Goal: Transaction & Acquisition: Purchase product/service

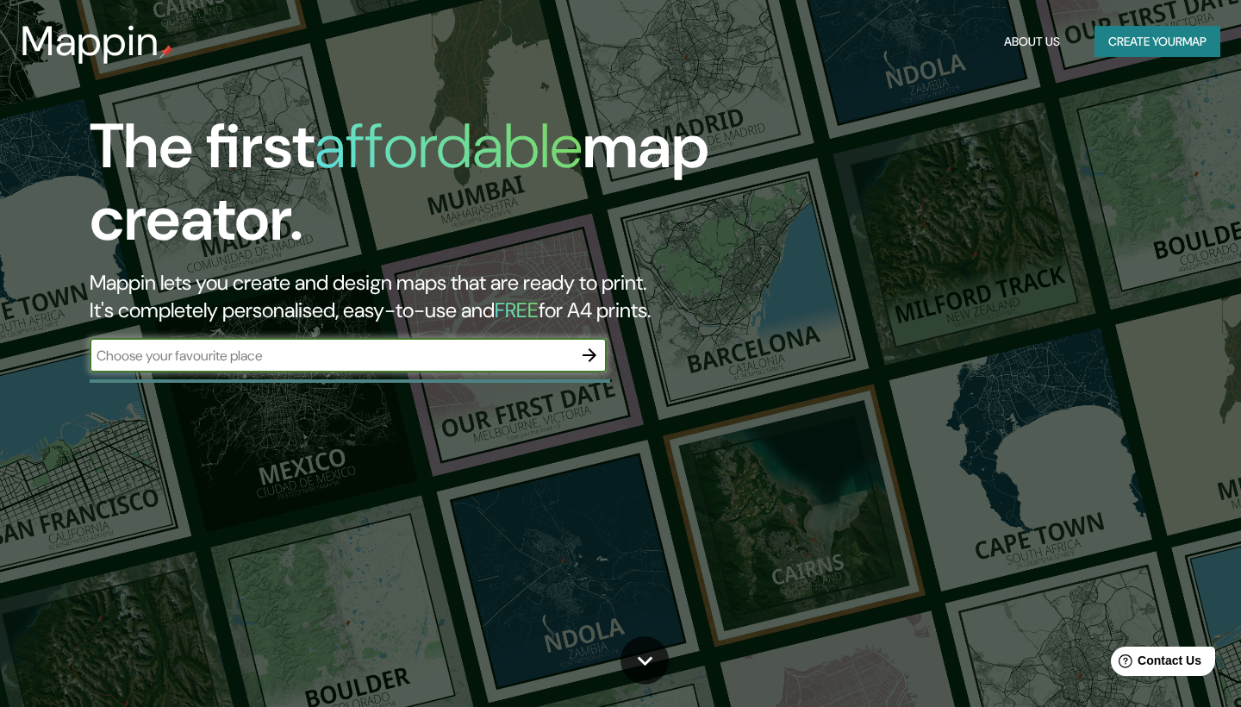
click at [366, 347] on input "text" at bounding box center [331, 356] width 483 height 20
type input "[GEOGRAPHIC_DATA]"
click at [592, 353] on icon "button" at bounding box center [590, 355] width 14 height 14
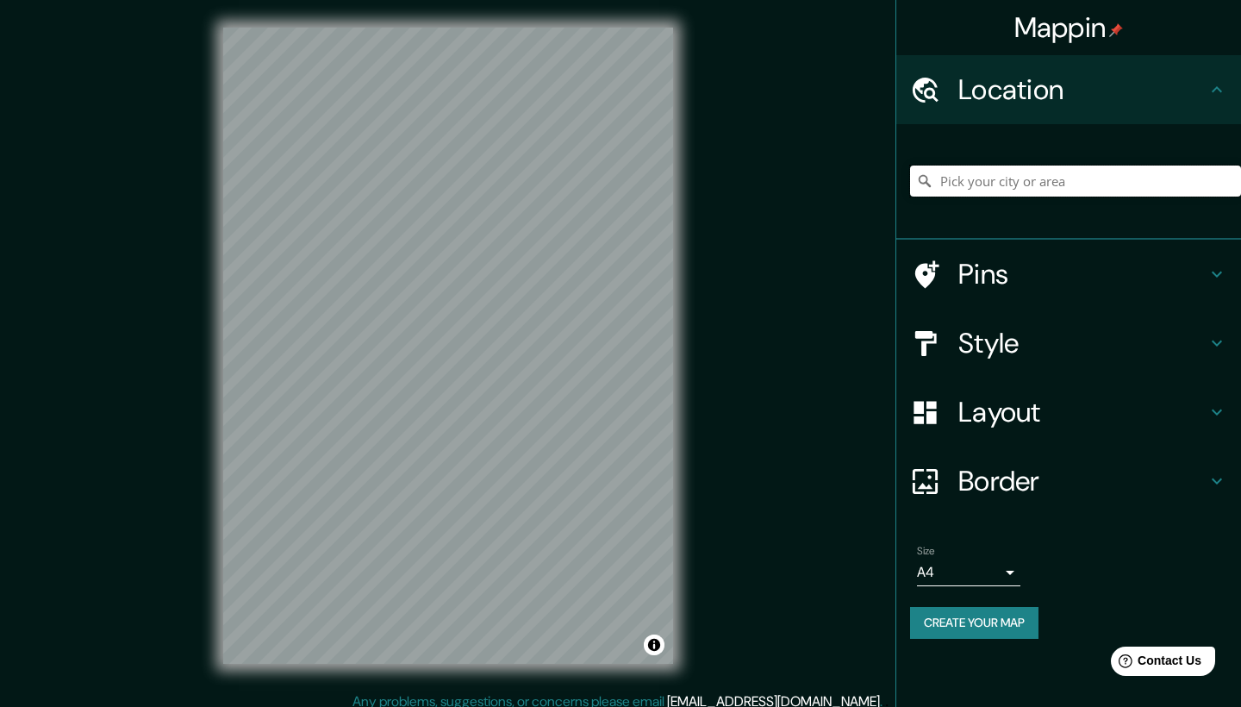
click at [1029, 178] on input "Pick your city or area" at bounding box center [1075, 181] width 331 height 31
click at [1011, 188] on input "Pick your city or area" at bounding box center [1075, 181] width 331 height 31
paste input "AV.CVLN. [PERSON_NAME] 1123 COL. [PERSON_NAME][GEOGRAPHIC_DATA] C.P. 44610 [GEO…"
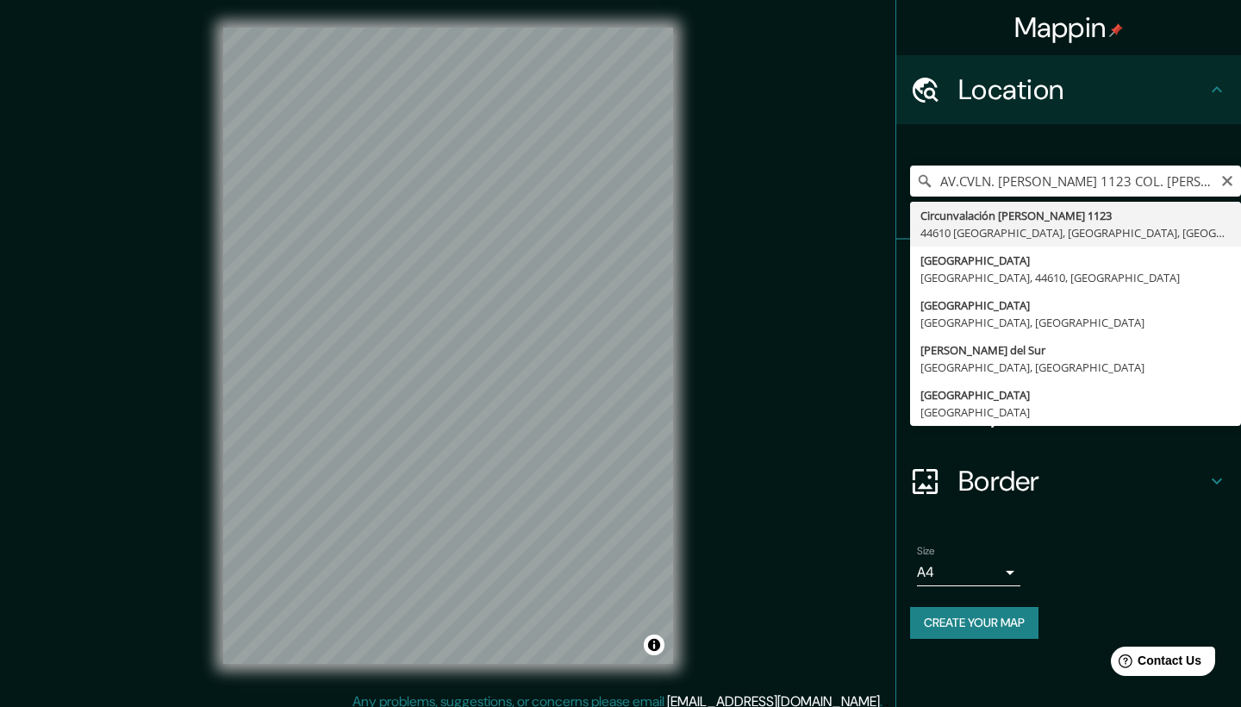
type input "Circunvalación [PERSON_NAME][STREET_ADDRESS]"
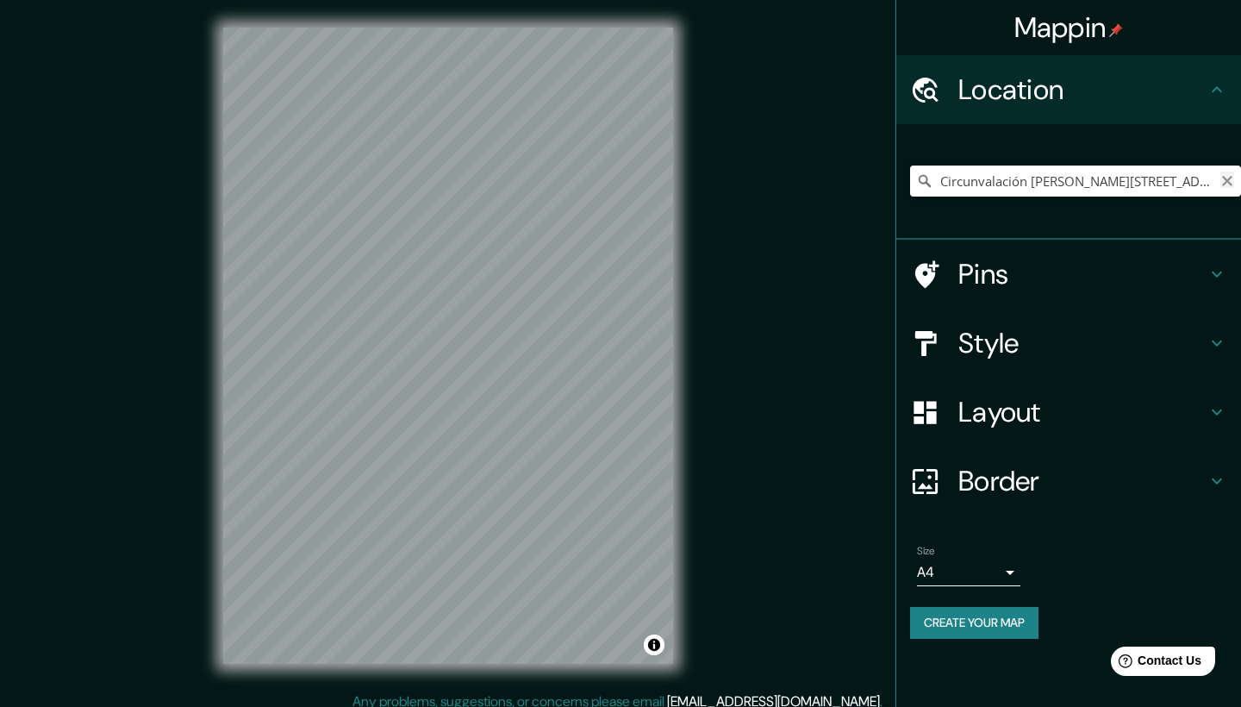
click at [1224, 178] on icon "Clear" at bounding box center [1228, 181] width 14 height 14
click at [1109, 178] on input "Pick your city or area" at bounding box center [1075, 181] width 331 height 31
paste input "AV.CVLN. [PERSON_NAME] 1123 COL. [PERSON_NAME][GEOGRAPHIC_DATA] C.P. 44610 [GEO…"
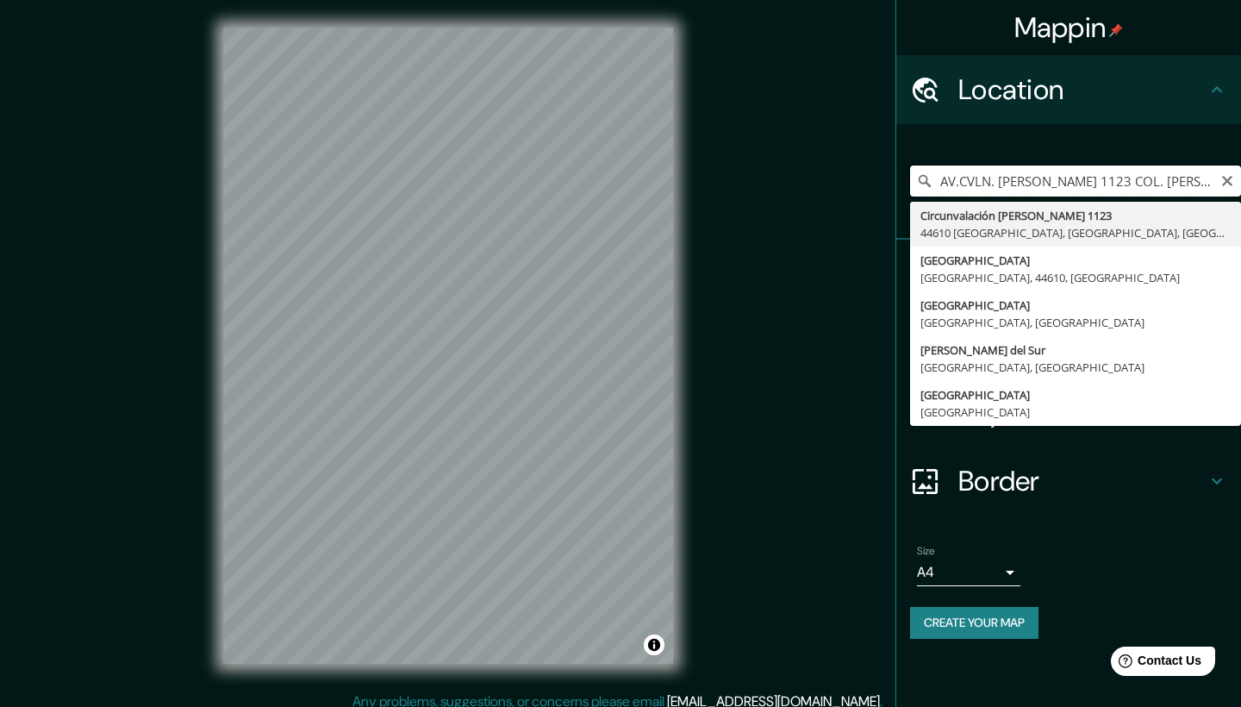
drag, startPoint x: 945, startPoint y: 180, endPoint x: 846, endPoint y: 179, distance: 98.3
click at [846, 179] on div "Mappin Location AV.CVLN. [PERSON_NAME] 1123 COL. [PERSON_NAME][GEOGRAPHIC_DATA]…" at bounding box center [620, 359] width 1241 height 719
type input "Circunvalación [PERSON_NAME][STREET_ADDRESS]"
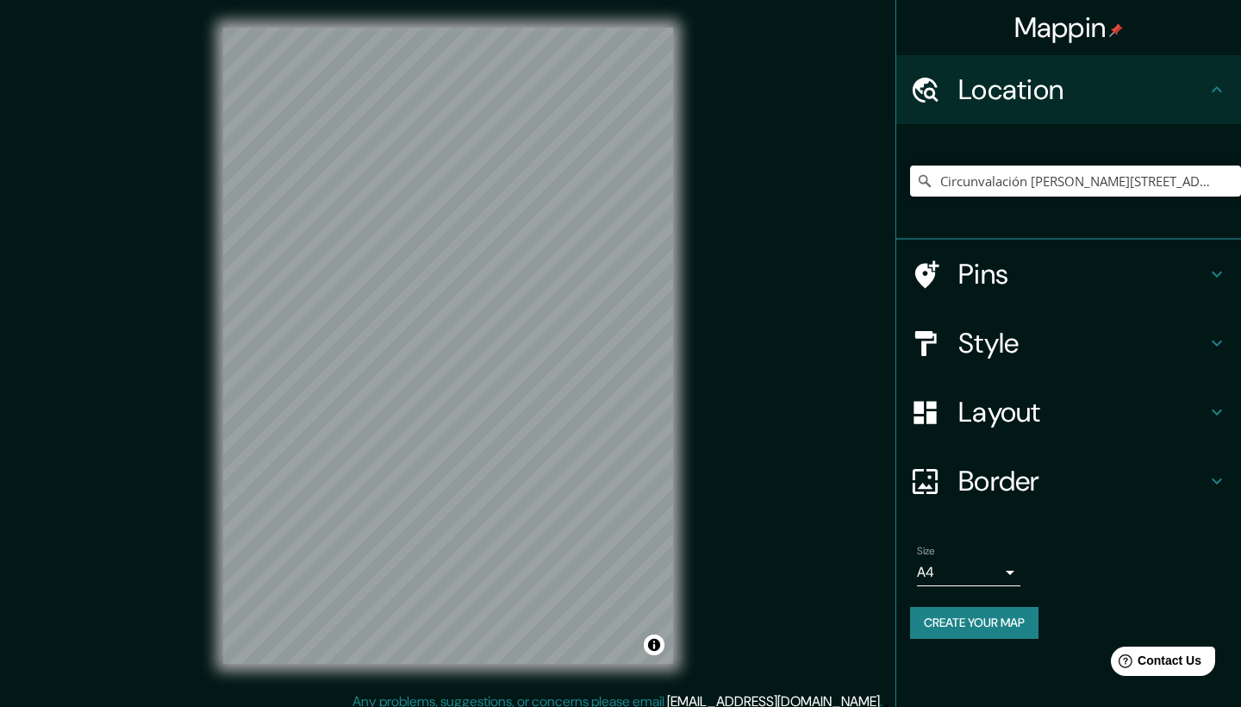
click at [1034, 274] on h4 "Pins" at bounding box center [1083, 274] width 248 height 34
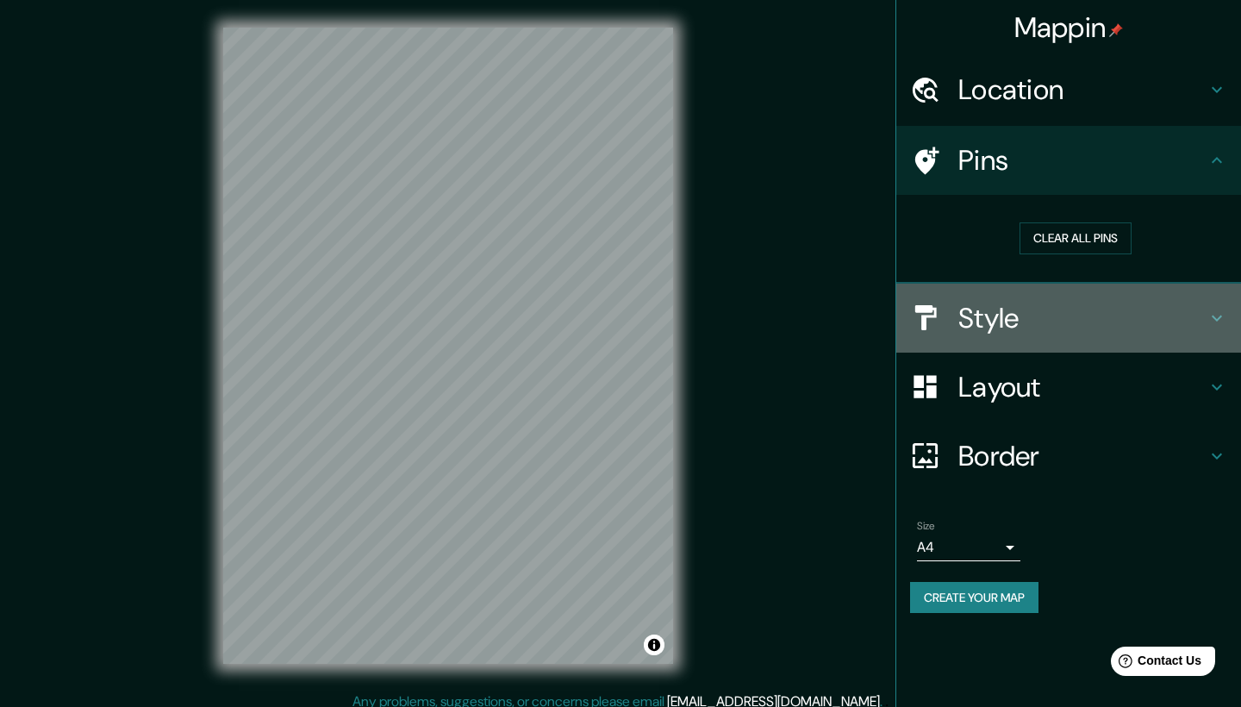
click at [1014, 322] on h4 "Style" at bounding box center [1083, 318] width 248 height 34
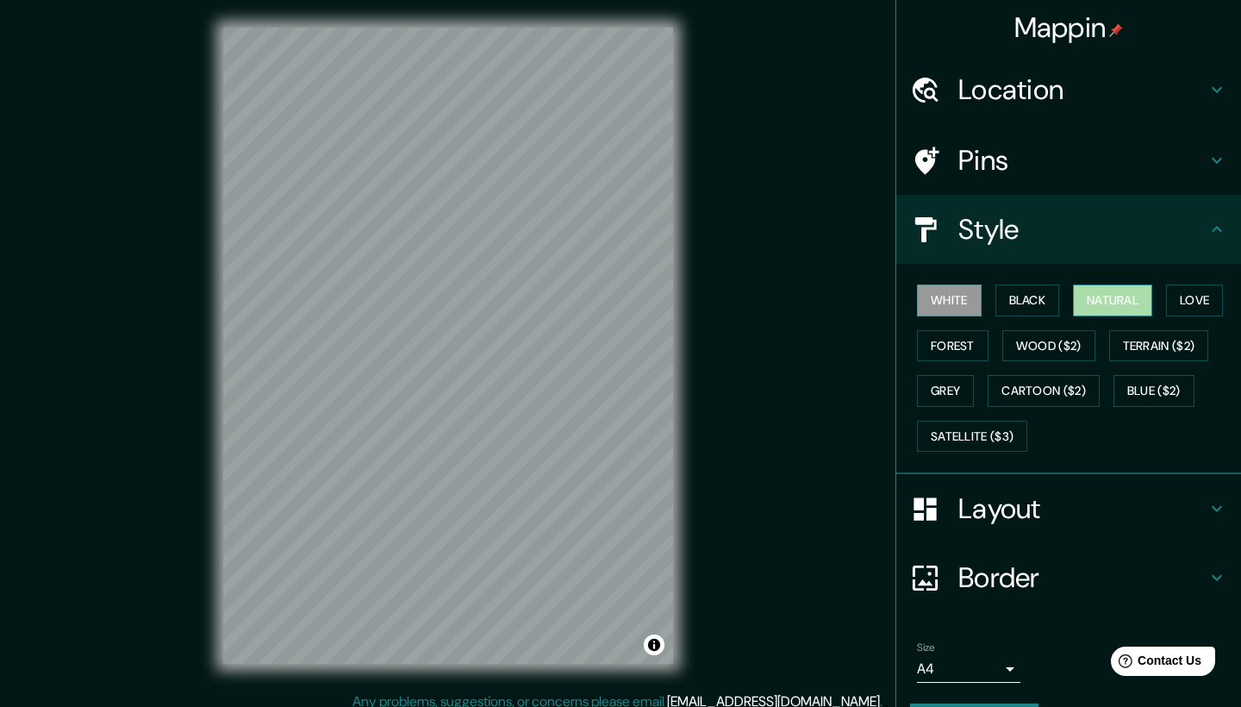
click at [1124, 302] on button "Natural" at bounding box center [1112, 300] width 79 height 32
click at [1202, 302] on button "Love" at bounding box center [1194, 300] width 57 height 32
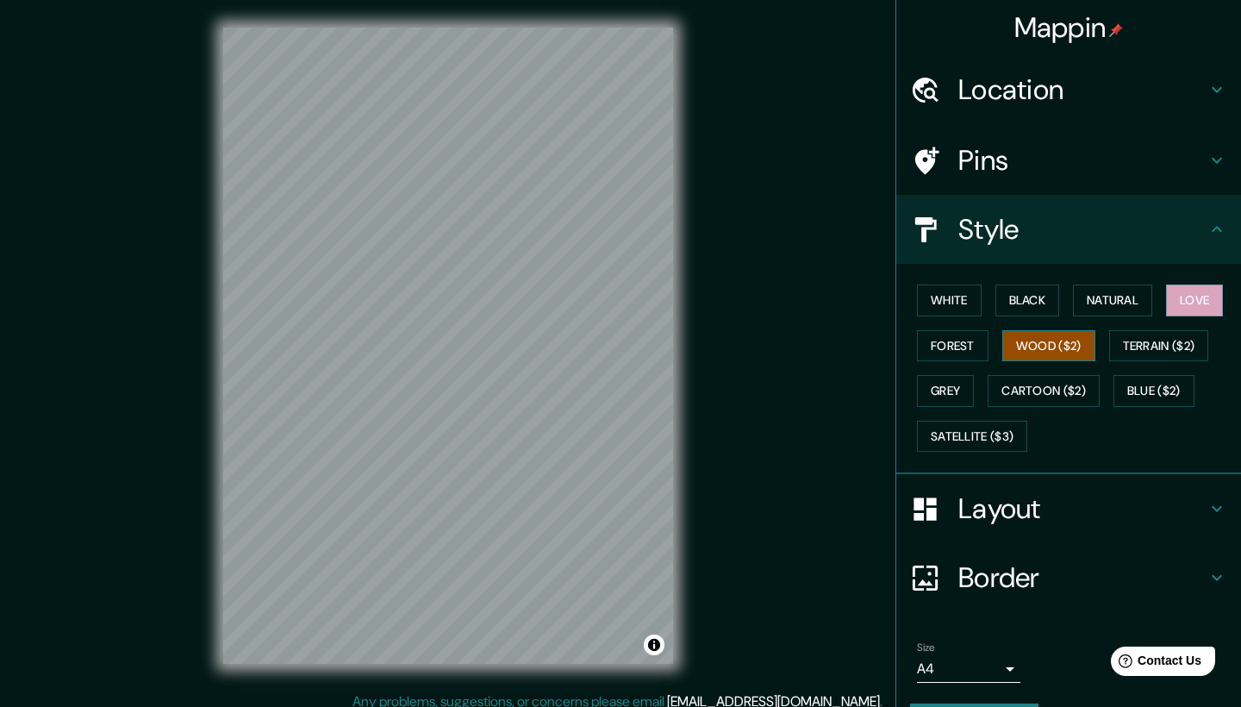
click at [1070, 343] on button "Wood ($2)" at bounding box center [1048, 346] width 93 height 32
click at [968, 340] on button "Forest" at bounding box center [953, 346] width 72 height 32
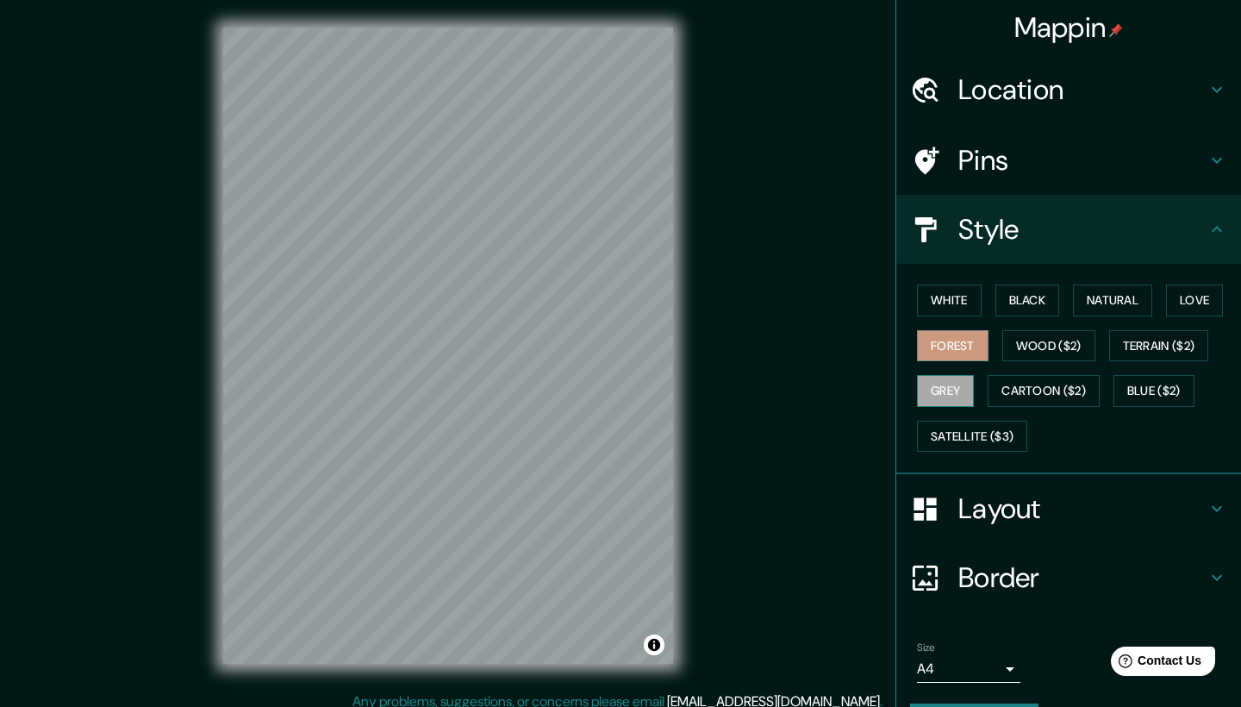
click at [944, 402] on button "Grey" at bounding box center [945, 391] width 57 height 32
click at [1033, 390] on button "Cartoon ($2)" at bounding box center [1044, 391] width 112 height 32
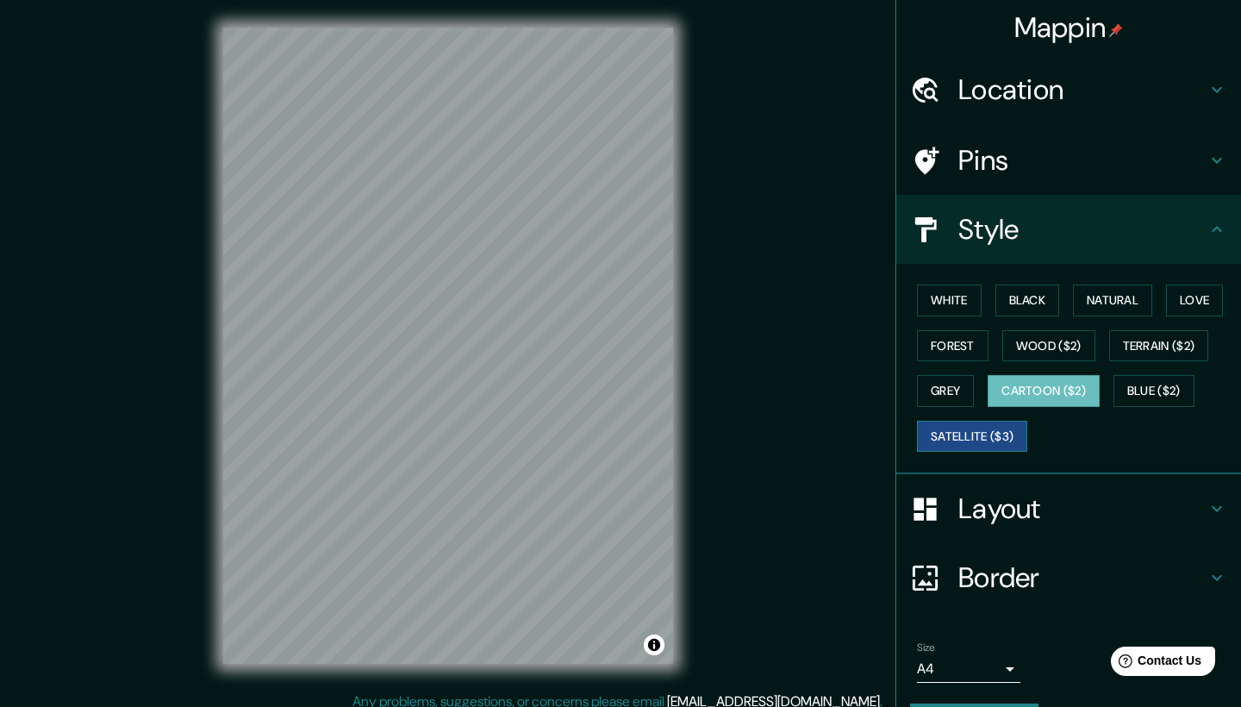
click at [1016, 428] on button "Satellite ($3)" at bounding box center [972, 437] width 110 height 32
click at [1049, 298] on button "Black" at bounding box center [1028, 300] width 65 height 32
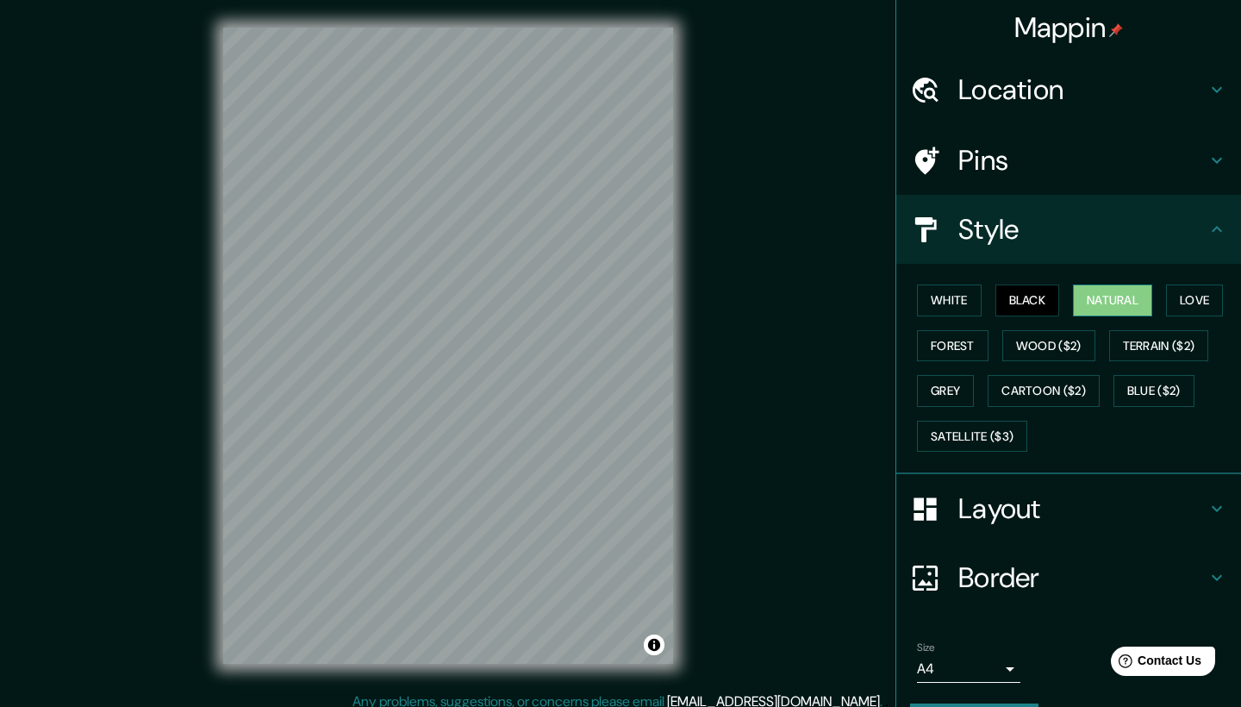
click at [1109, 297] on button "Natural" at bounding box center [1112, 300] width 79 height 32
click at [1186, 297] on button "Love" at bounding box center [1194, 300] width 57 height 32
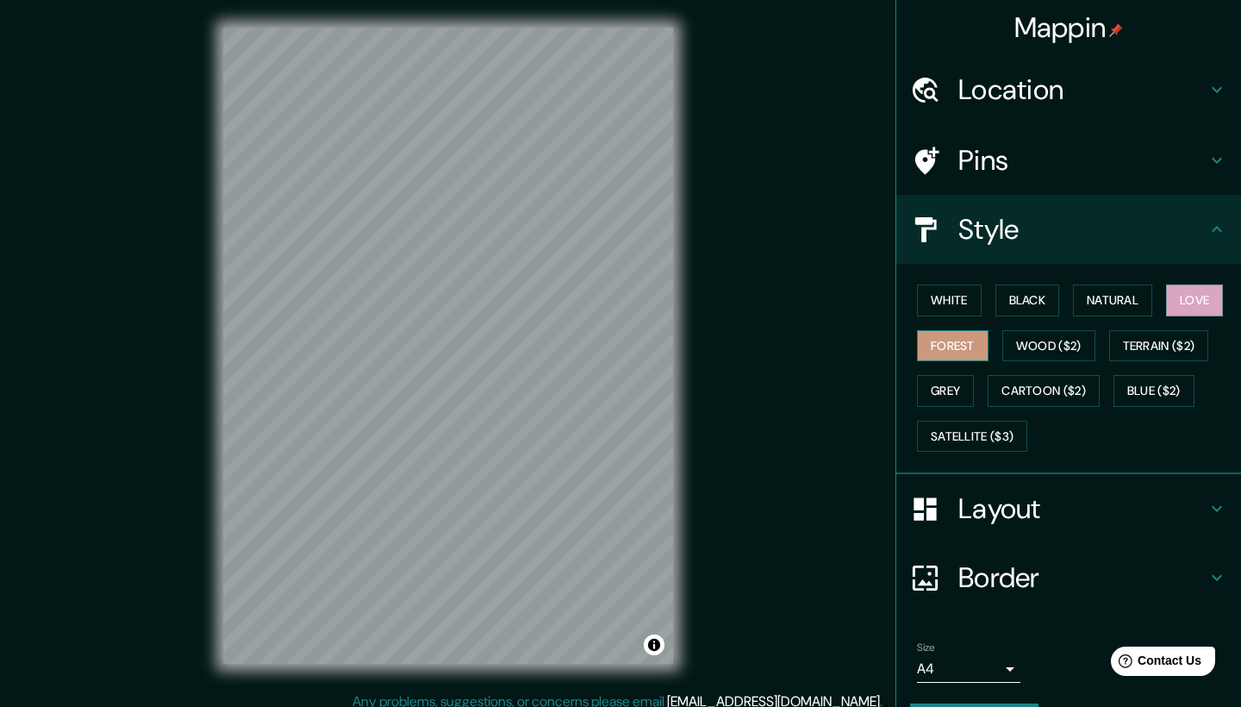
click at [943, 353] on button "Forest" at bounding box center [953, 346] width 72 height 32
click at [940, 392] on button "Grey" at bounding box center [945, 391] width 57 height 32
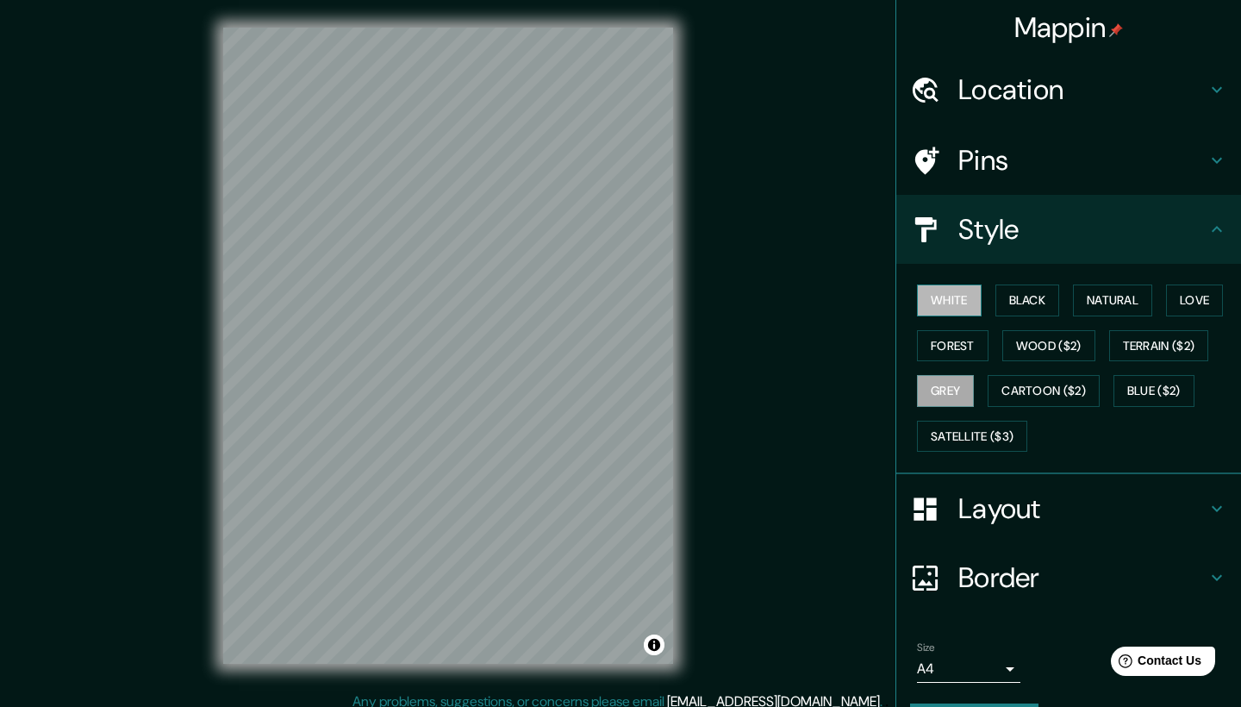
click at [949, 301] on button "White" at bounding box center [949, 300] width 65 height 32
click at [1044, 295] on button "Black" at bounding box center [1028, 300] width 65 height 32
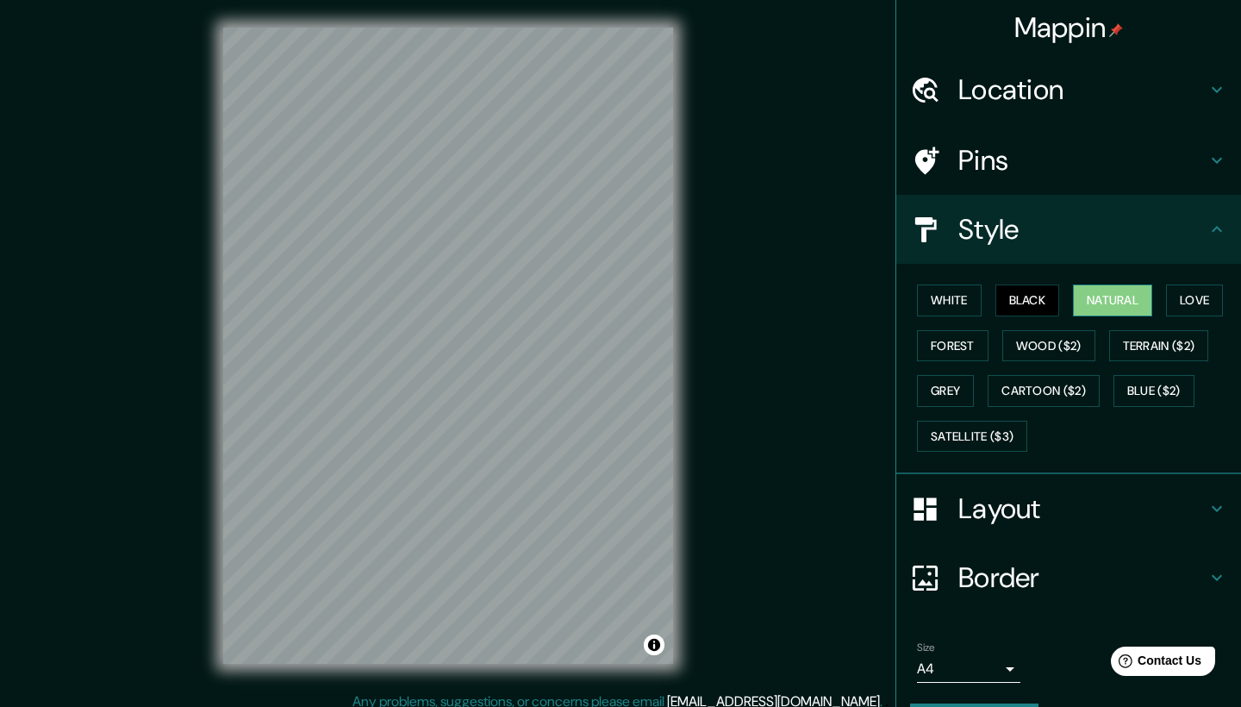
click at [1100, 303] on button "Natural" at bounding box center [1112, 300] width 79 height 32
click at [997, 501] on h4 "Layout" at bounding box center [1083, 508] width 248 height 34
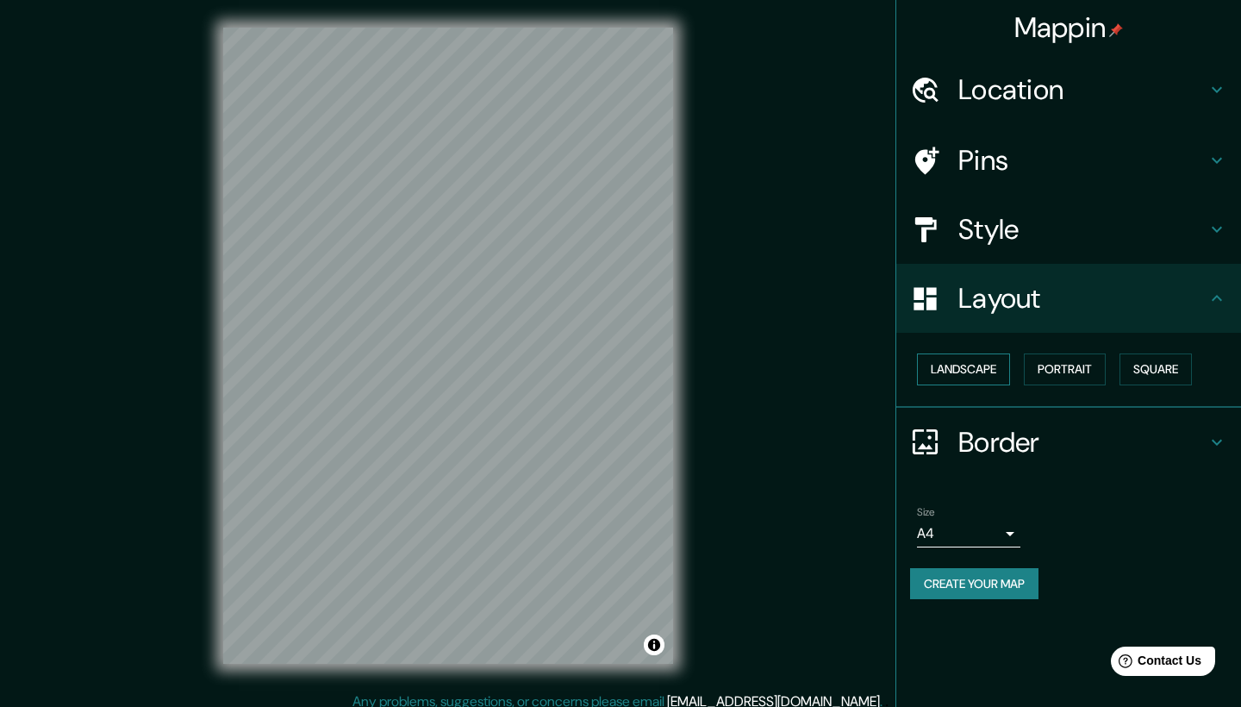
click at [993, 369] on button "Landscape" at bounding box center [963, 369] width 93 height 32
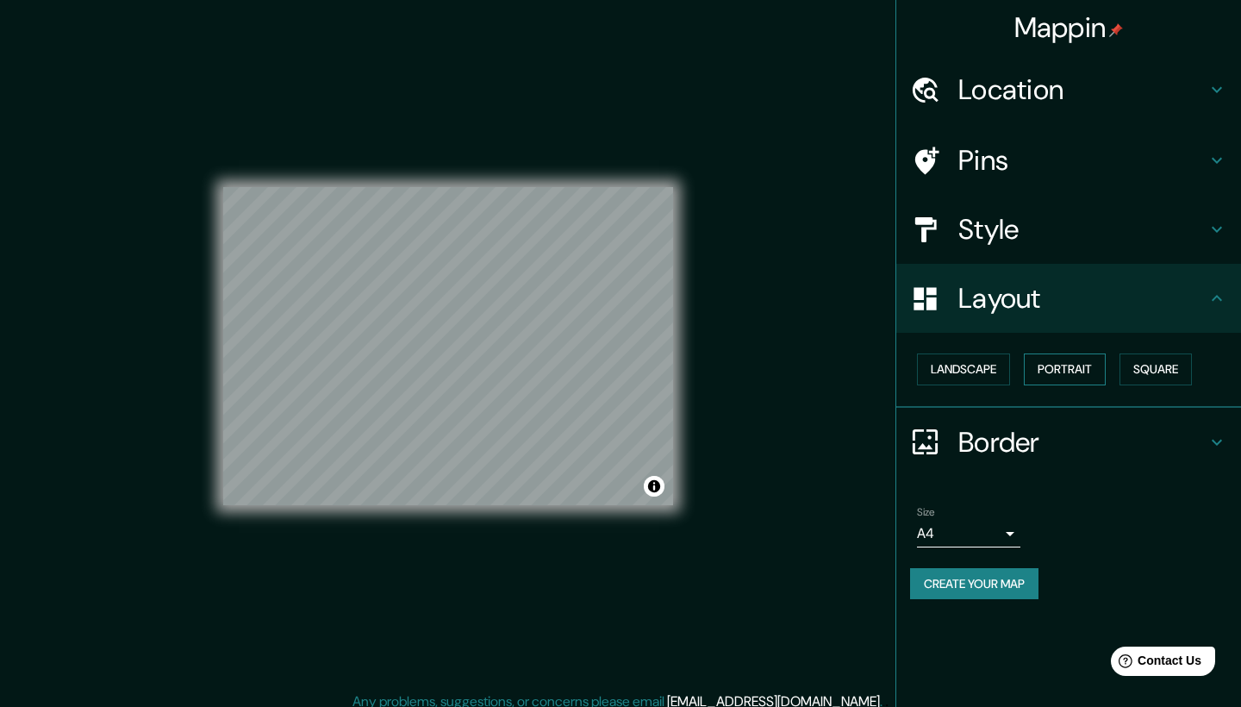
click at [1077, 364] on button "Portrait" at bounding box center [1065, 369] width 82 height 32
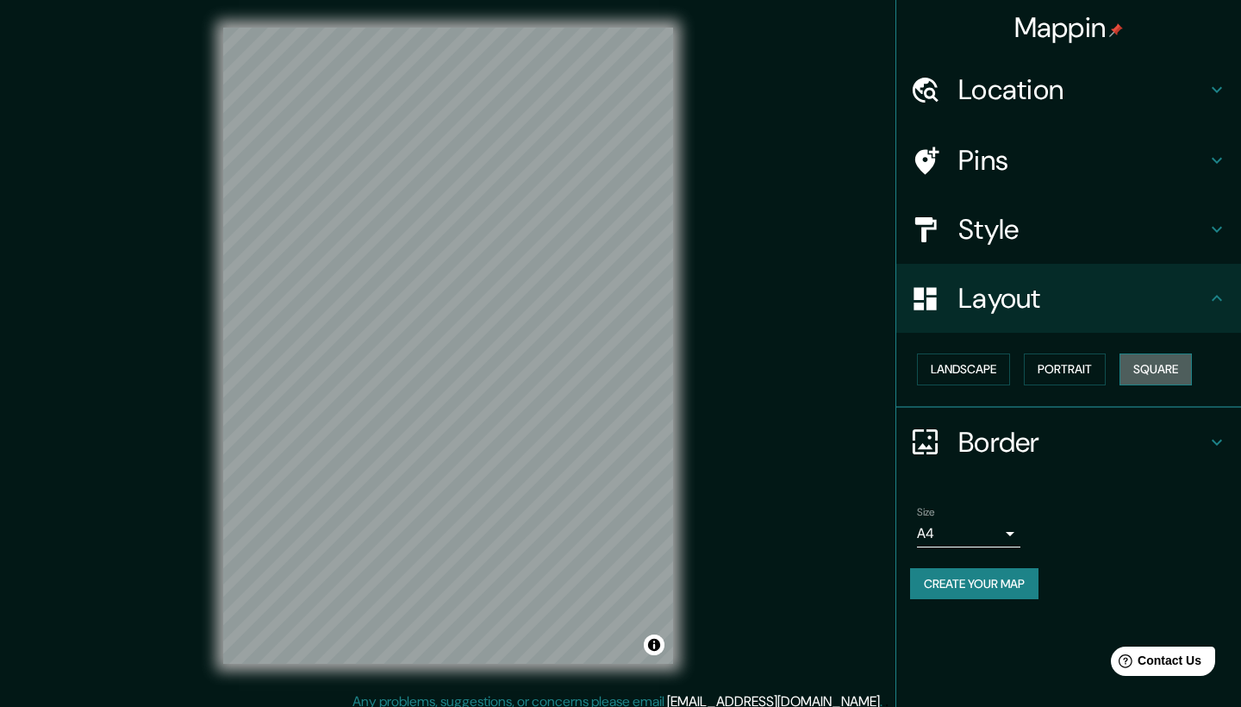
click at [1141, 364] on button "Square" at bounding box center [1156, 369] width 72 height 32
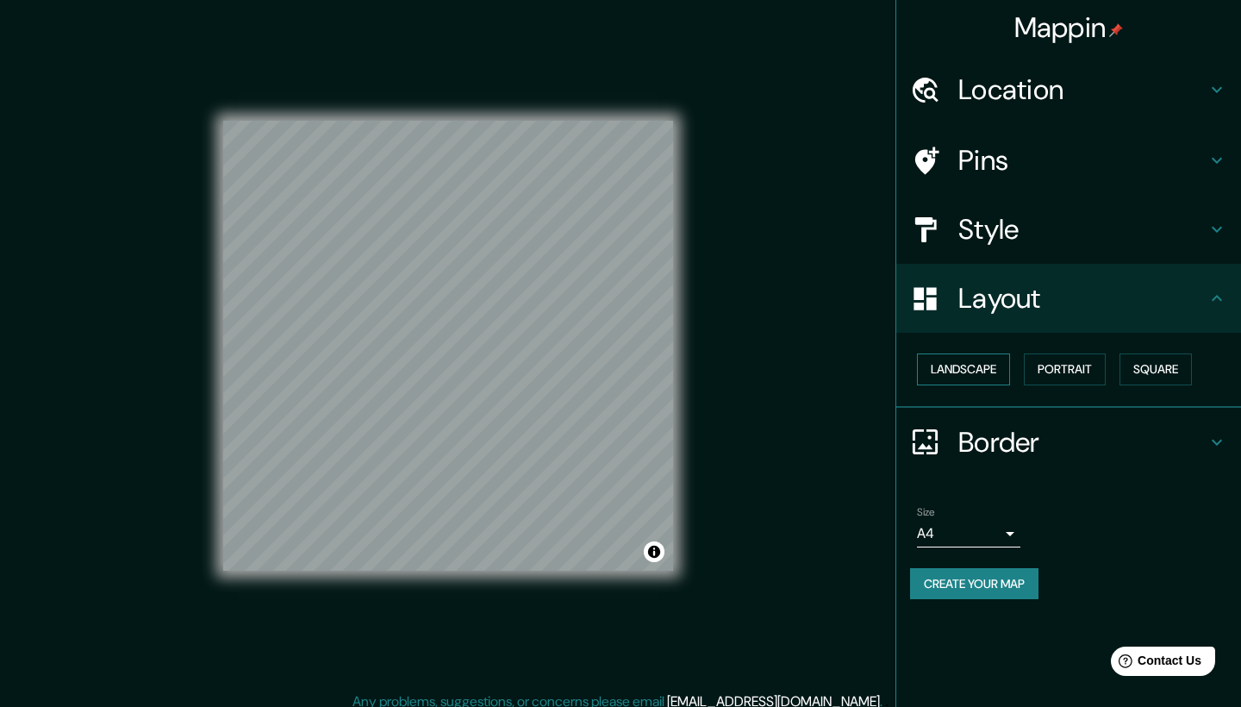
click at [1009, 372] on button "Landscape" at bounding box center [963, 369] width 93 height 32
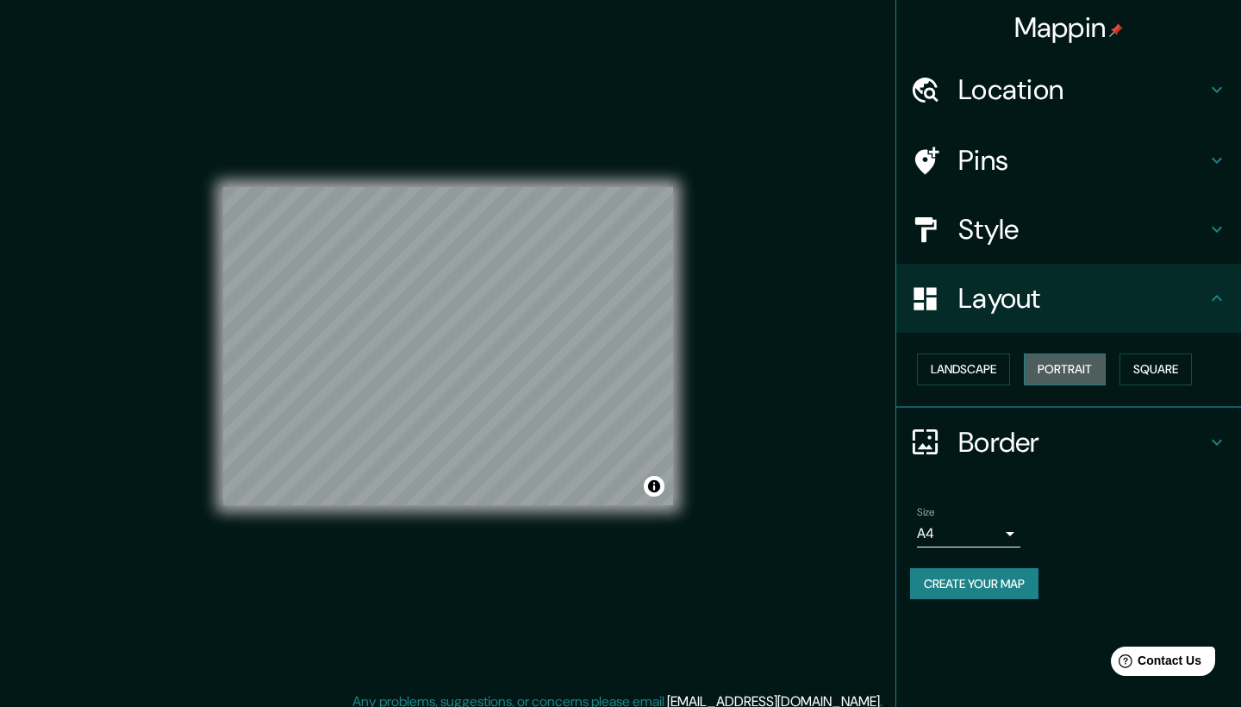
click at [1071, 372] on button "Portrait" at bounding box center [1065, 369] width 82 height 32
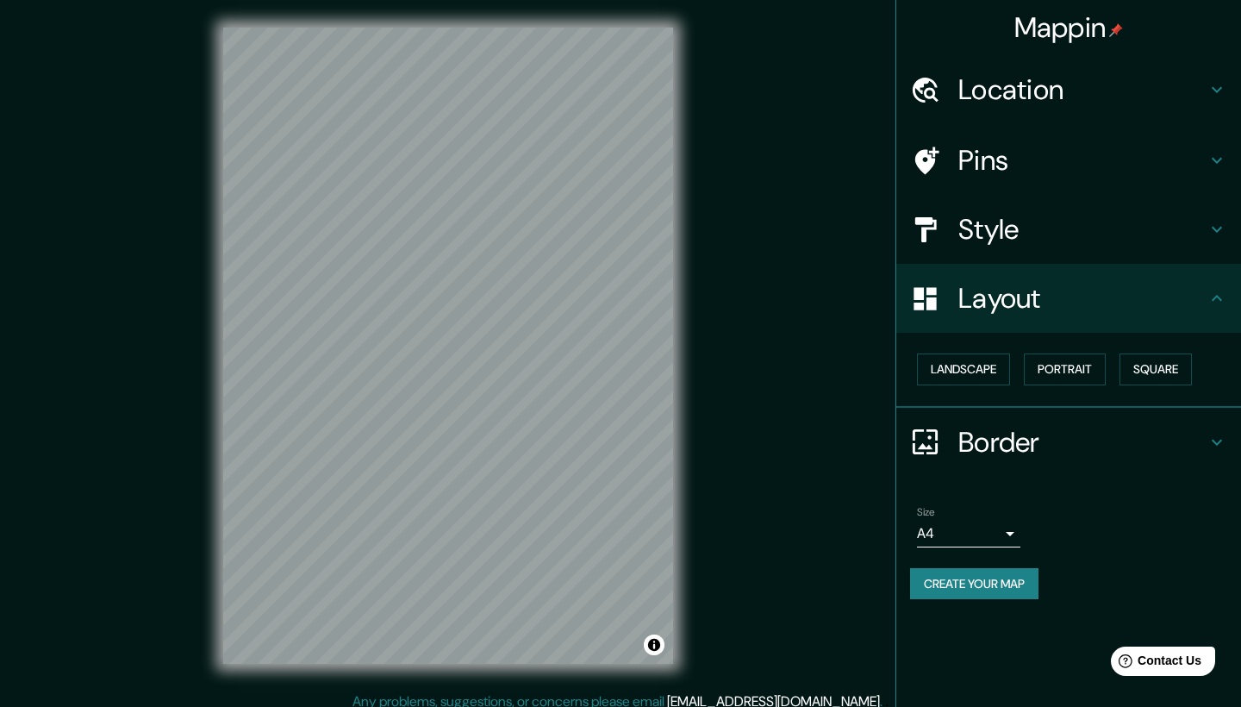
click at [1056, 451] on h4 "Border" at bounding box center [1083, 442] width 248 height 34
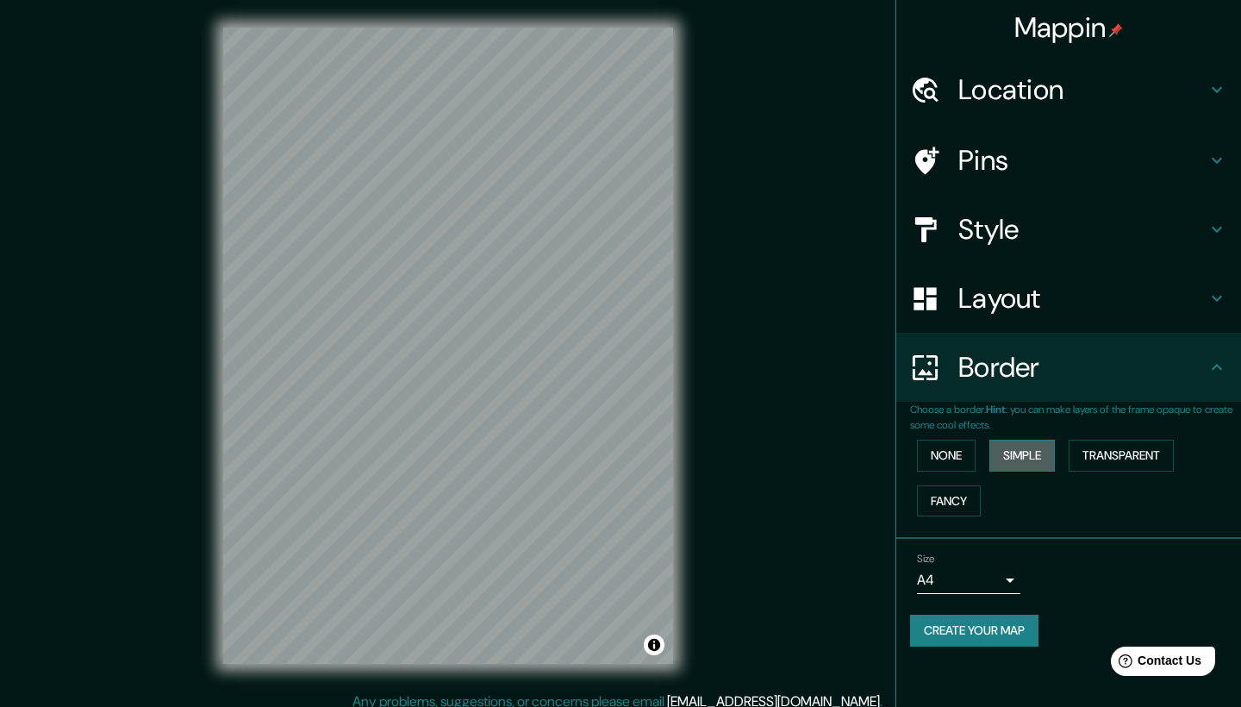
click at [1027, 456] on button "Simple" at bounding box center [1023, 456] width 66 height 32
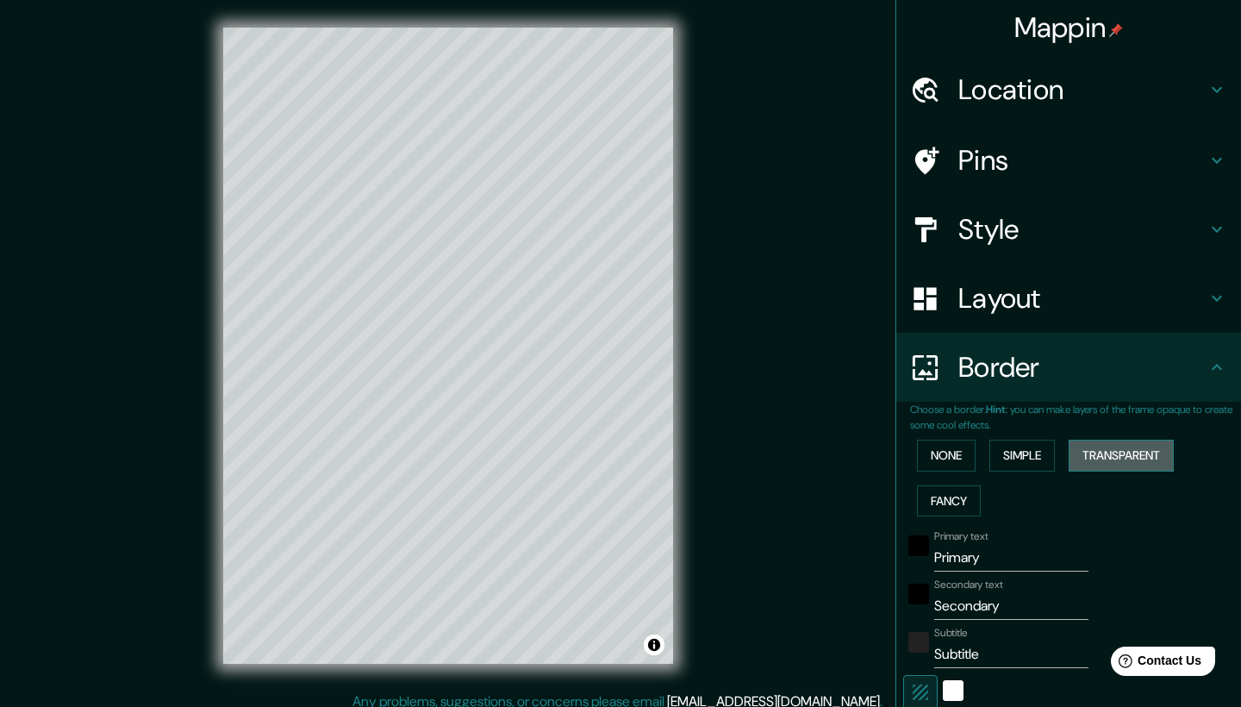
click at [1164, 440] on button "Transparent" at bounding box center [1121, 456] width 105 height 32
click at [965, 490] on button "Fancy" at bounding box center [949, 501] width 64 height 32
click at [1050, 454] on button "Simple" at bounding box center [1023, 456] width 66 height 32
click at [1117, 451] on button "Transparent" at bounding box center [1121, 456] width 105 height 32
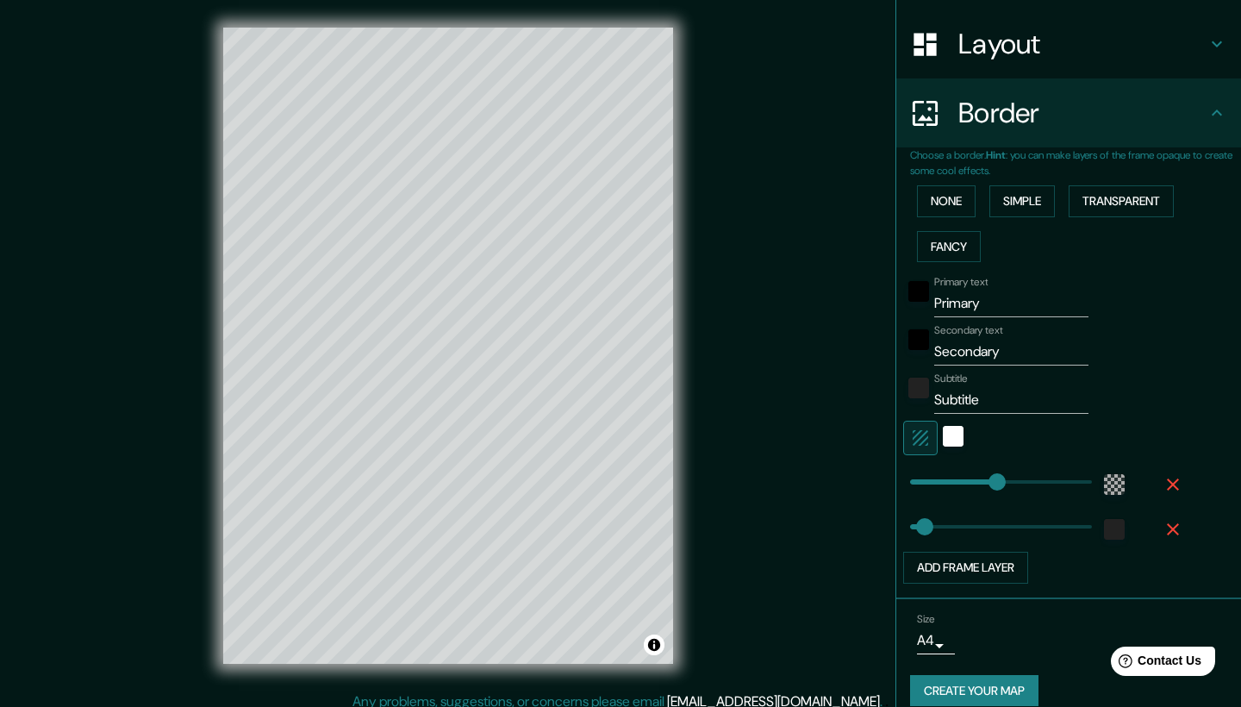
scroll to position [243, 0]
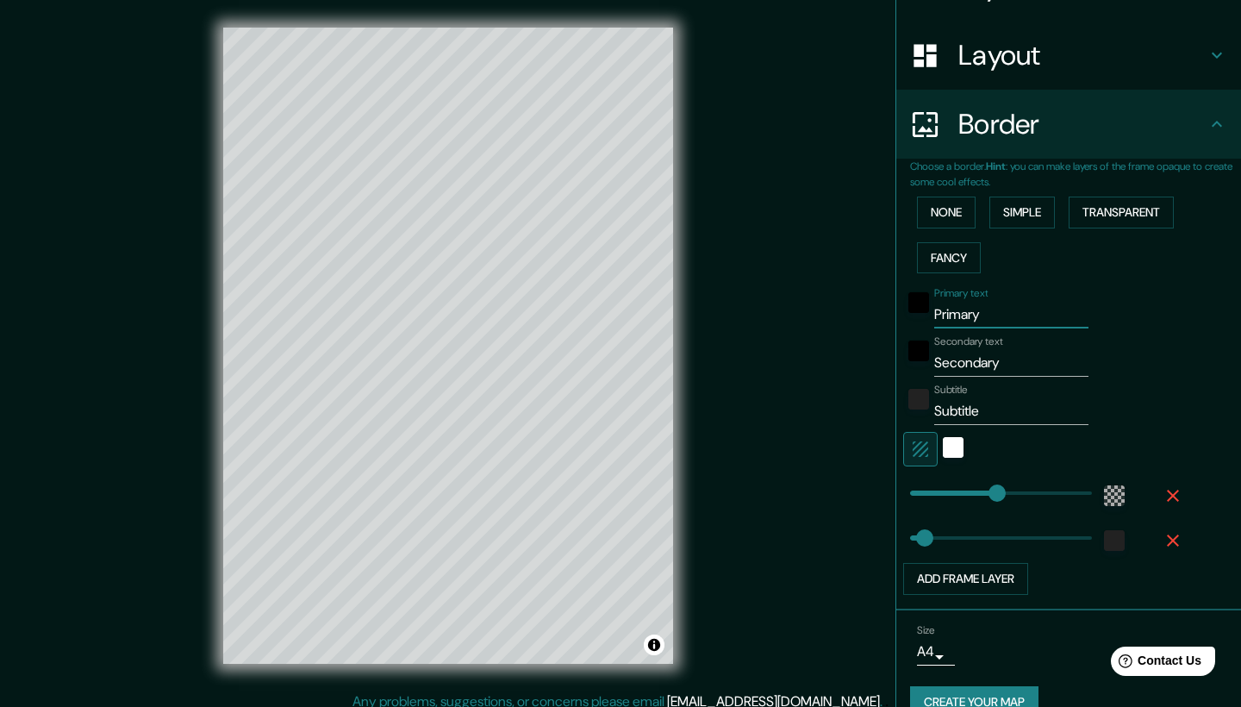
click at [1015, 308] on input "Primary" at bounding box center [1011, 315] width 154 height 28
drag, startPoint x: 1029, startPoint y: 308, endPoint x: 928, endPoint y: 308, distance: 101.7
click at [928, 308] on div "Primary text Primary" at bounding box center [1044, 307] width 283 height 41
type input "251"
type input "42"
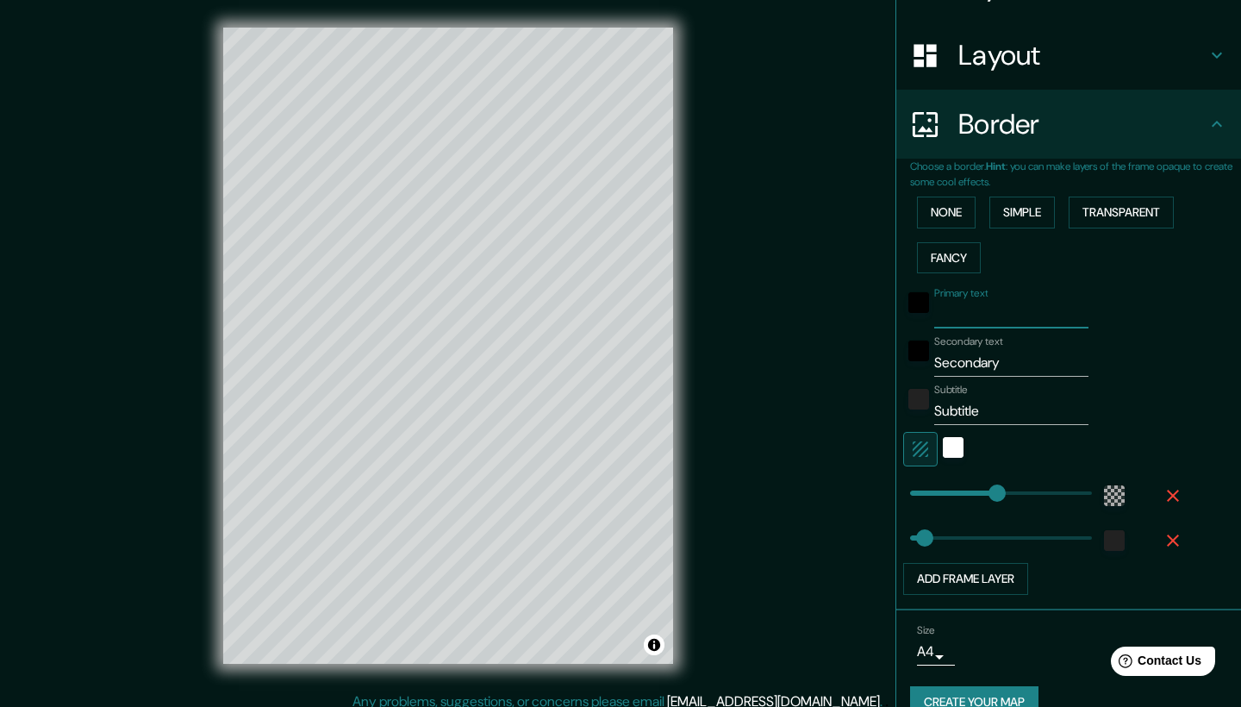
type input "G"
type input "251"
type input "42"
type input "GD"
type input "251"
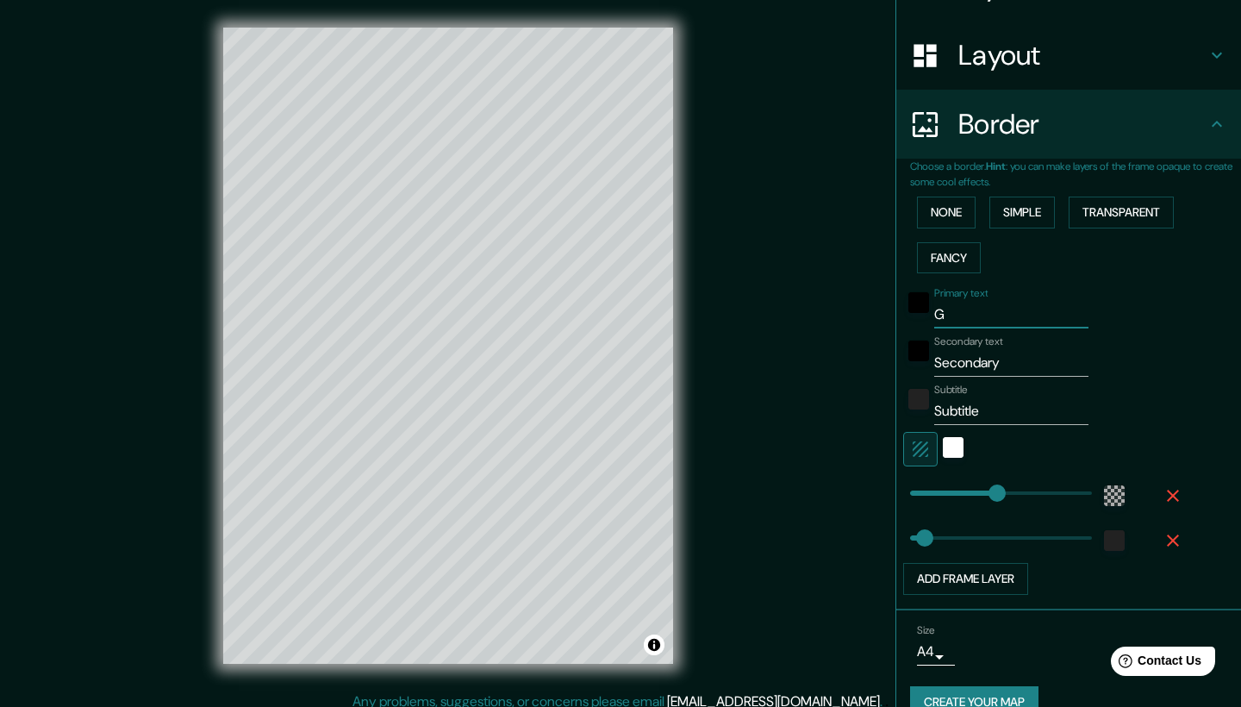
type input "42"
type input "GDL"
type input "251"
type input "42"
type input "GD"
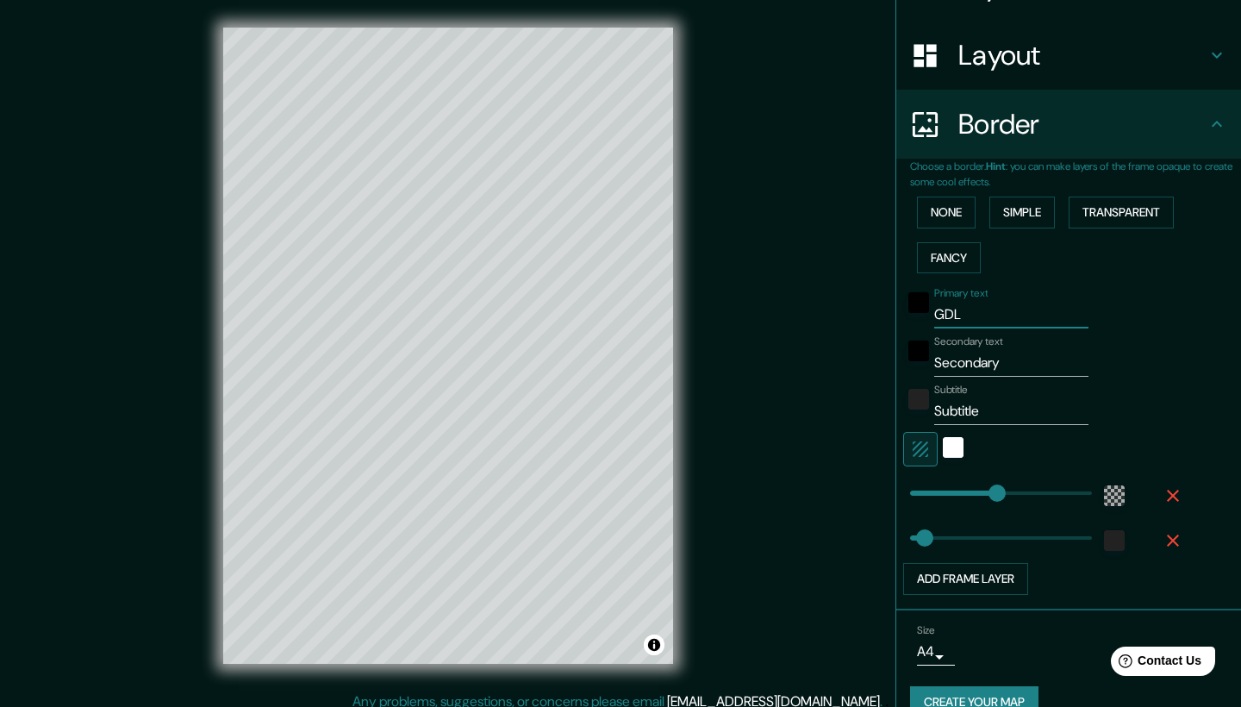
type input "251"
type input "42"
type input "G"
type input "251"
type input "42"
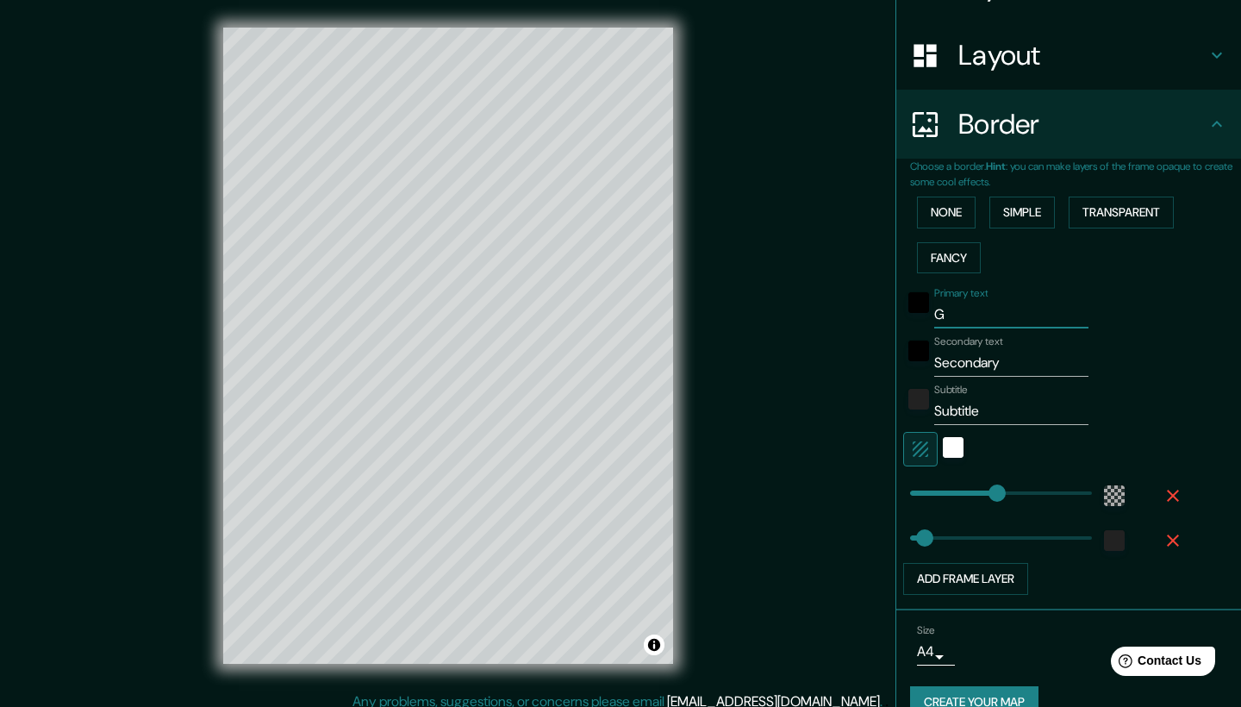
type input "GU"
type input "251"
type input "42"
type input "GUA"
type input "251"
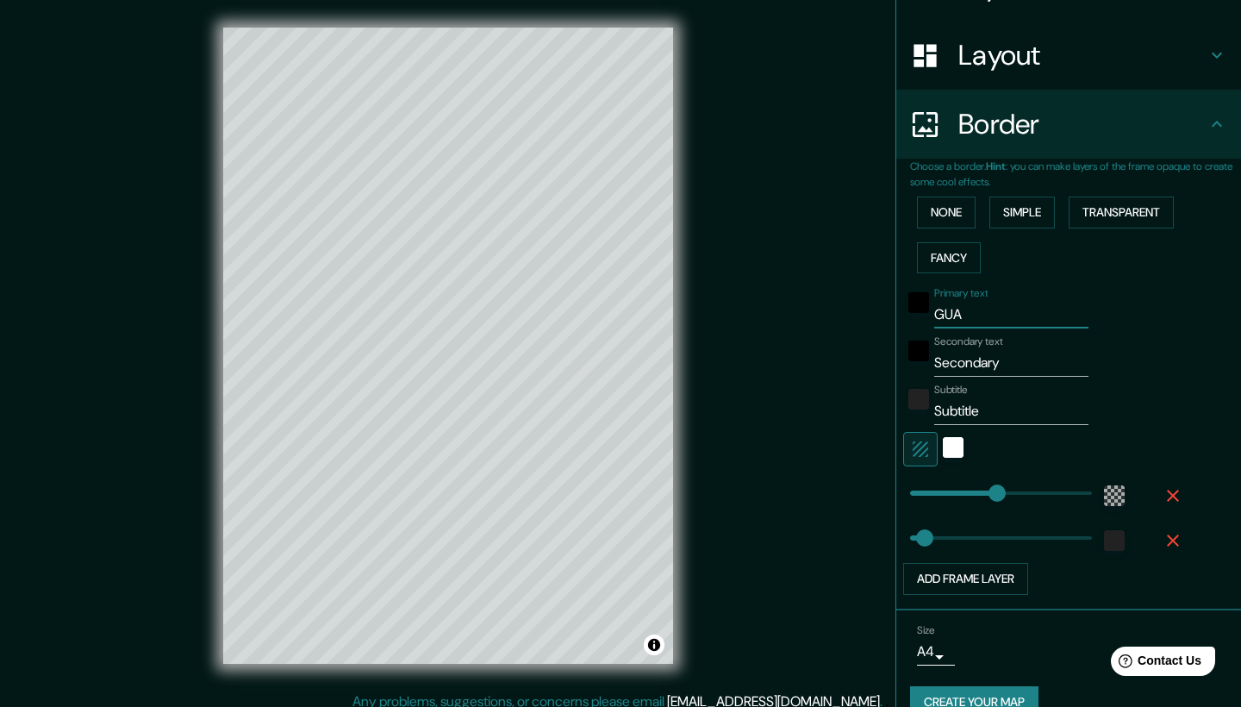
type input "42"
type input "GUAD"
type input "251"
type input "42"
type input "GUADA"
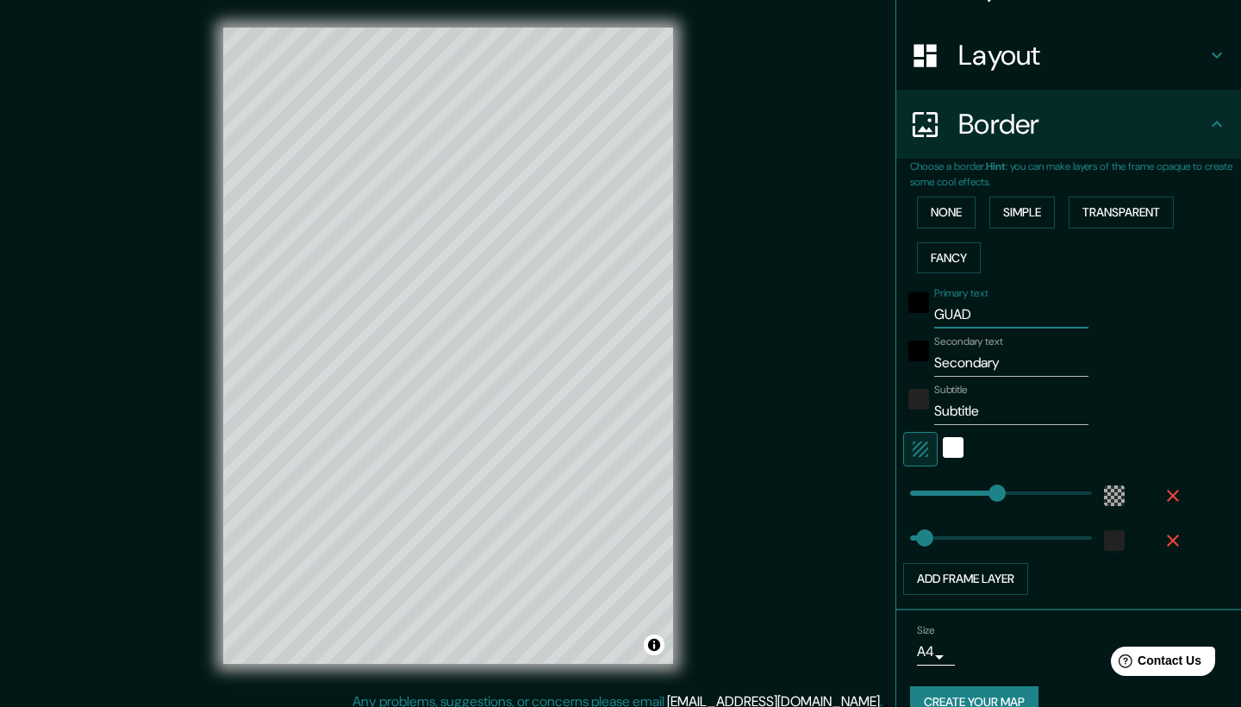
type input "251"
type input "42"
type input "GUADAL"
type input "251"
type input "42"
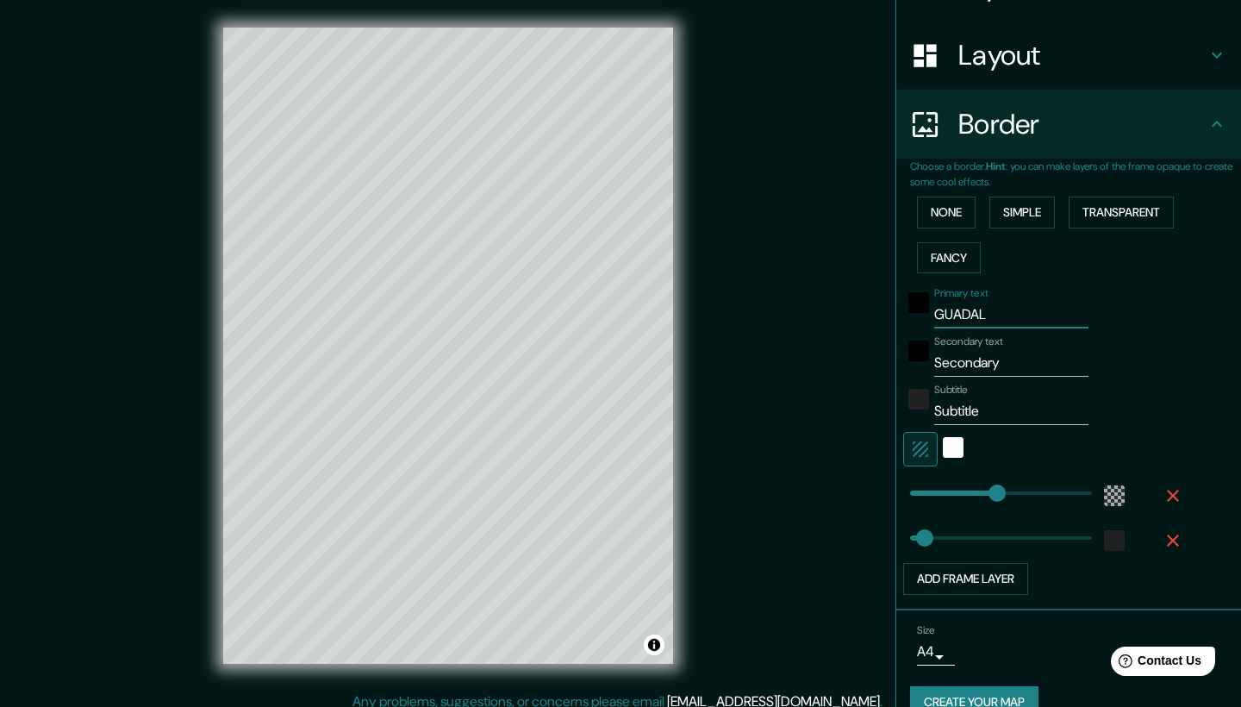
type input "GUADALA"
type input "251"
type input "42"
type input "GUADALAJ"
type input "251"
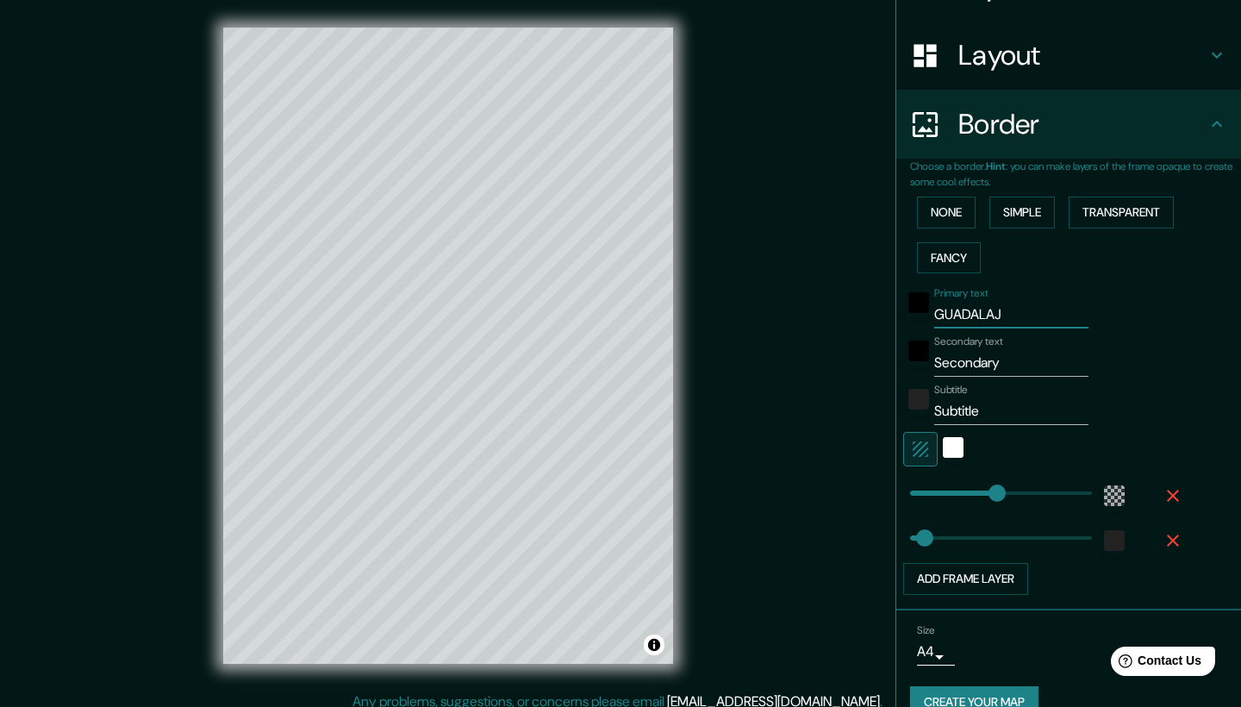
type input "42"
type input "GUADALAJA"
type input "251"
type input "42"
type input "GUADALAJAR"
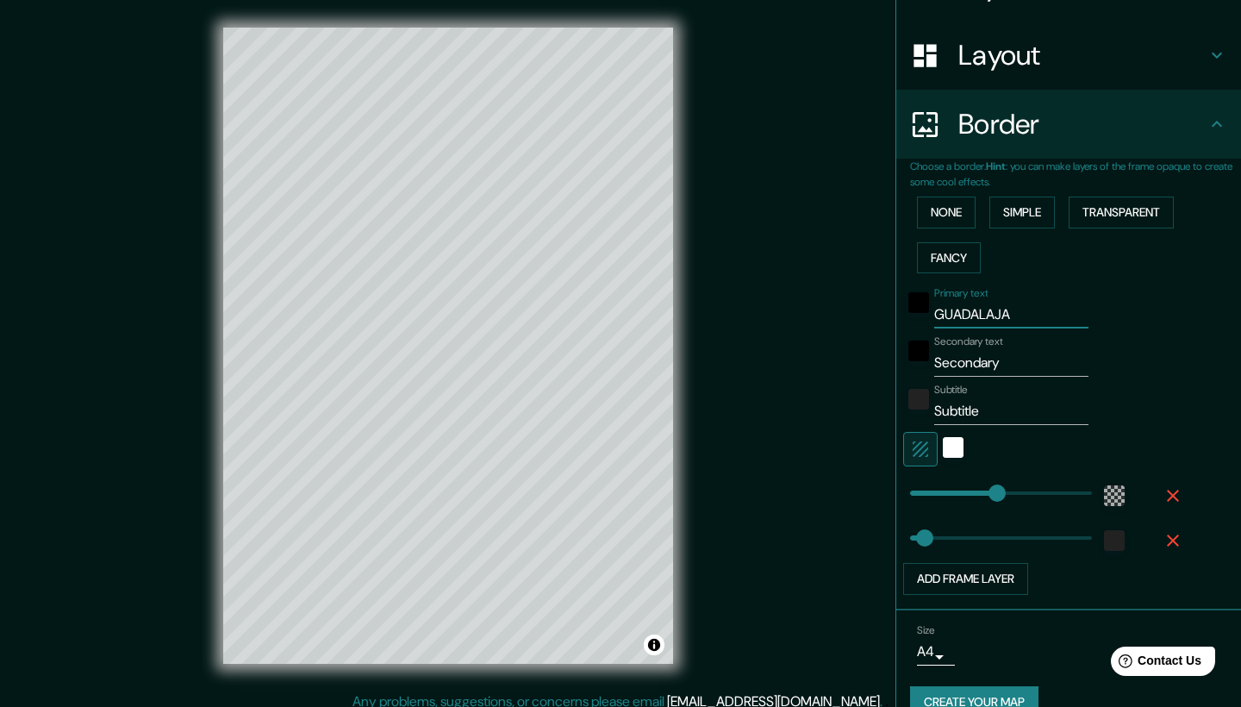
type input "251"
type input "42"
type input "[GEOGRAPHIC_DATA]"
type input "251"
type input "42"
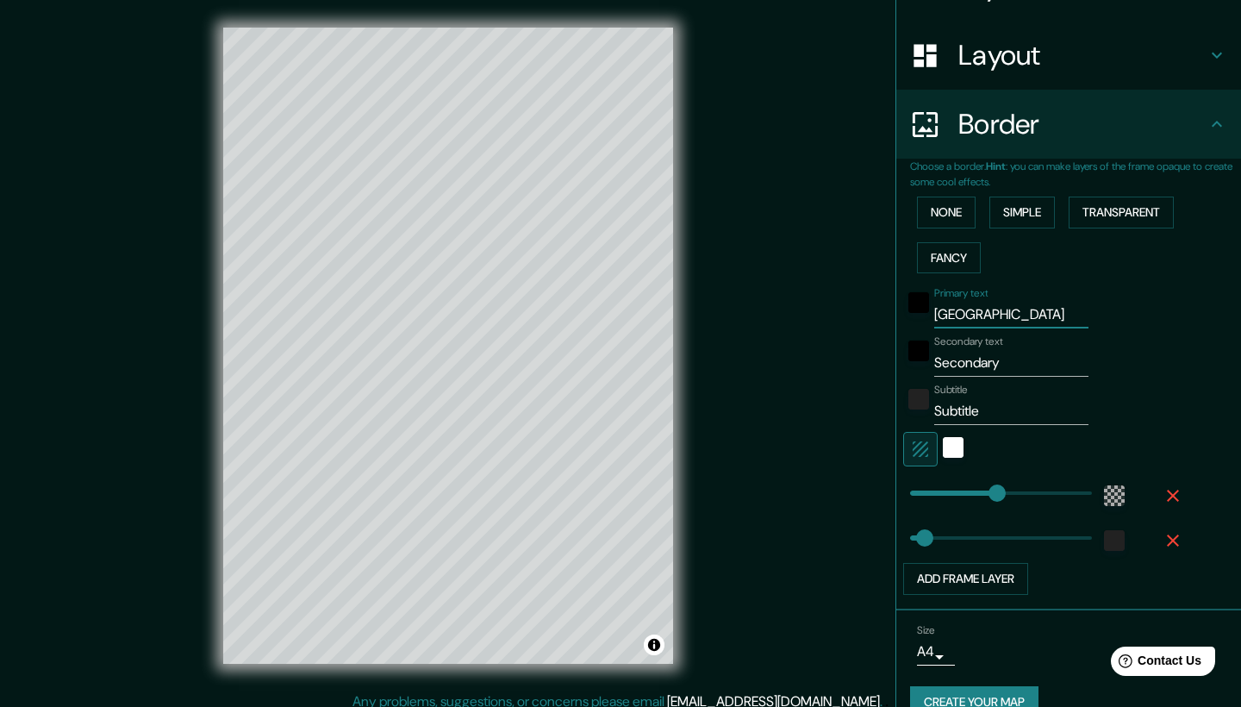
type input "[GEOGRAPHIC_DATA]"
click at [1042, 353] on input "Secondary" at bounding box center [1011, 363] width 154 height 28
drag, startPoint x: 1053, startPoint y: 356, endPoint x: 927, endPoint y: 352, distance: 126.8
click at [927, 352] on div "Secondary text Secondary" at bounding box center [1044, 355] width 283 height 41
type input "251"
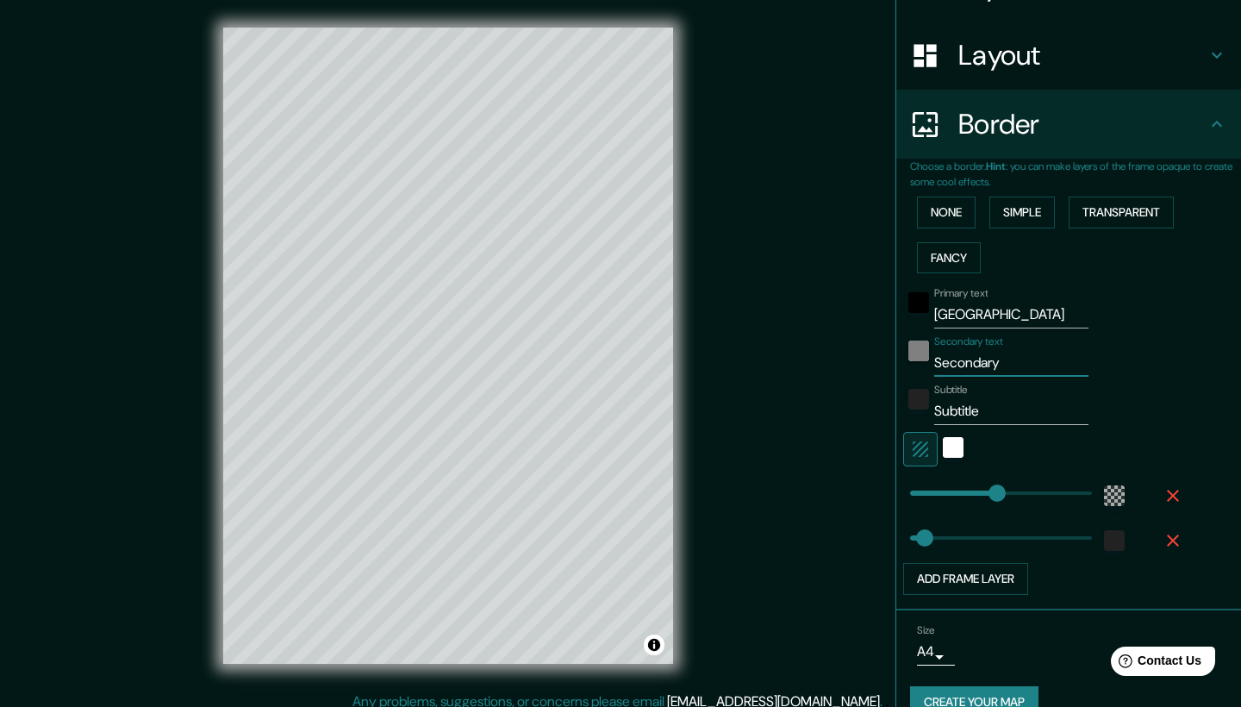
type input "42"
type input "M"
type input "251"
type input "42"
type input "MA"
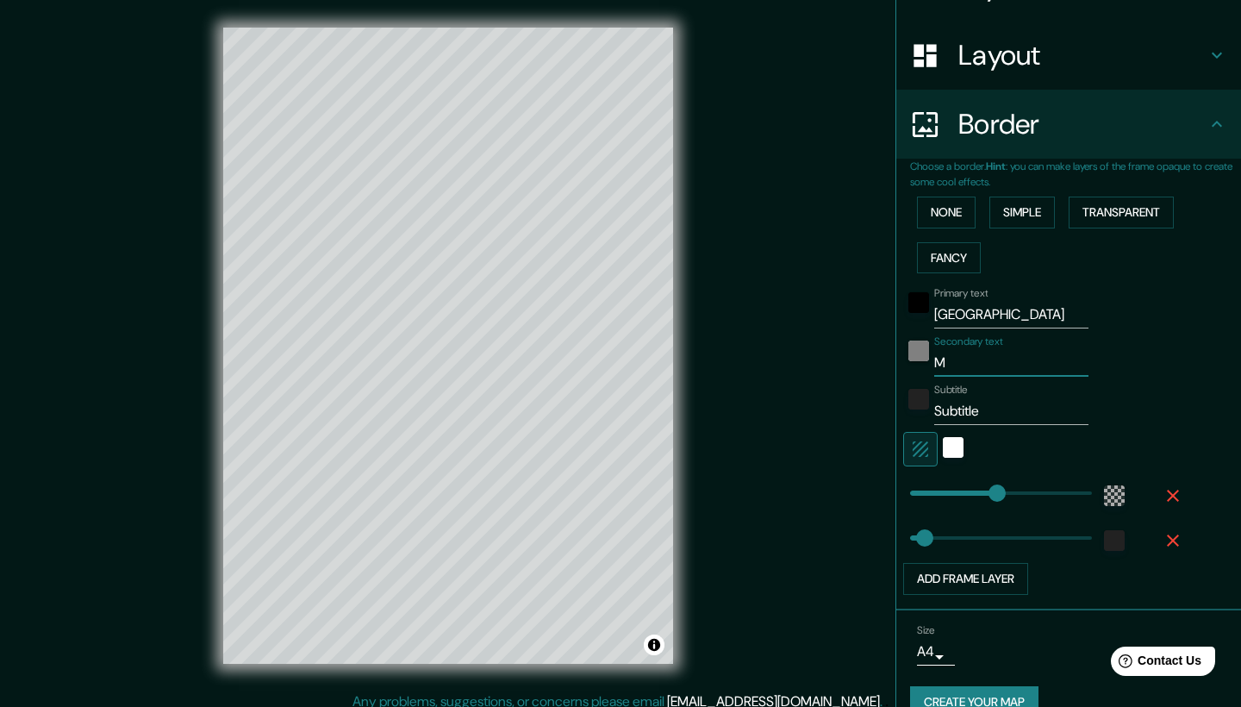
type input "251"
type input "42"
type input "MAT"
type input "251"
type input "42"
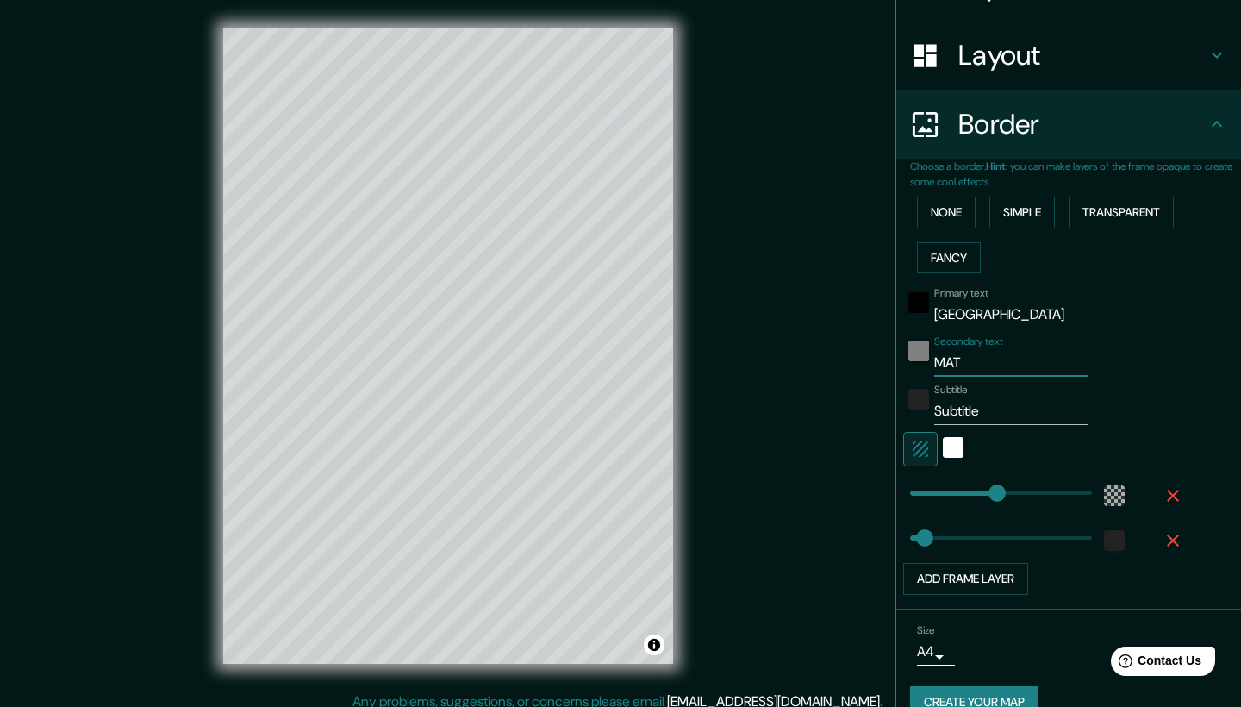
type input "MATR"
type input "251"
type input "42"
type input "MATRI"
type input "251"
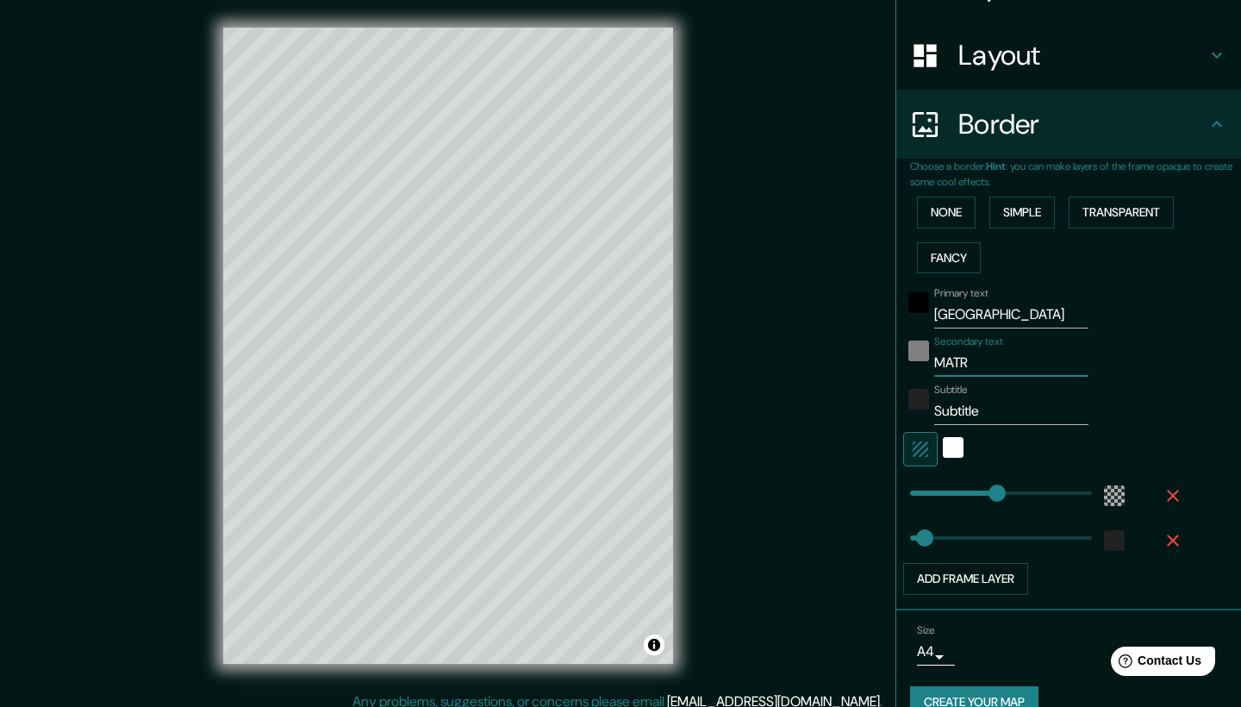
type input "42"
type input "MATRIZ"
type input "251"
type input "42"
type input "MATRIZ"
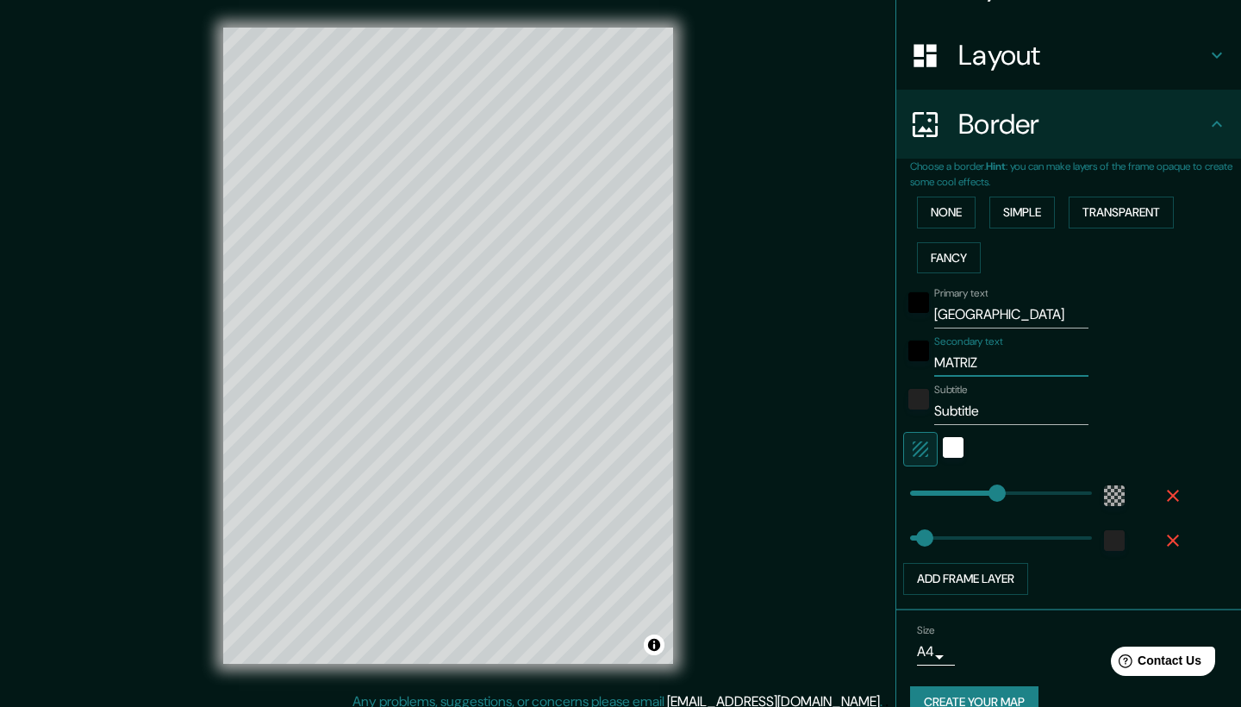
click at [995, 403] on input "Subtitle" at bounding box center [1011, 411] width 154 height 28
drag, startPoint x: 1008, startPoint y: 406, endPoint x: 939, endPoint y: 406, distance: 69.0
click at [939, 407] on input "Subtitle" at bounding box center [1011, 411] width 154 height 28
type input "S"
type input "251"
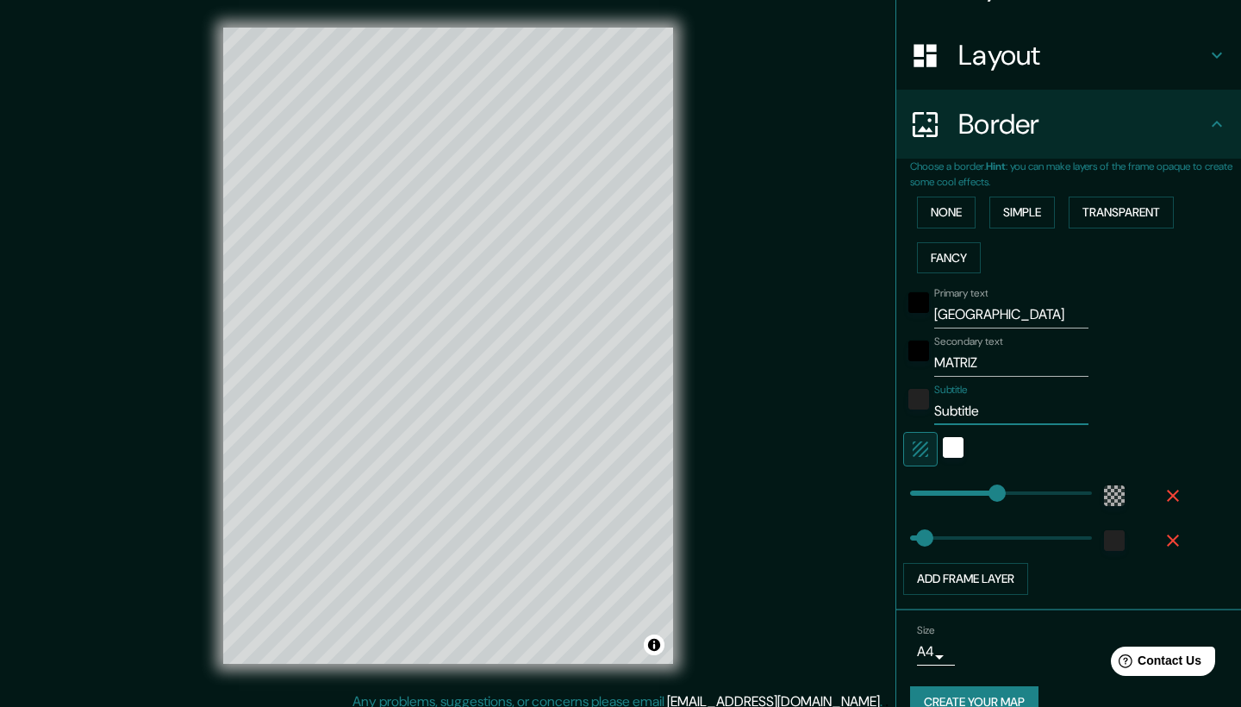
type input "42"
type input "251"
type input "42"
click at [1152, 357] on div "Secondary text MATRIZ" at bounding box center [1044, 355] width 283 height 41
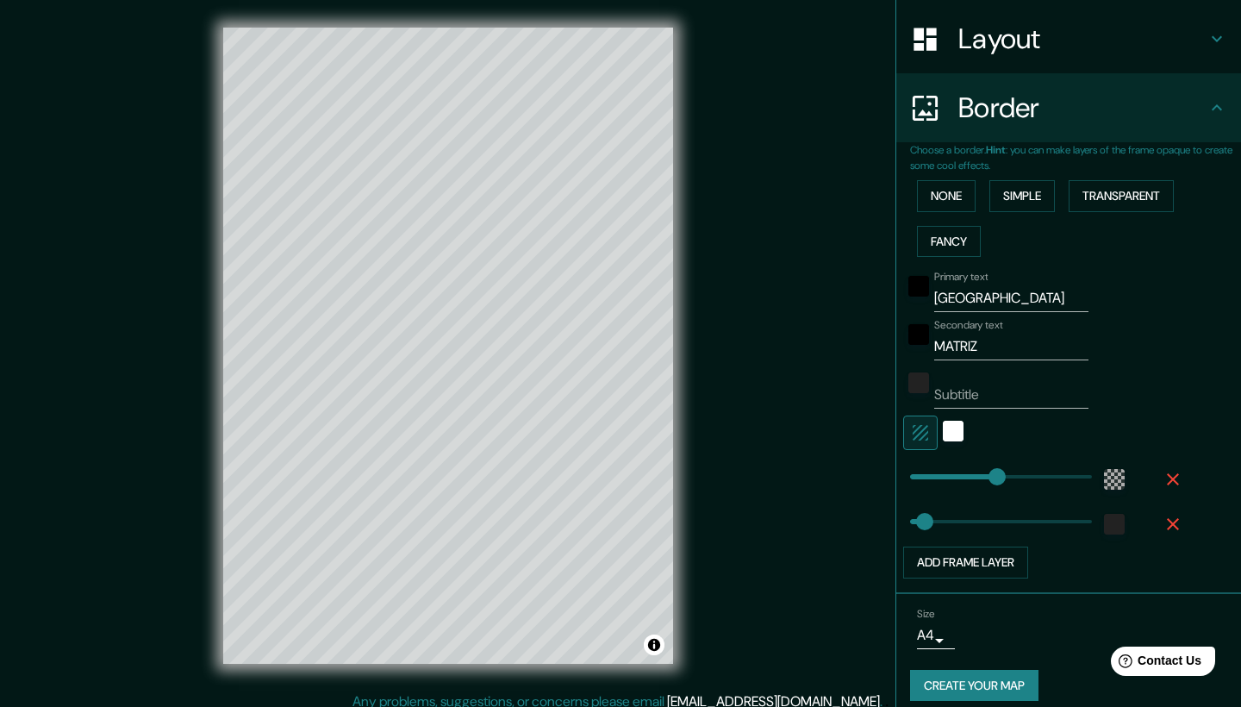
scroll to position [265, 0]
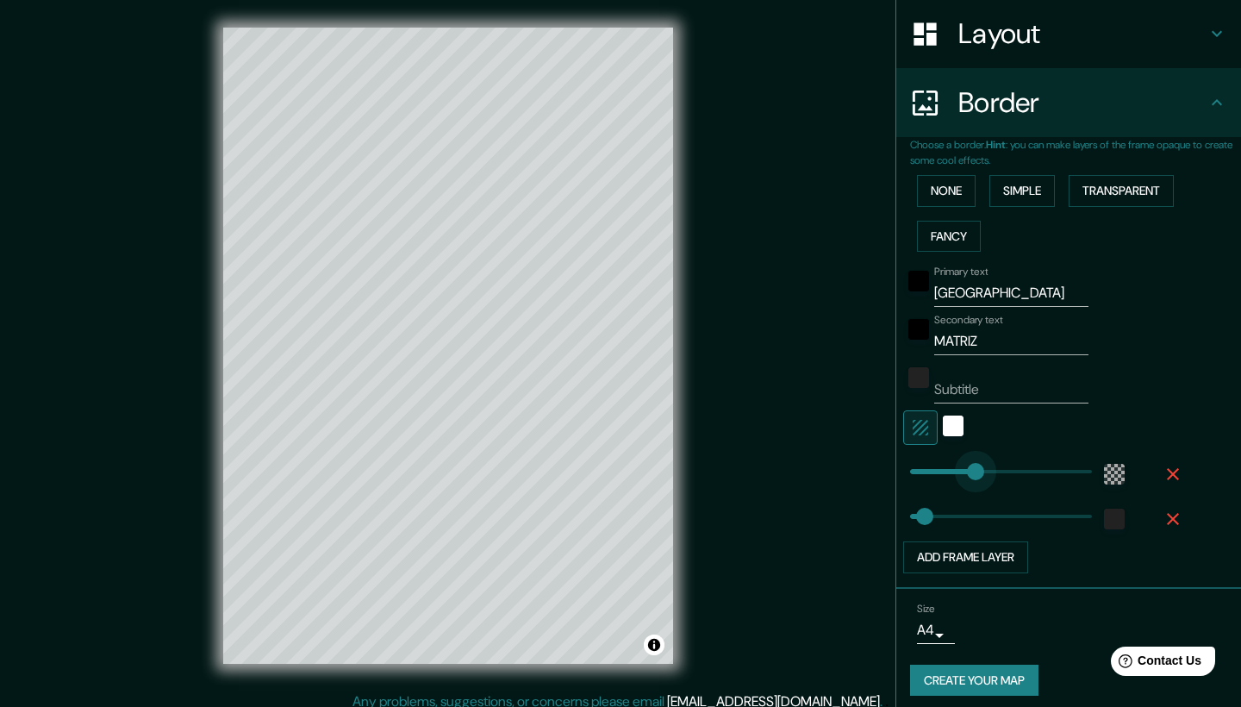
type input "186"
drag, startPoint x: 996, startPoint y: 466, endPoint x: 975, endPoint y: 466, distance: 21.5
type input "42"
type input "134"
drag, startPoint x: 975, startPoint y: 466, endPoint x: 957, endPoint y: 466, distance: 18.1
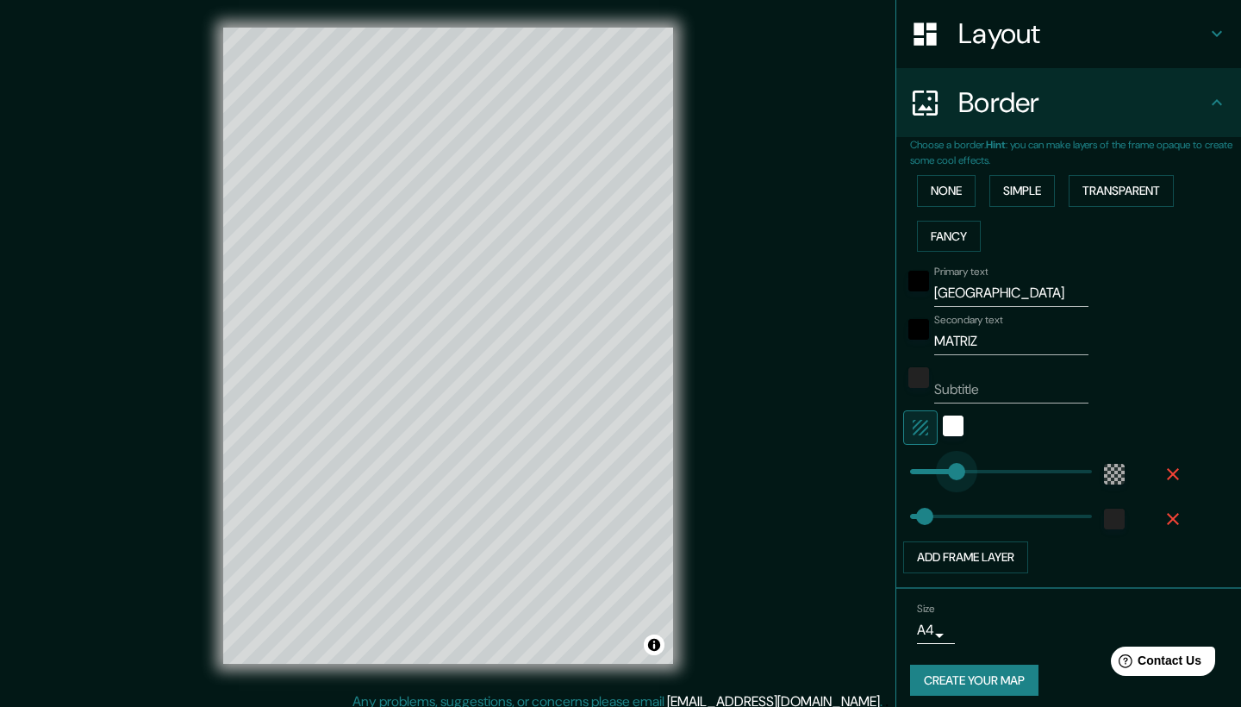
type input "42"
type input "166"
drag, startPoint x: 957, startPoint y: 466, endPoint x: 968, endPoint y: 466, distance: 11.2
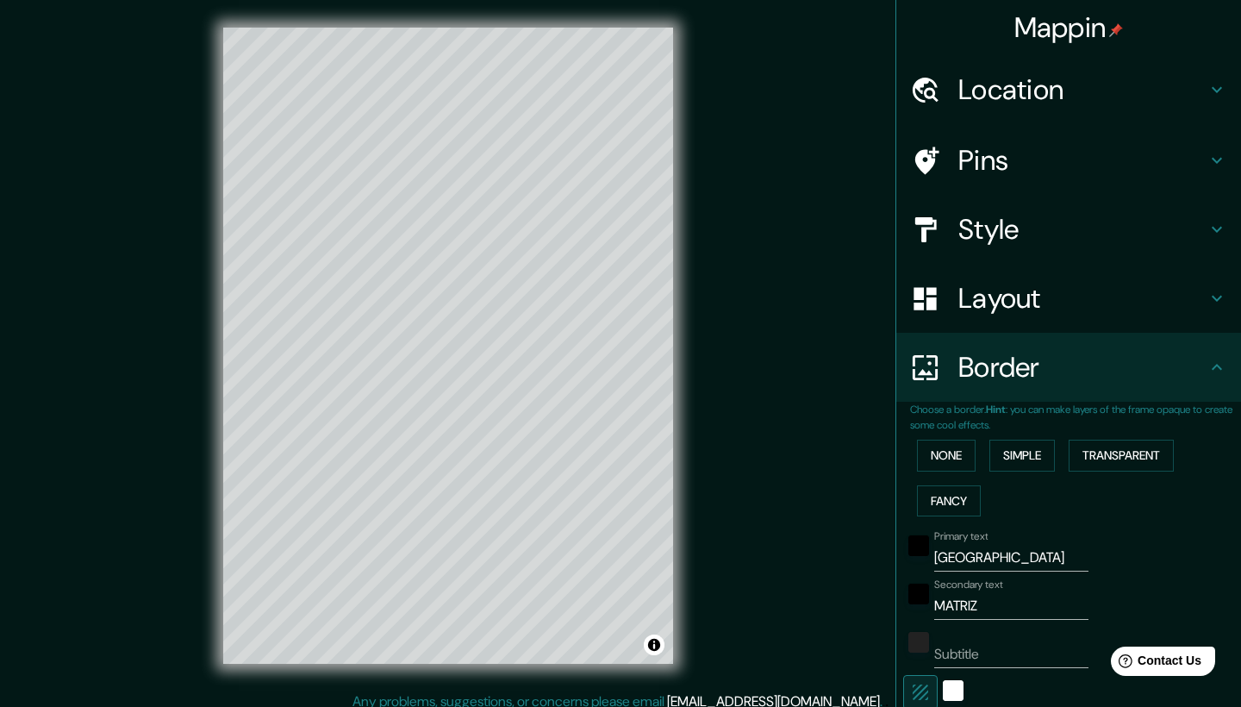
scroll to position [0, 0]
click at [1070, 236] on h4 "Style" at bounding box center [1083, 229] width 248 height 34
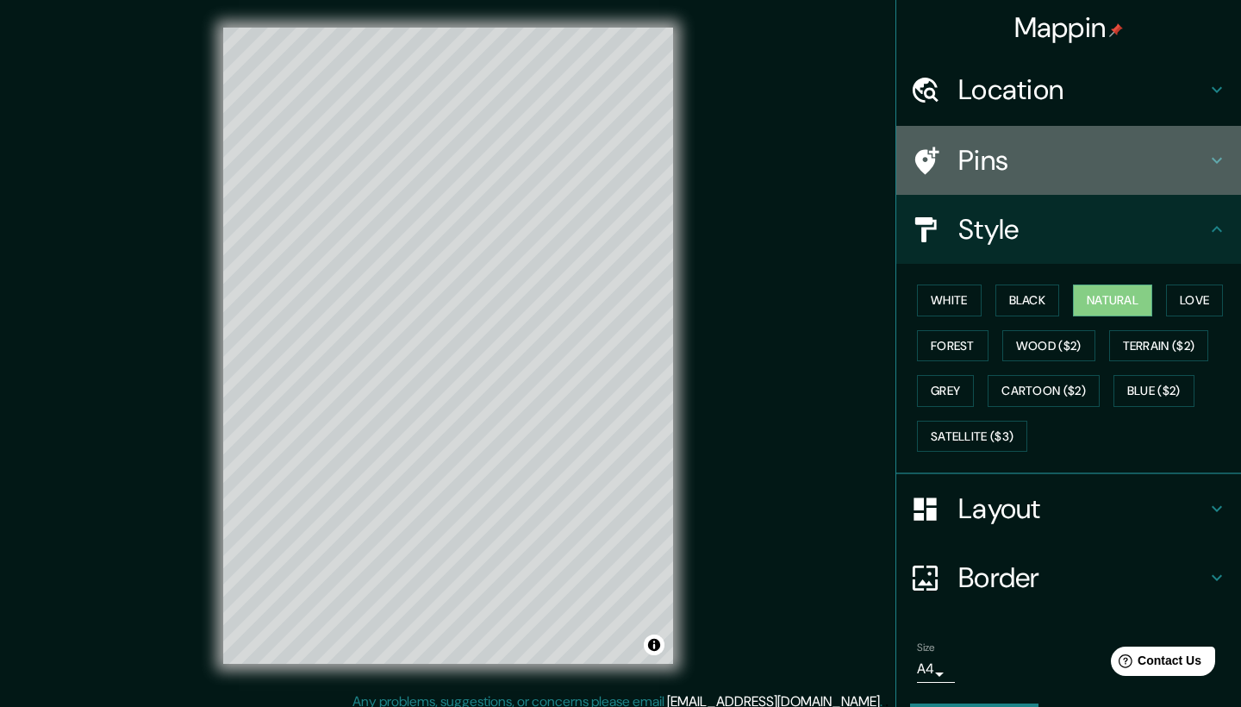
click at [1071, 174] on h4 "Pins" at bounding box center [1083, 160] width 248 height 34
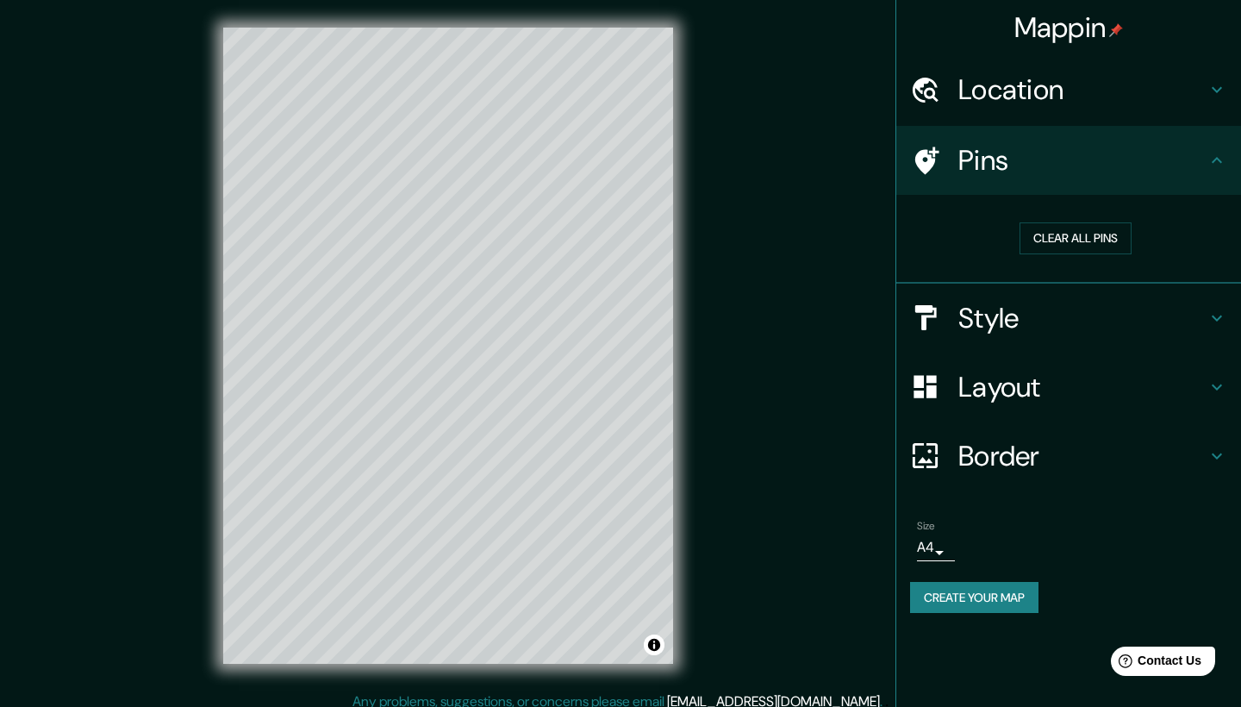
click at [984, 592] on button "Create your map" at bounding box center [974, 598] width 128 height 32
click at [969, 599] on button "Create your map" at bounding box center [974, 598] width 128 height 32
click at [1134, 103] on h4 "Location" at bounding box center [1083, 89] width 248 height 34
type input "42"
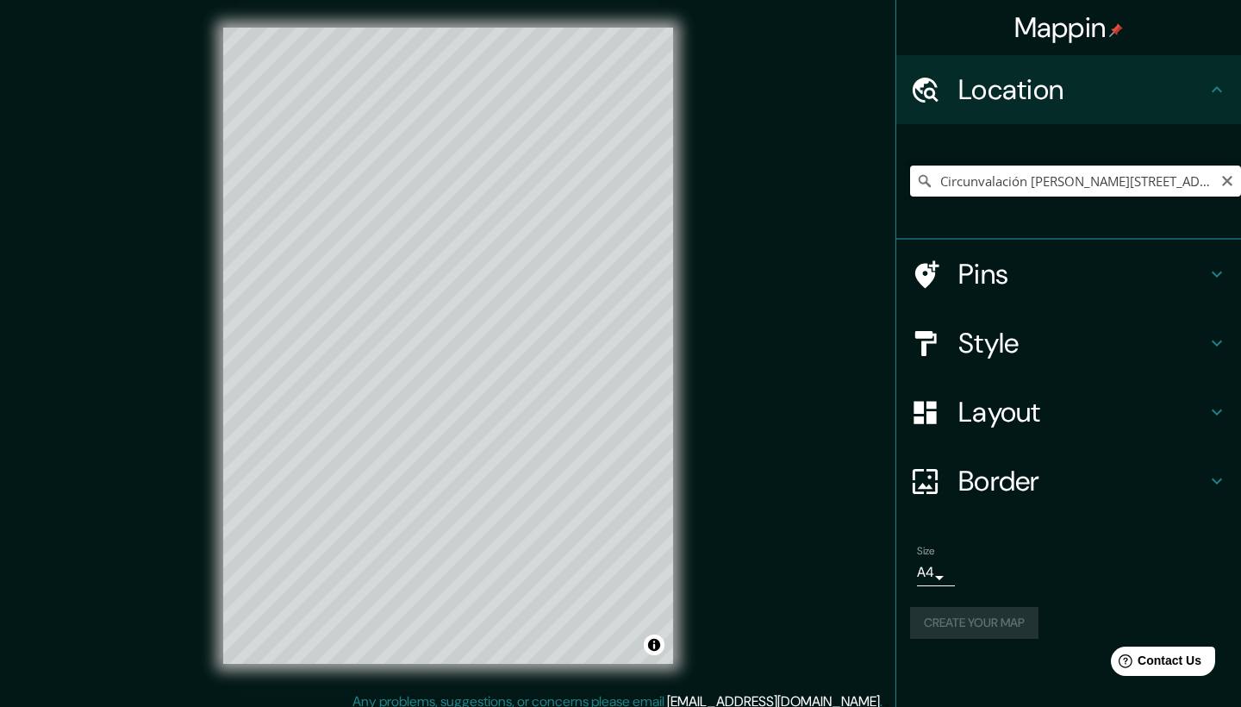
click at [1186, 176] on input "Circunvalación [PERSON_NAME][STREET_ADDRESS]" at bounding box center [1075, 181] width 331 height 31
click at [1229, 179] on icon "Clear" at bounding box center [1227, 181] width 10 height 10
click at [1110, 179] on input "Pick your city or area" at bounding box center [1075, 181] width 331 height 31
paste input "Pl. Sta. Fe, [PERSON_NAME][GEOGRAPHIC_DATA], 20130 [GEOGRAPHIC_DATA], Ags."
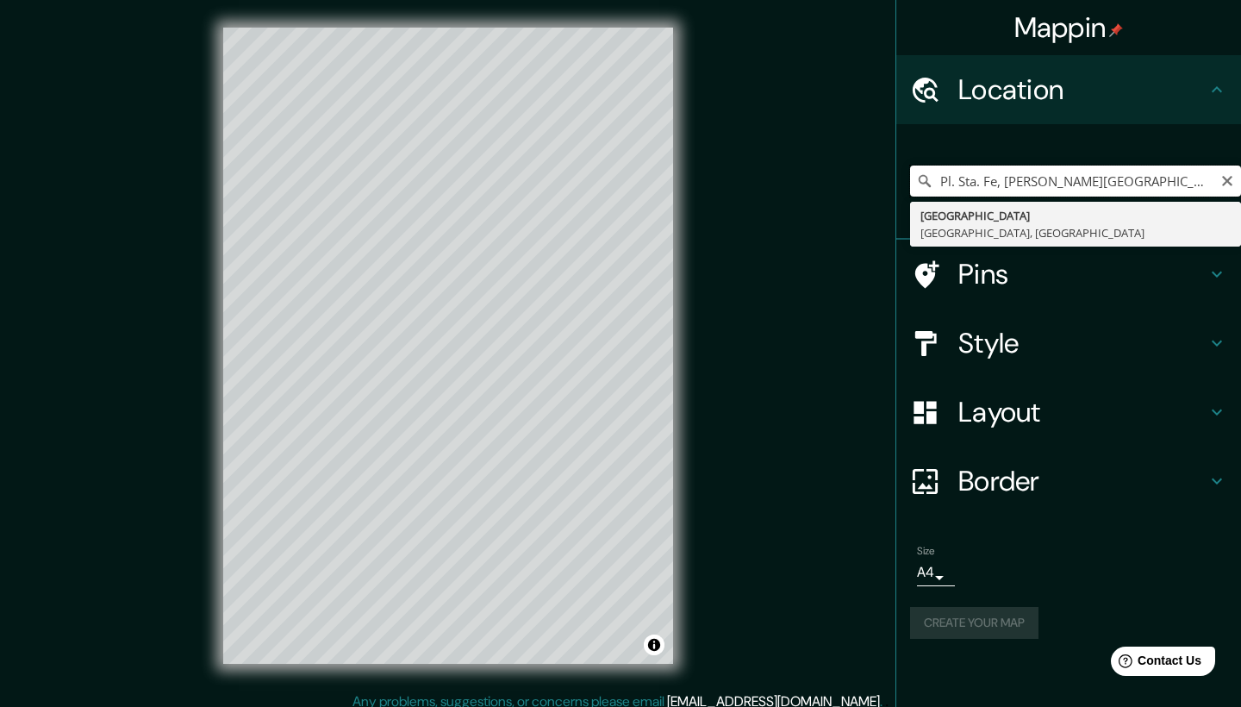
type input "[GEOGRAPHIC_DATA], [GEOGRAPHIC_DATA], [GEOGRAPHIC_DATA]"
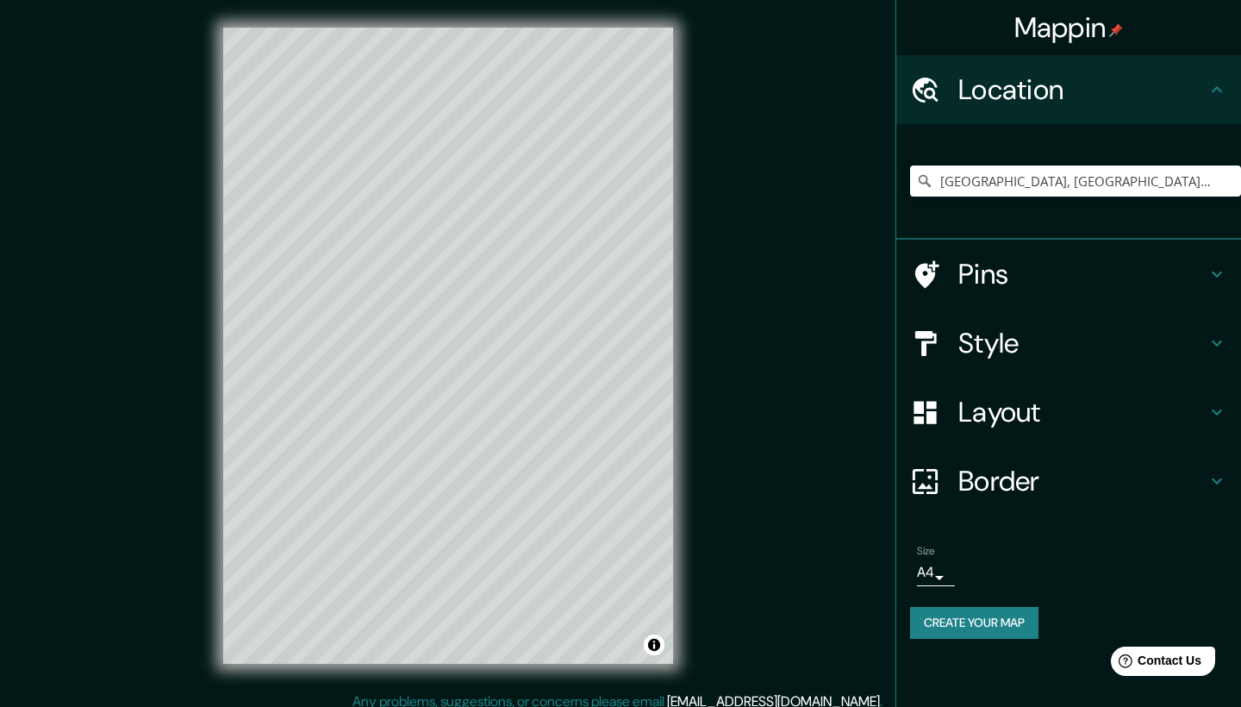
click at [1048, 272] on h4 "Pins" at bounding box center [1083, 274] width 248 height 34
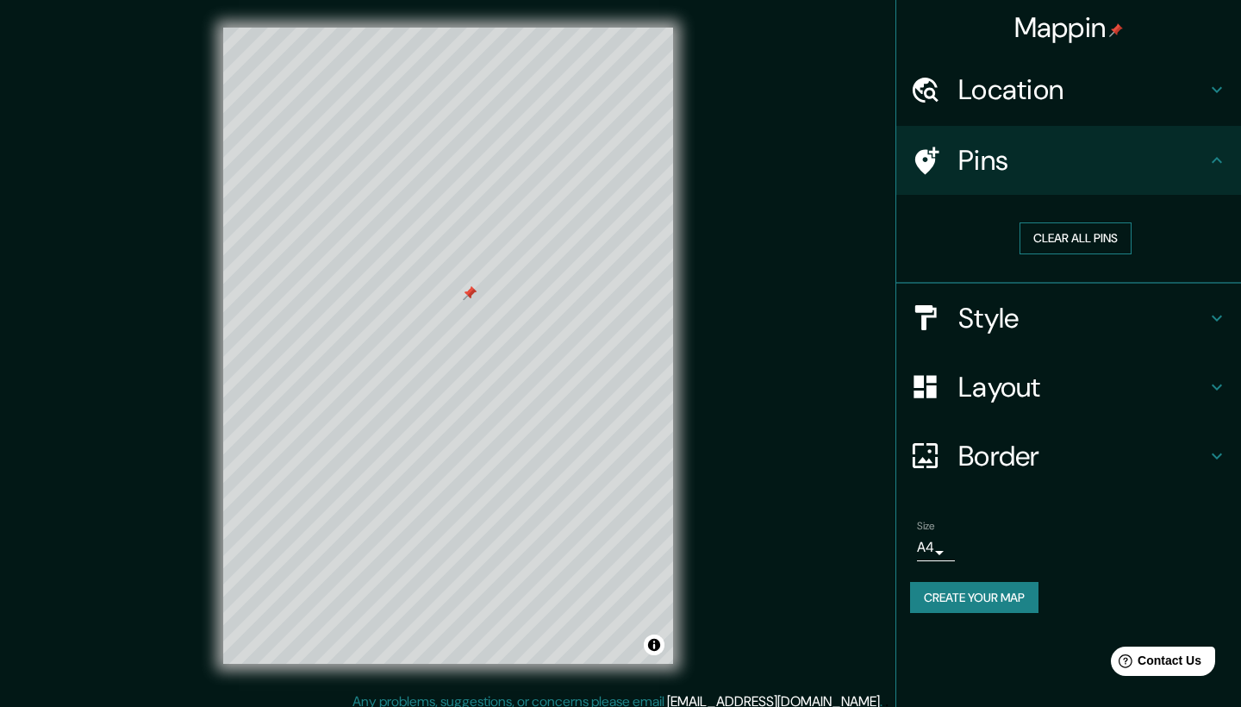
click at [1059, 232] on button "Clear all pins" at bounding box center [1076, 238] width 112 height 32
click at [1080, 226] on button "Clear all pins" at bounding box center [1076, 238] width 112 height 32
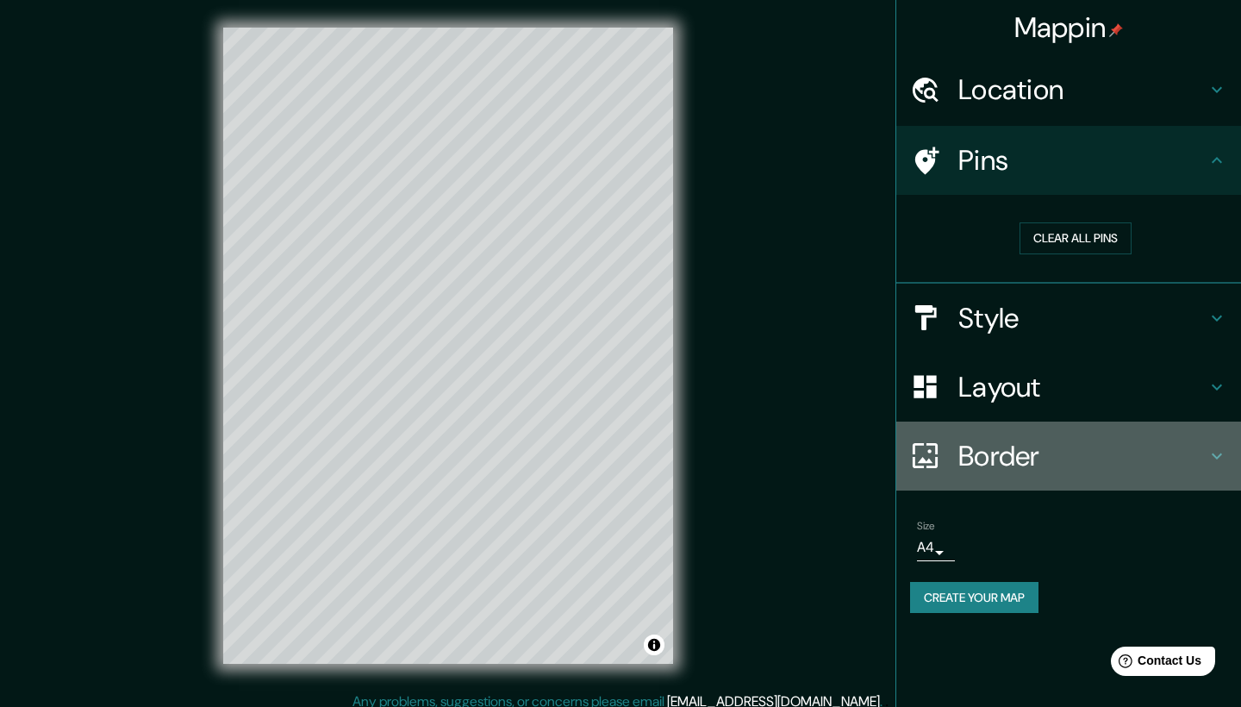
click at [1029, 459] on h4 "Border" at bounding box center [1083, 456] width 248 height 34
type input "42"
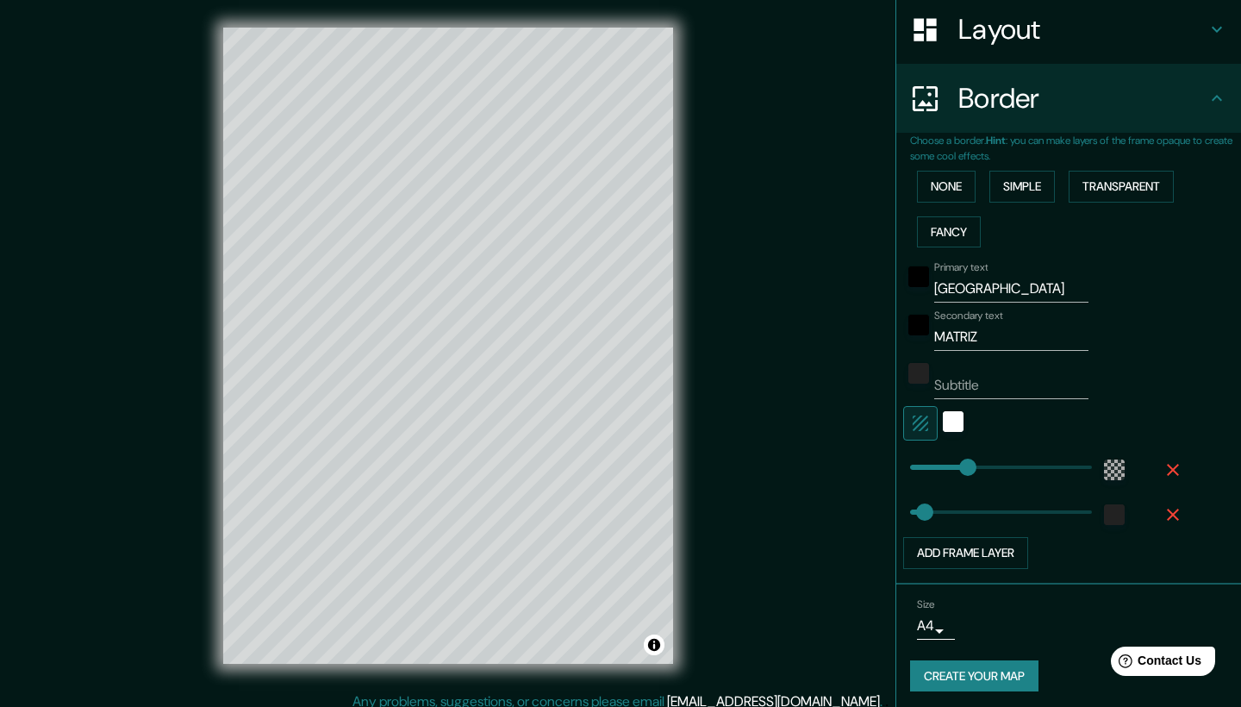
scroll to position [268, 0]
drag, startPoint x: 1040, startPoint y: 283, endPoint x: 920, endPoint y: 279, distance: 120.7
click at [919, 279] on div "Primary text [GEOGRAPHIC_DATA]" at bounding box center [1044, 282] width 283 height 41
type input "42"
type input "A"
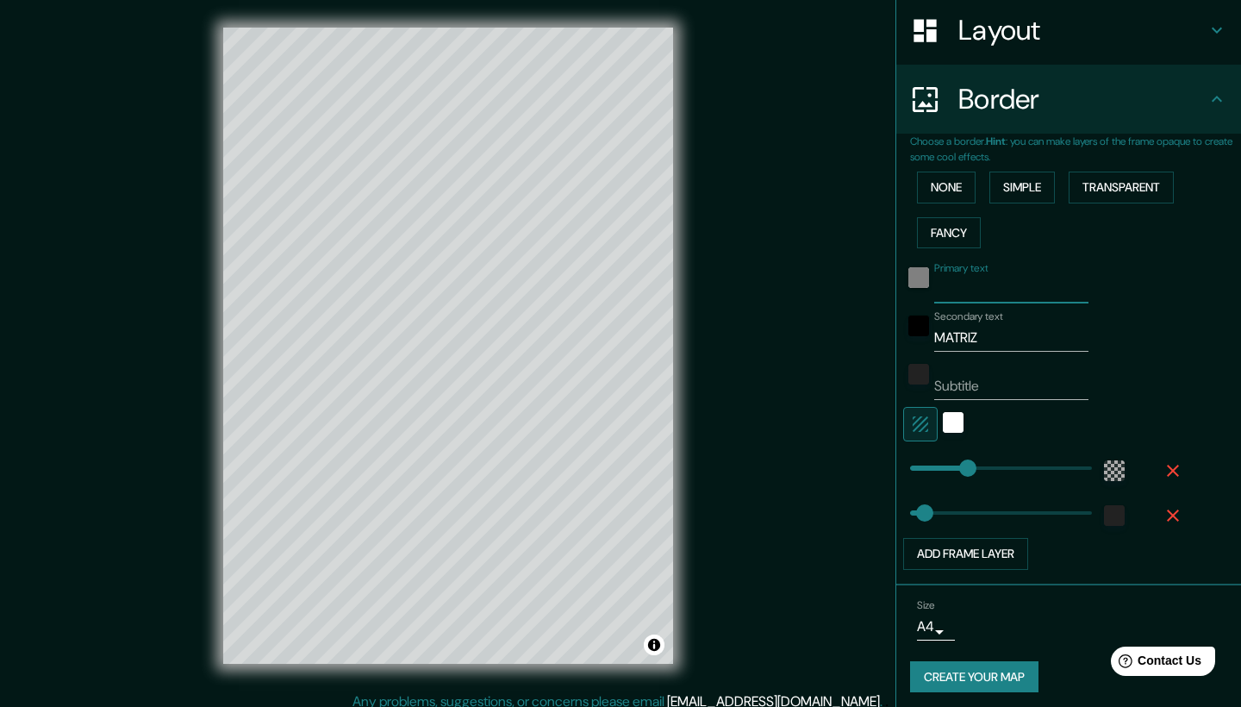
type input "42"
type input "AG"
type input "42"
type input "AGU"
type input "42"
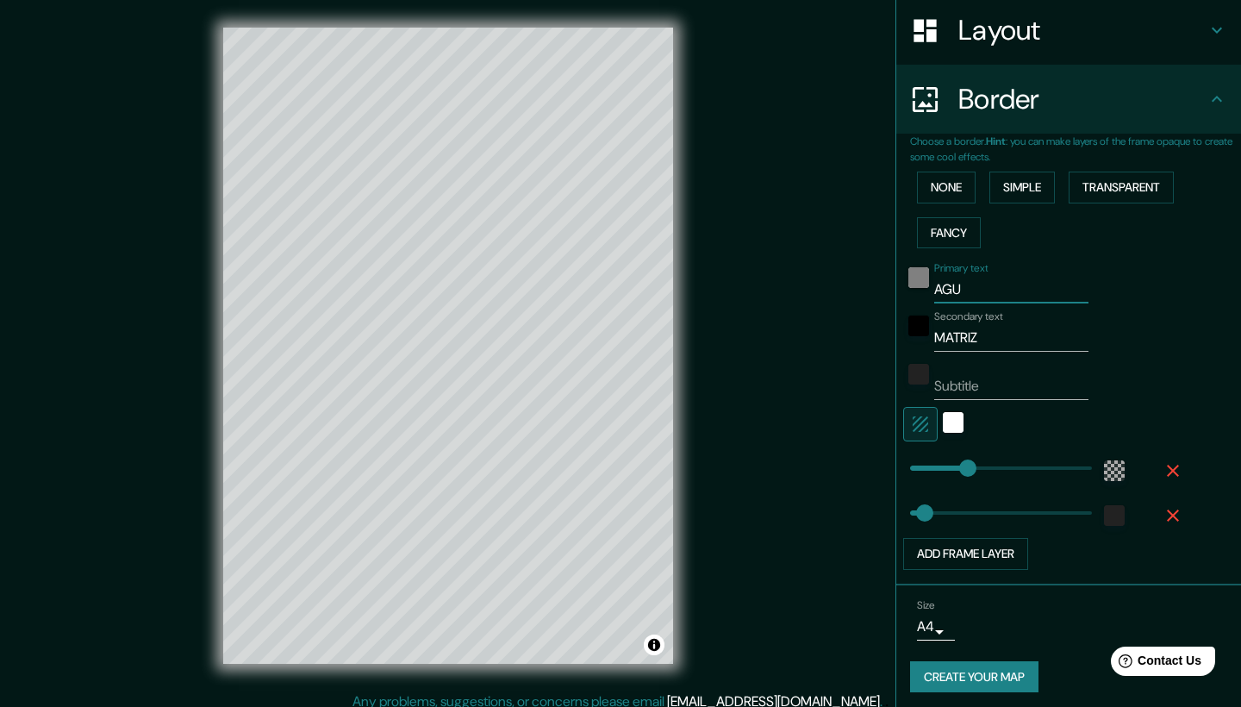
type input "AGUA"
type input "42"
type input "AGUAS"
type input "42"
type input "AGUASC"
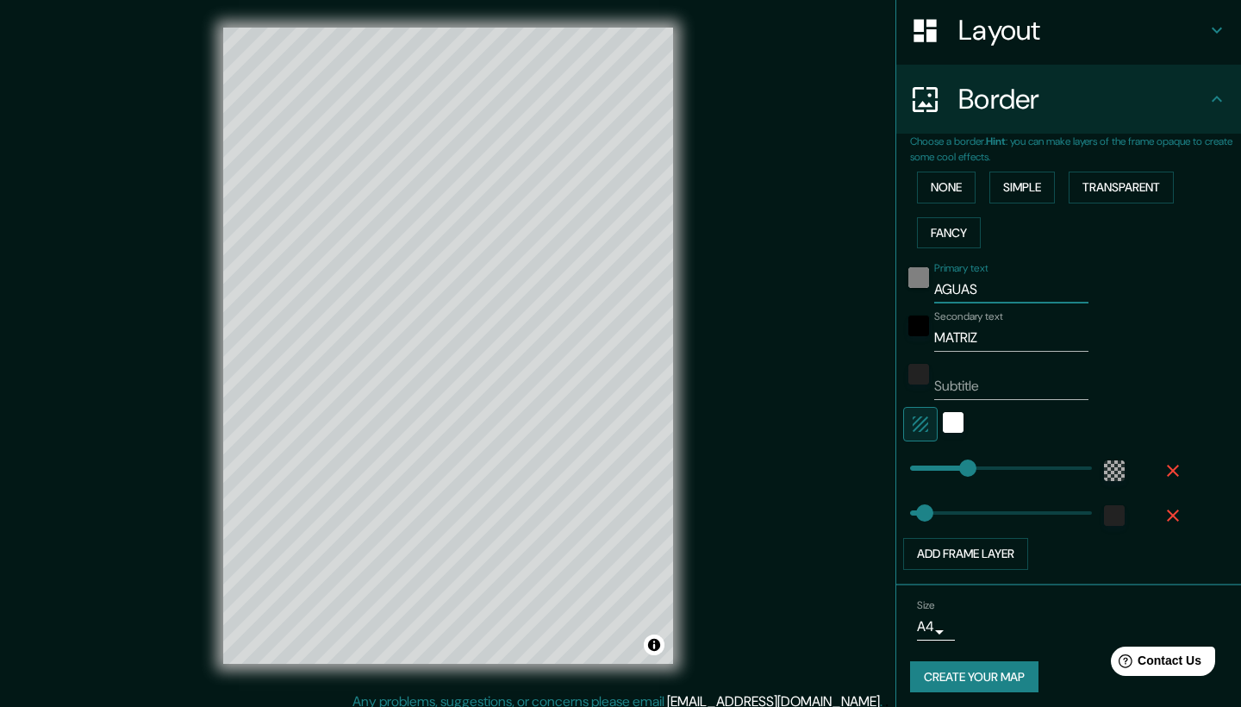
type input "42"
type input "AGUASCA"
type input "42"
type input "AGUASCAL"
type input "42"
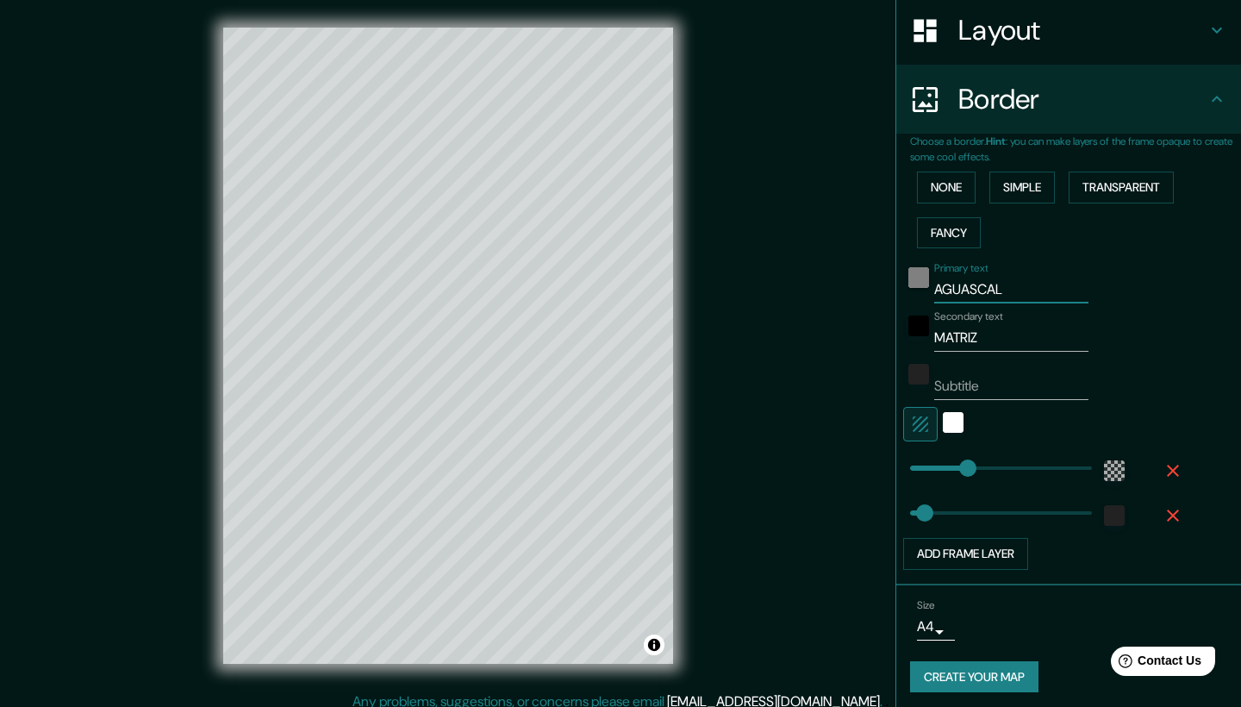
type input "AGUASCALI"
type input "42"
type input "AGUASCALIE"
type input "42"
type input "AGUASCALIEN"
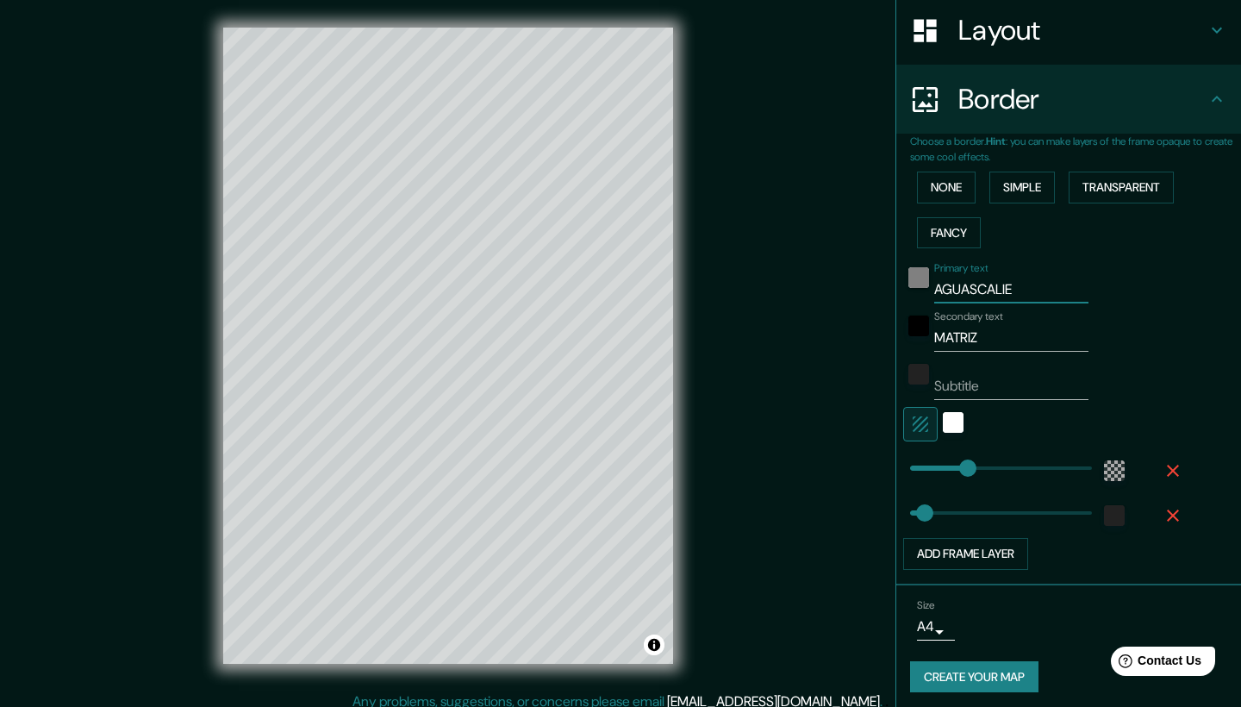
type input "42"
type input "AGUASCALIENT"
type input "42"
type input "AGUASCALIENTE"
type input "42"
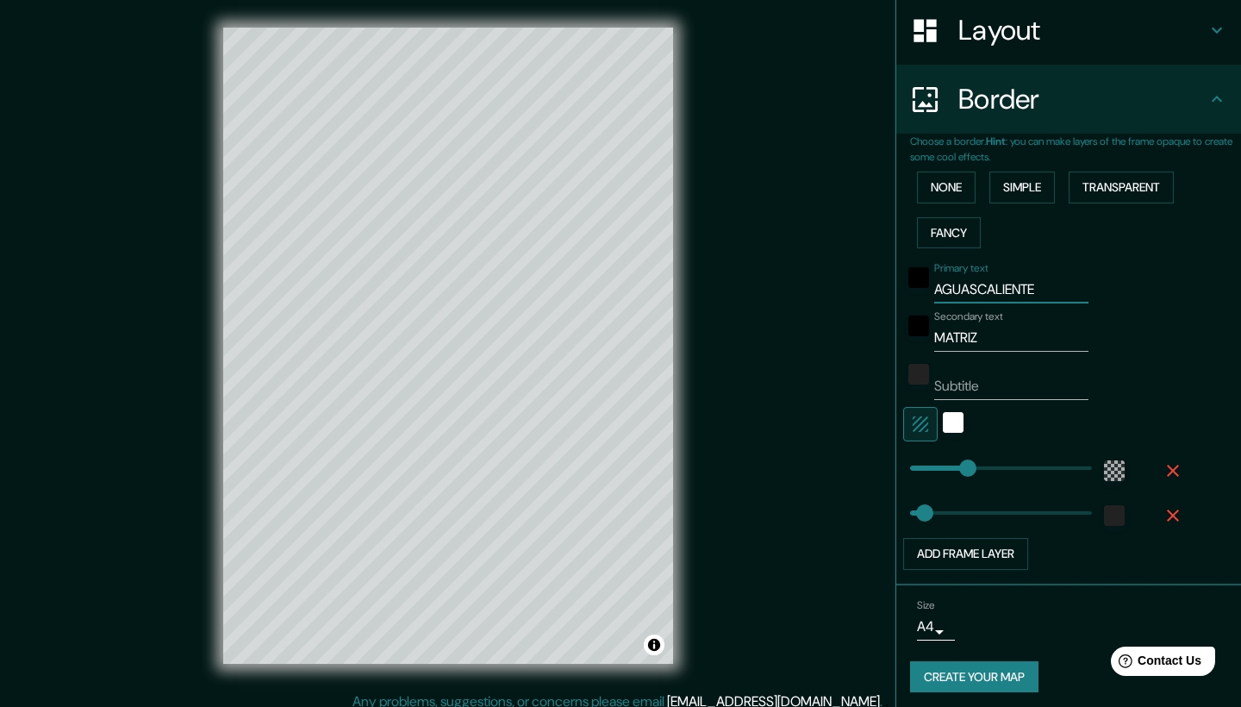
drag, startPoint x: 1063, startPoint y: 281, endPoint x: 951, endPoint y: 282, distance: 112.1
click at [951, 282] on input "AGUASCALIENTE" at bounding box center [1011, 290] width 154 height 28
type input "AG"
type input "42"
type input "AGS"
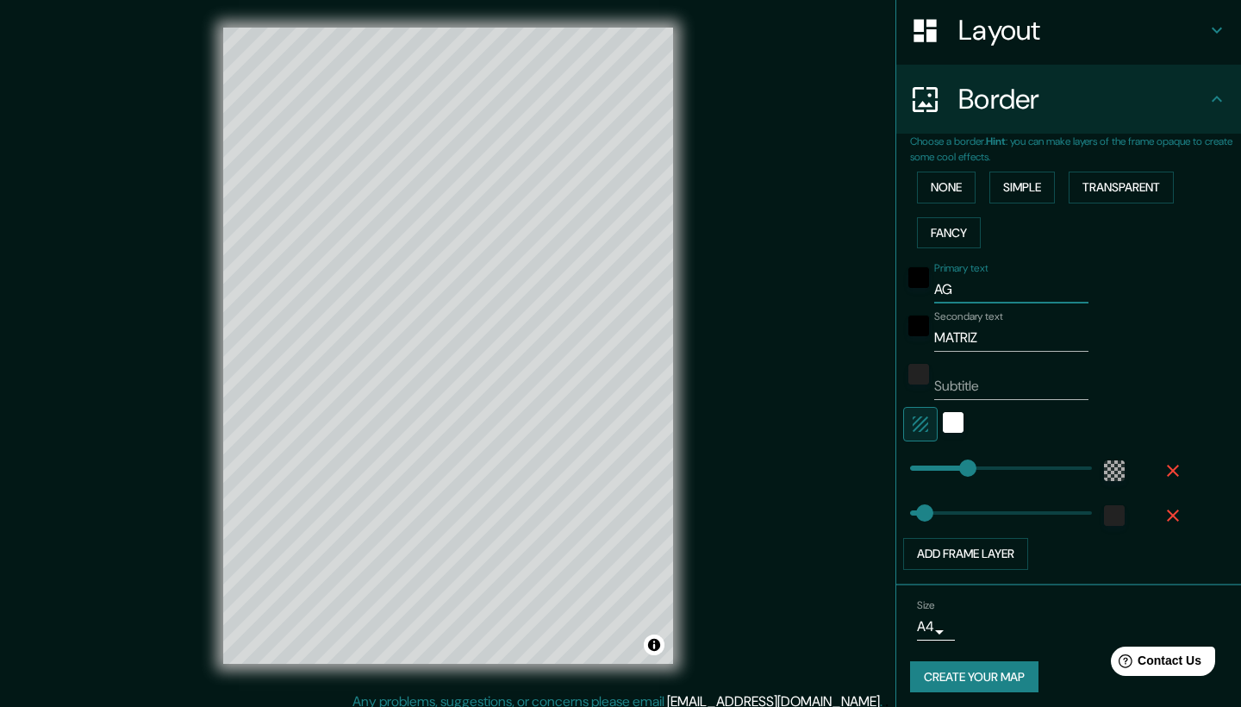
type input "42"
type input "AGS"
click at [1005, 331] on input "MATRIZ" at bounding box center [1011, 338] width 154 height 28
type input "MATRI"
type input "42"
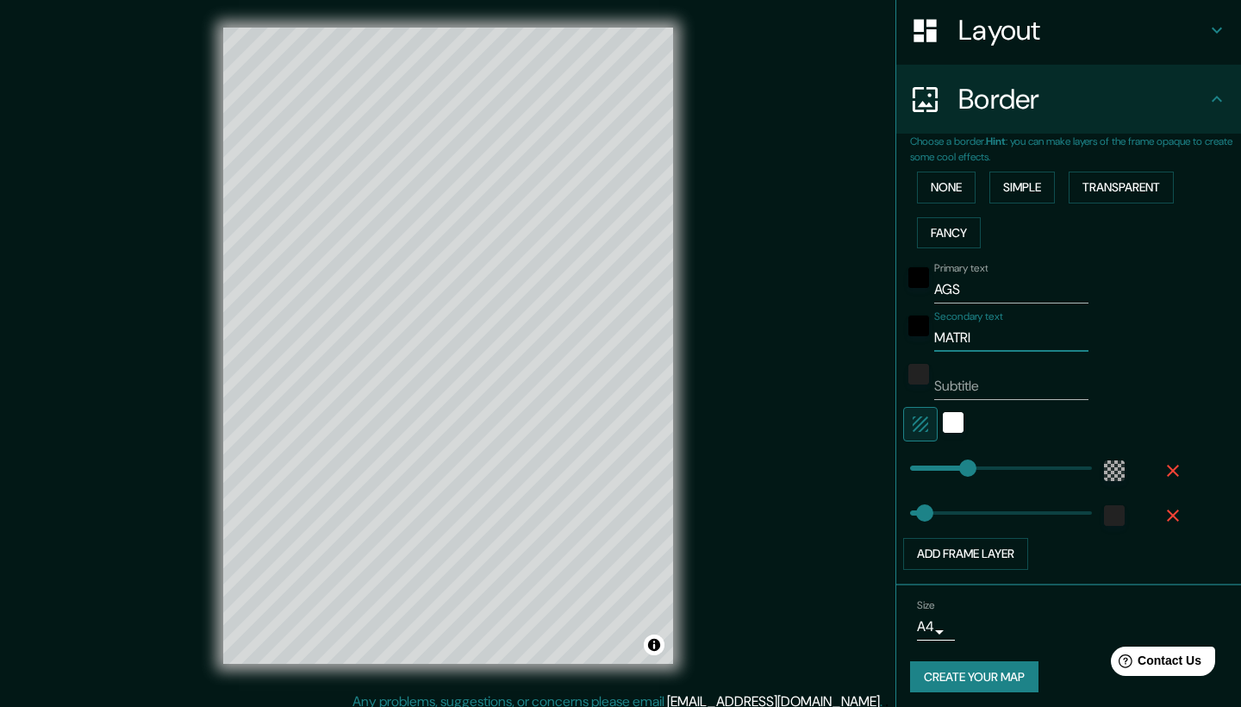
type input "MATR"
type input "42"
type input "MAT"
type input "42"
type input "MA"
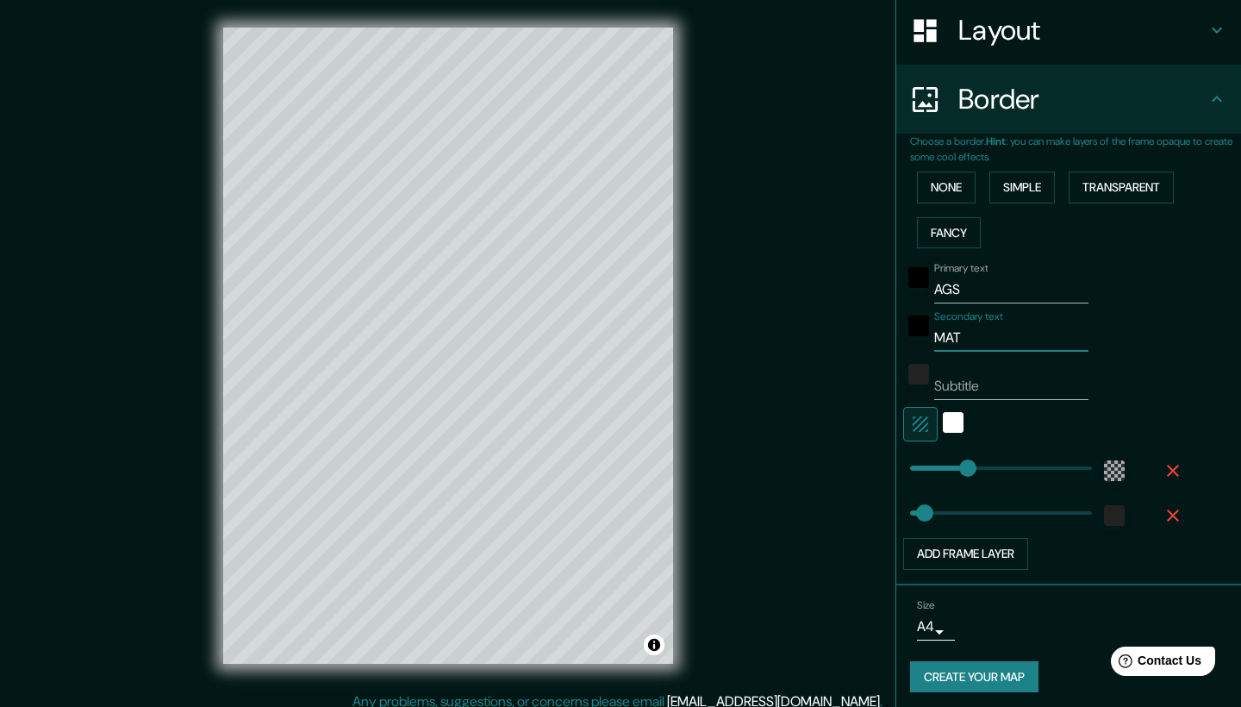
type input "42"
type input "M"
type input "42"
type input "O"
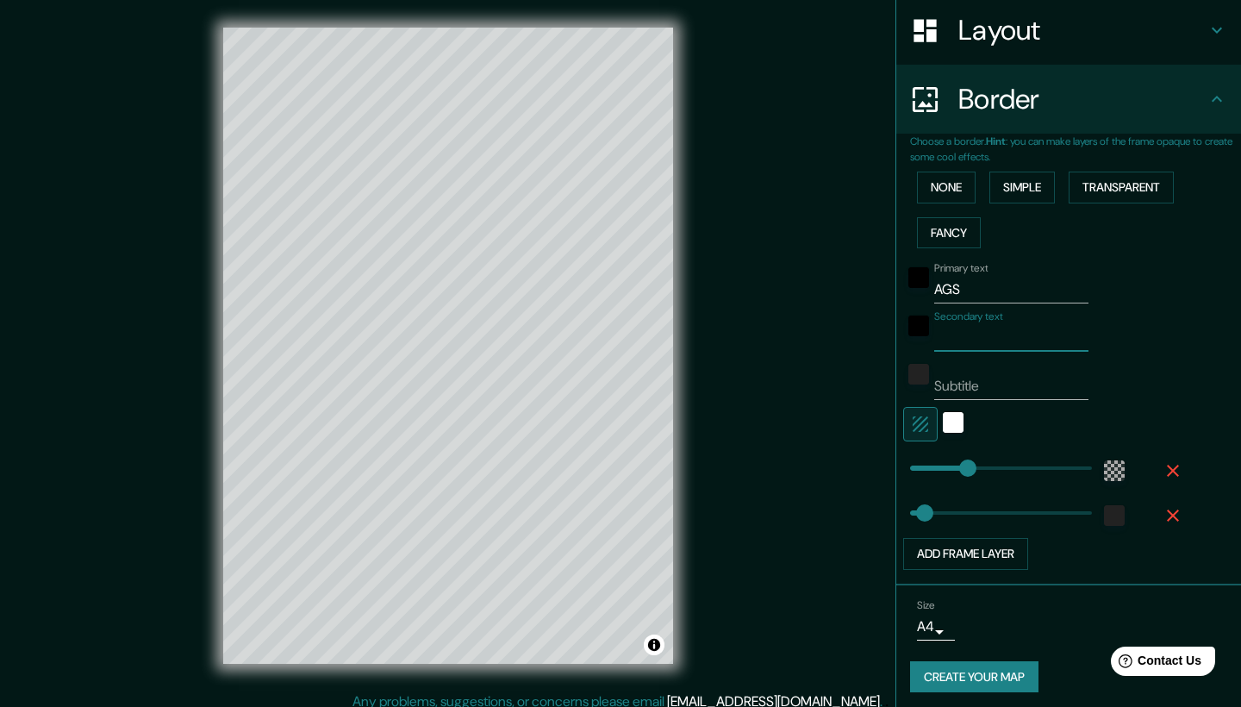
type input "42"
type input "OF"
type input "42"
type input "OFI"
type input "42"
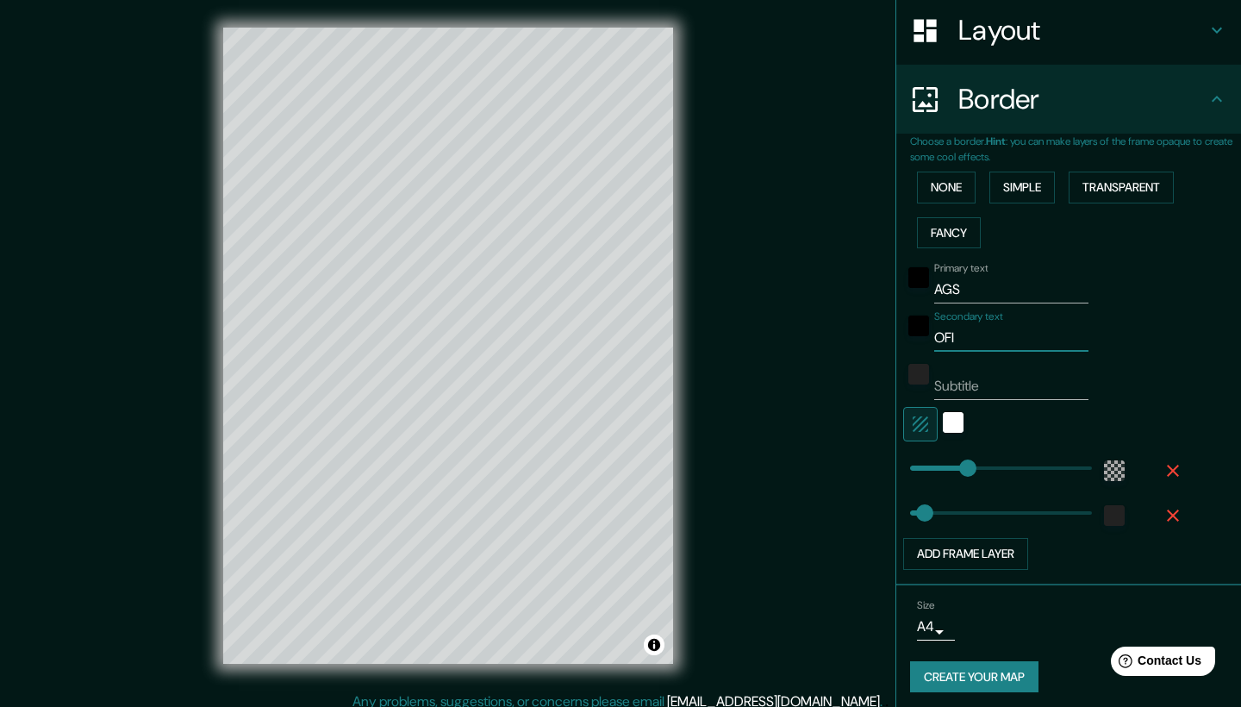
type input "OFIC"
type input "42"
type input "OFICI"
type input "42"
type input "OFICIN"
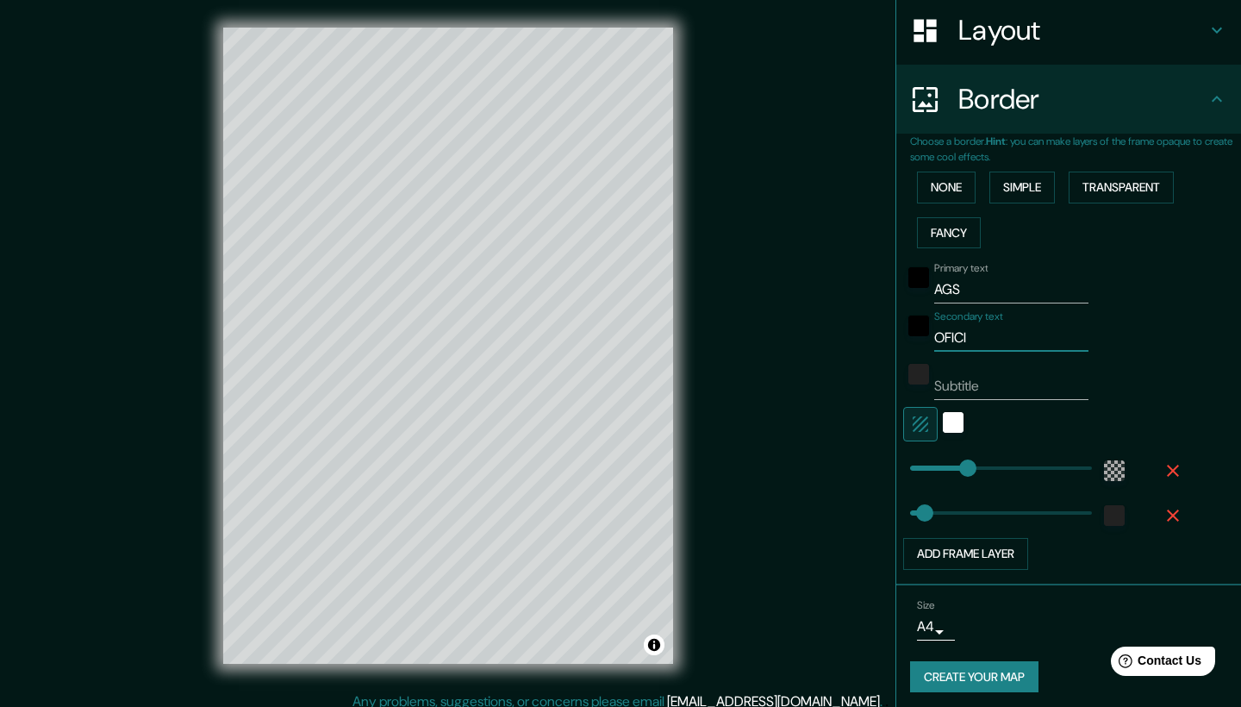
type input "42"
type input "OFICINA"
type input "42"
type input "OFICIN"
type input "42"
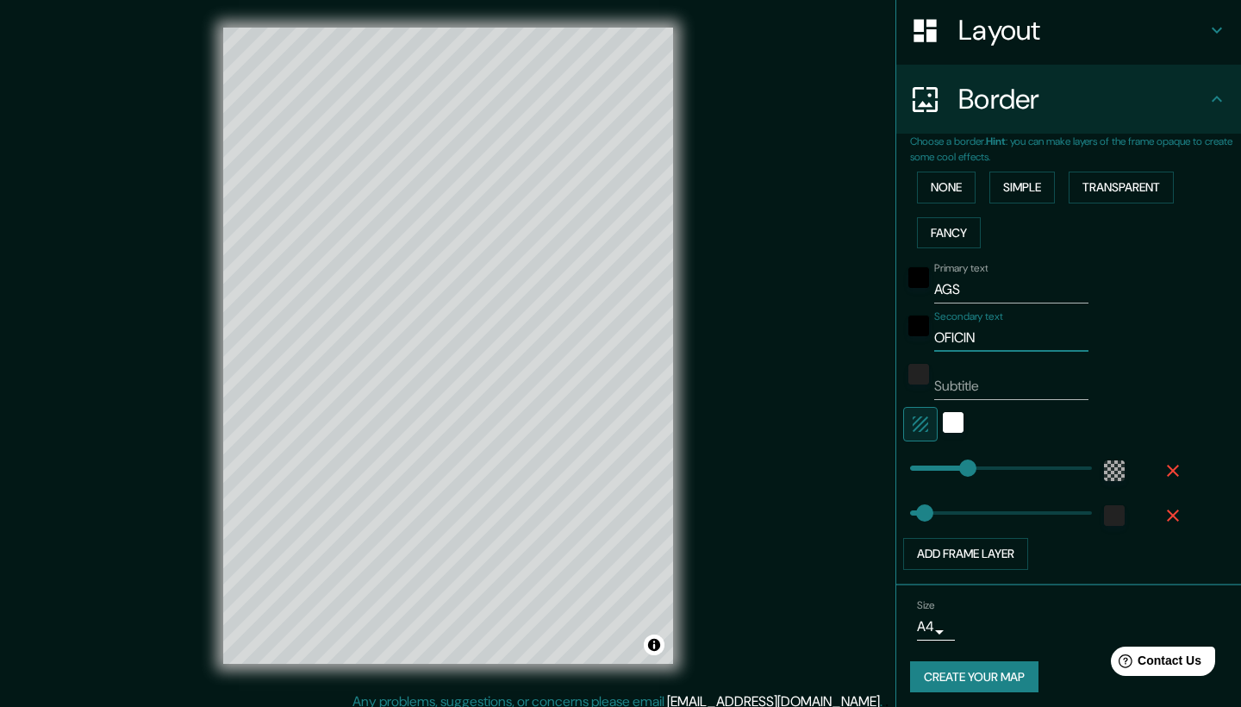
type input "OFICI"
type input "42"
type input "OFIC"
type input "42"
type input "OFI"
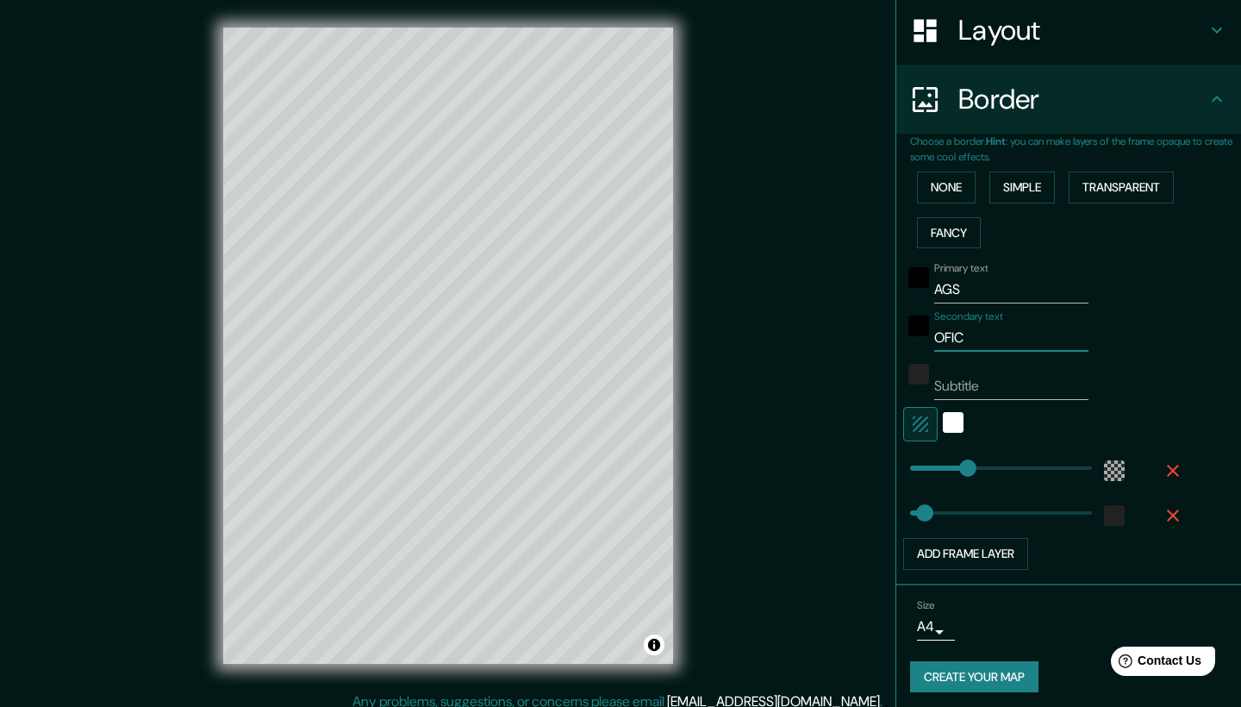
type input "42"
type input "OF"
type input "42"
type input "O"
type input "42"
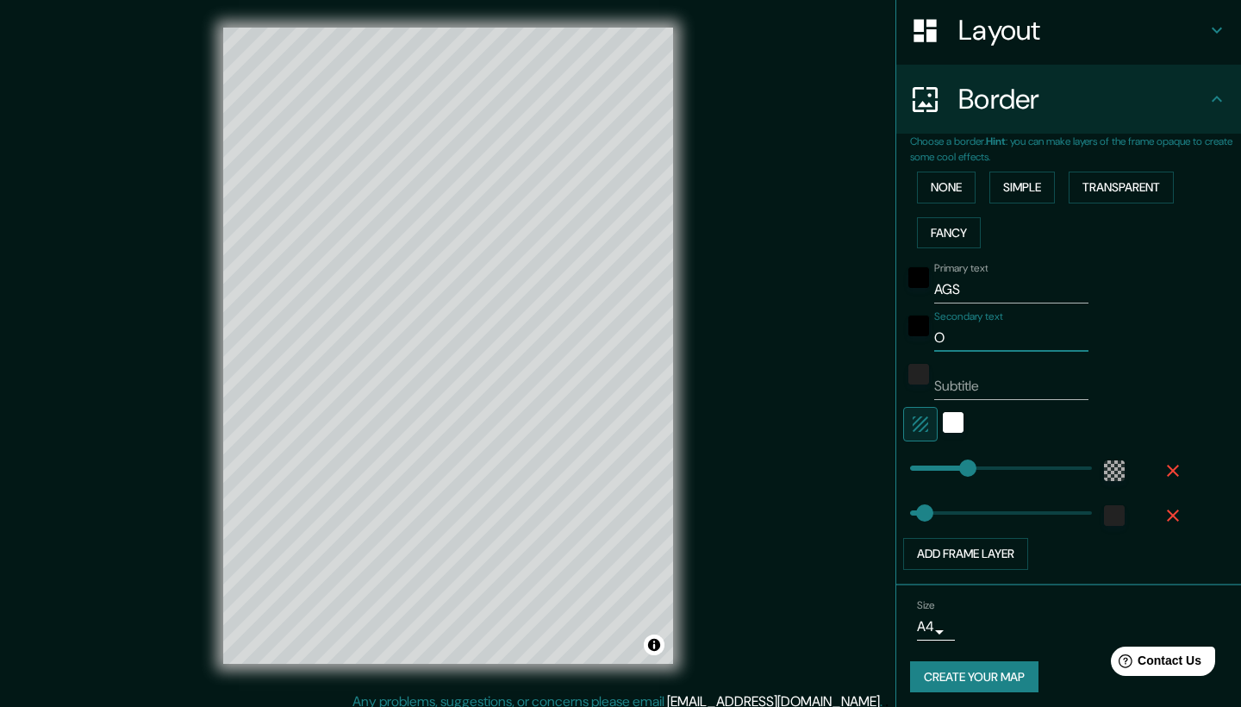
type input "42"
click at [1140, 368] on div "Subtitle" at bounding box center [1044, 379] width 283 height 41
click at [1017, 334] on input "Secondary text" at bounding box center [1011, 339] width 154 height 28
click at [987, 379] on input "Subtitle" at bounding box center [1011, 387] width 154 height 28
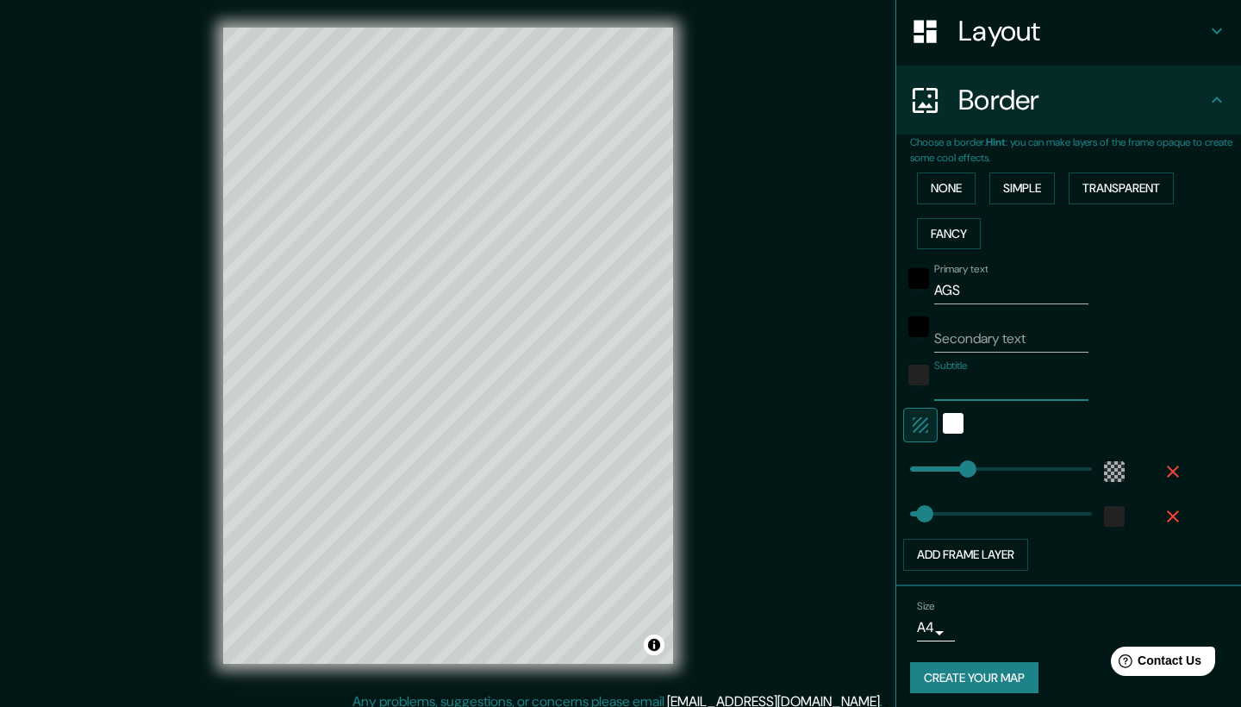
paste input "[STREET_ADDRESS]"
type input "[STREET_ADDRESS]"
type input "42"
type input "[STREET_ADDRESS]"
click at [996, 334] on input "Secondary text" at bounding box center [1011, 339] width 154 height 28
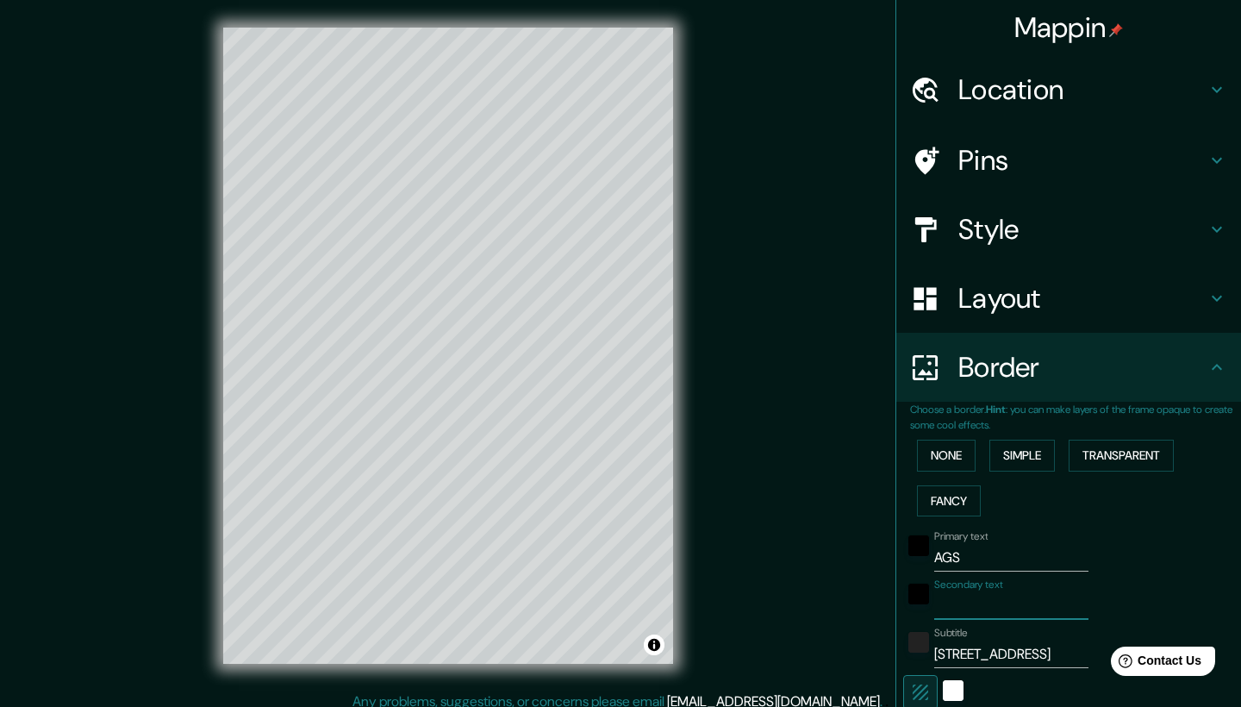
scroll to position [-1, 0]
click at [1136, 103] on h4 "Location" at bounding box center [1083, 89] width 248 height 34
type input "42"
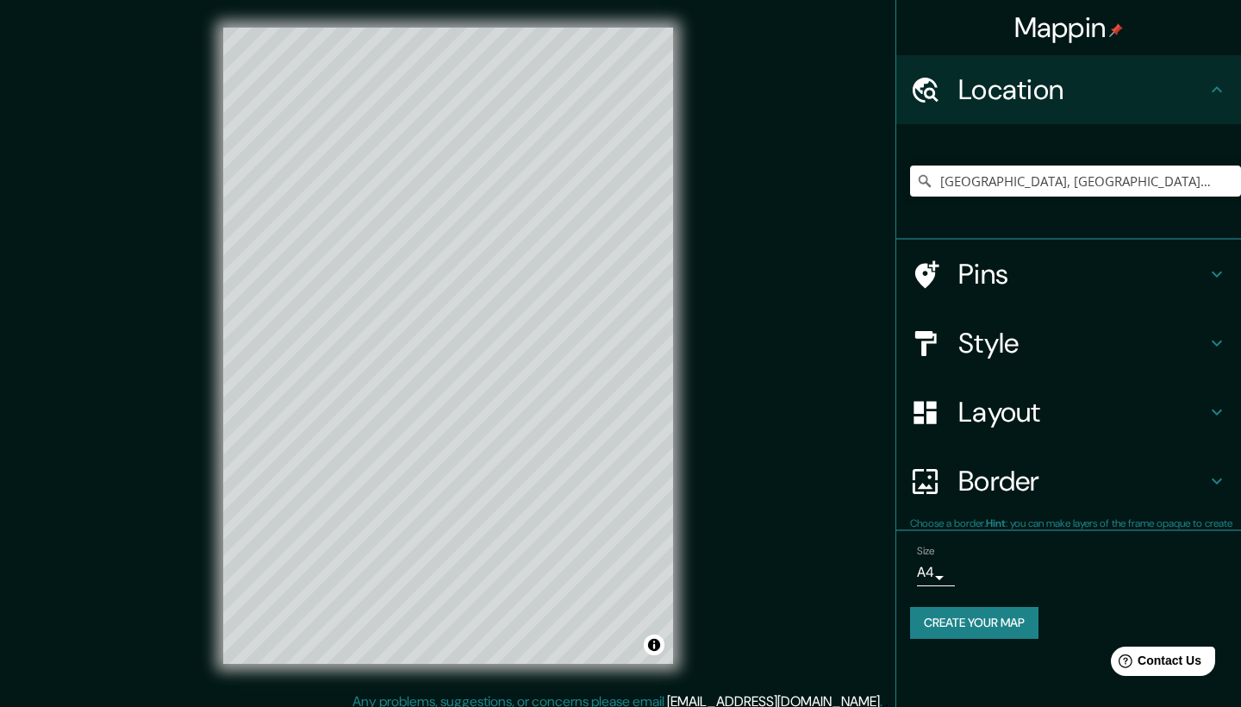
scroll to position [0, 0]
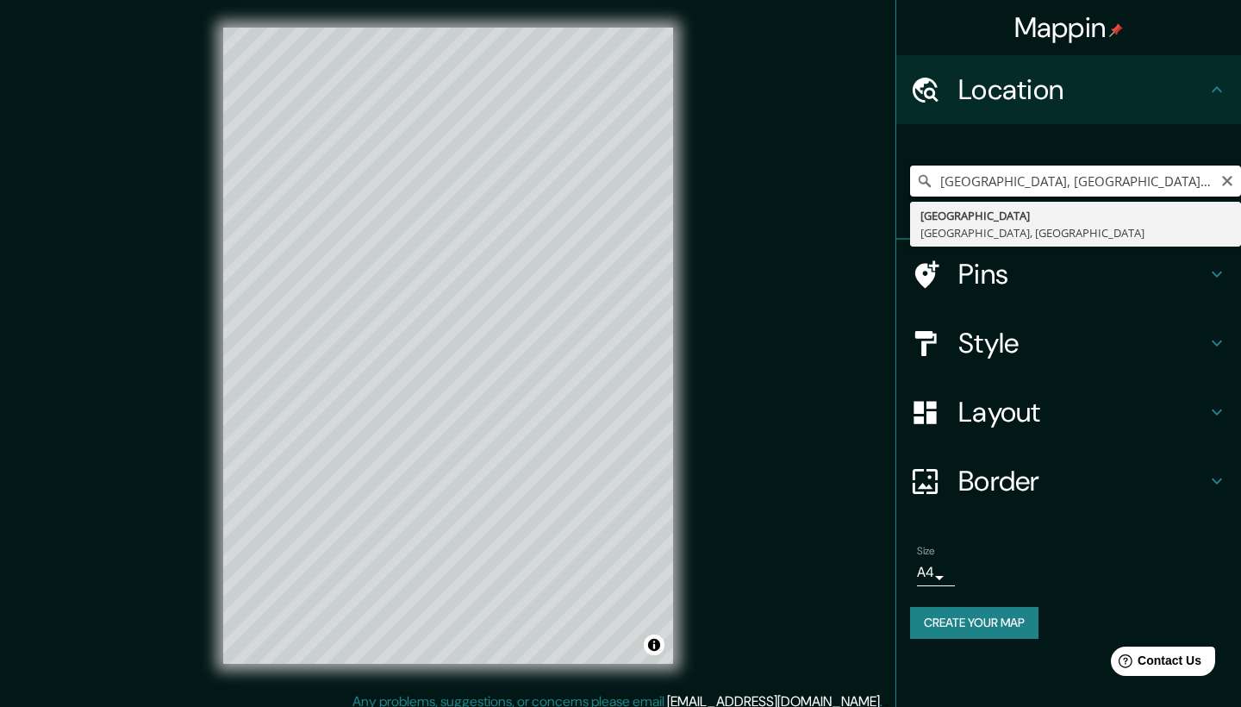
click at [1177, 183] on input "[GEOGRAPHIC_DATA], [GEOGRAPHIC_DATA], [GEOGRAPHIC_DATA]" at bounding box center [1075, 181] width 331 height 31
click at [1224, 184] on icon "Clear" at bounding box center [1227, 181] width 10 height 10
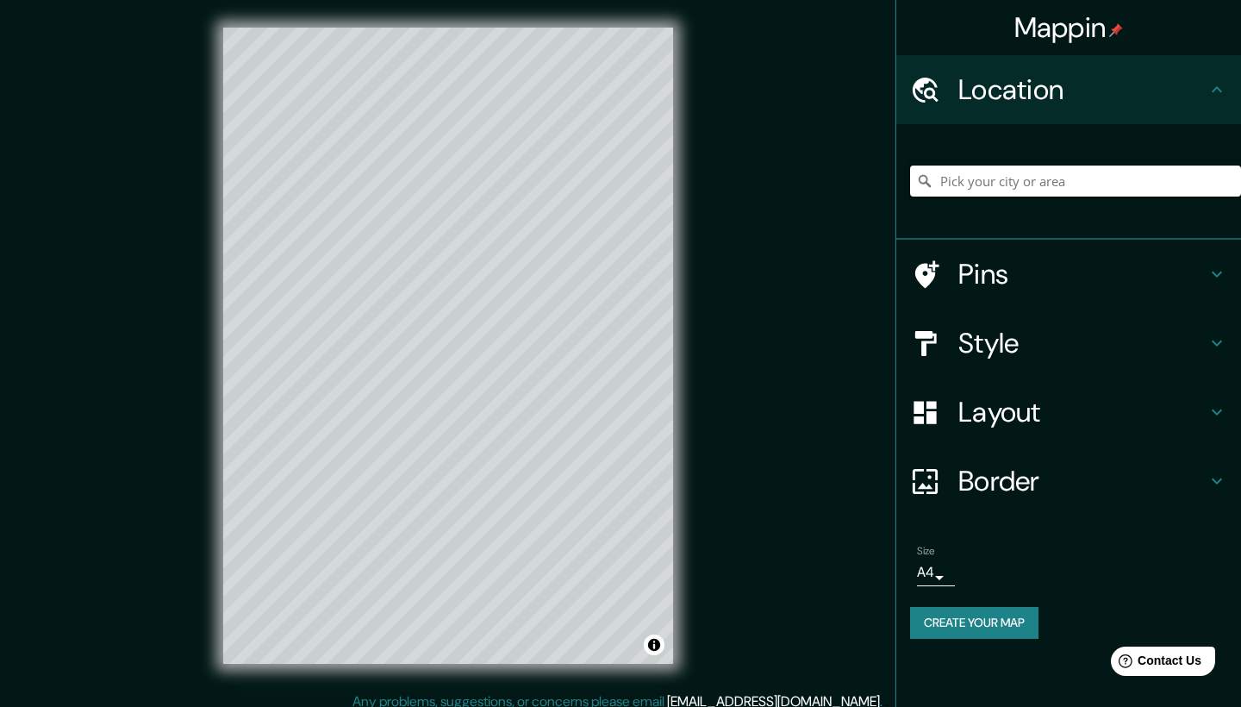
click at [1173, 184] on input "Pick your city or area" at bounding box center [1075, 181] width 331 height 31
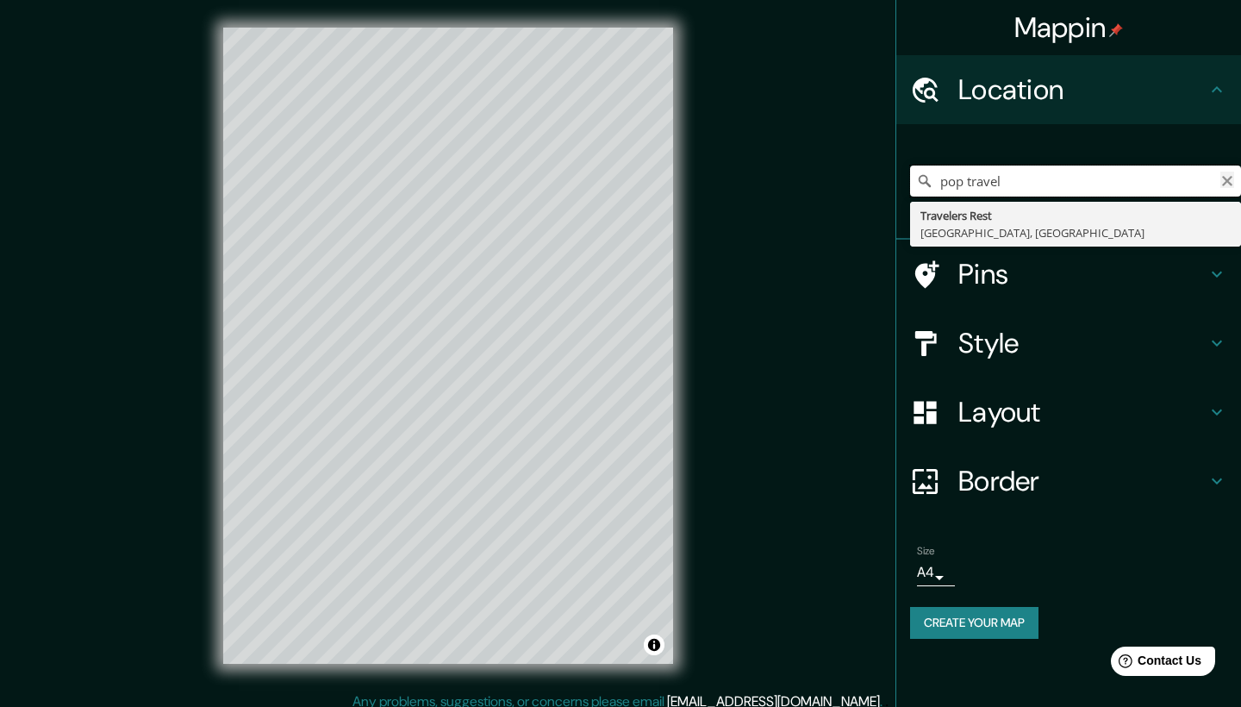
type input "pop travel"
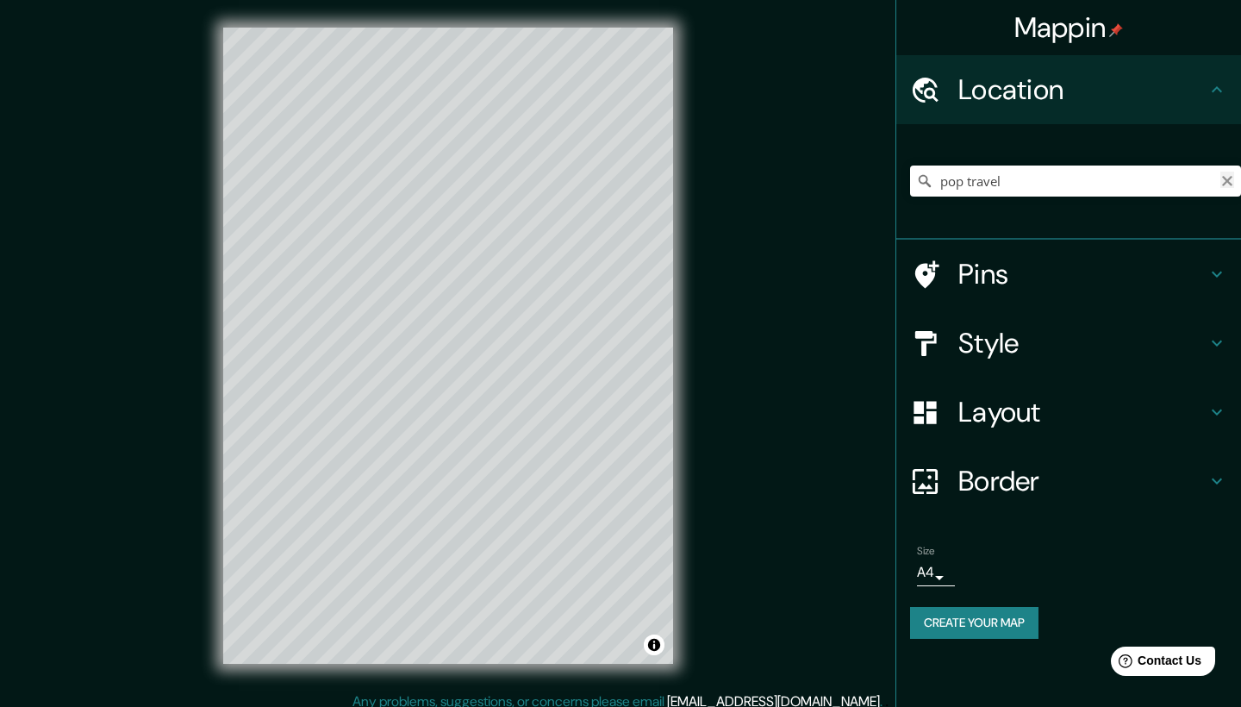
click at [1227, 178] on icon "Clear" at bounding box center [1227, 181] width 10 height 10
click at [1116, 178] on input "Pick your city or area" at bounding box center [1075, 181] width 331 height 31
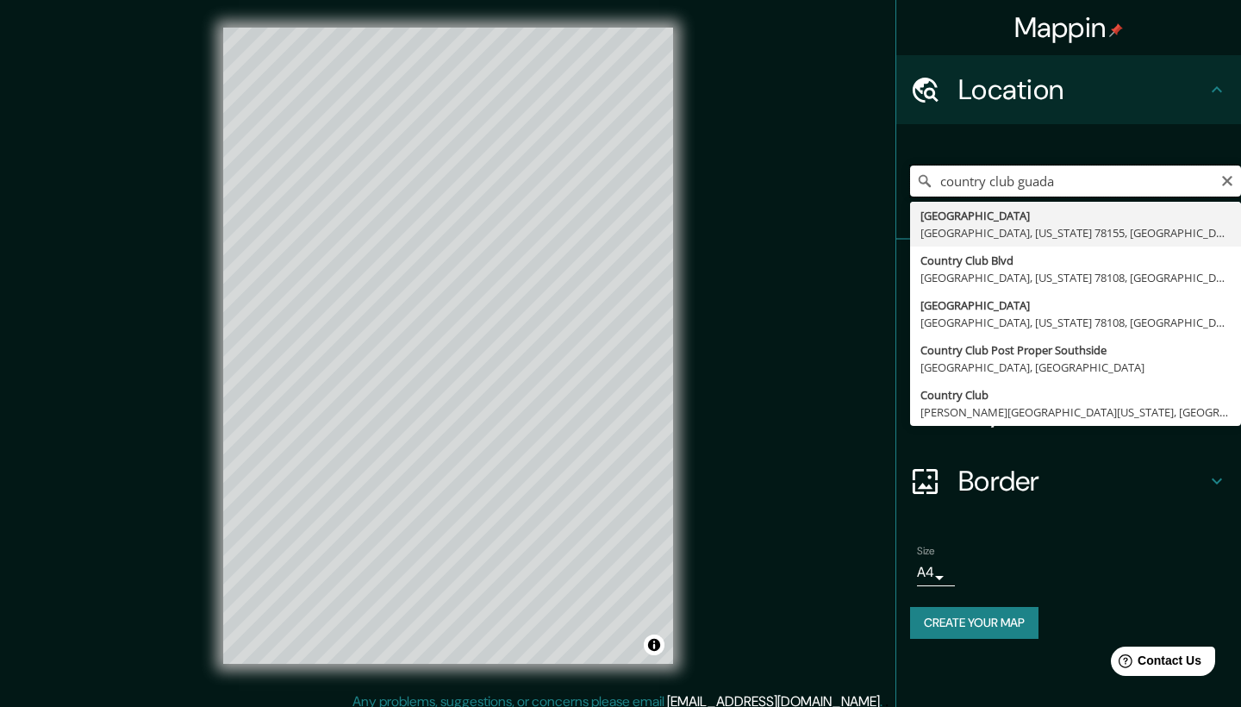
click at [1238, 179] on input "country club guada" at bounding box center [1075, 181] width 331 height 31
type input "country club guada"
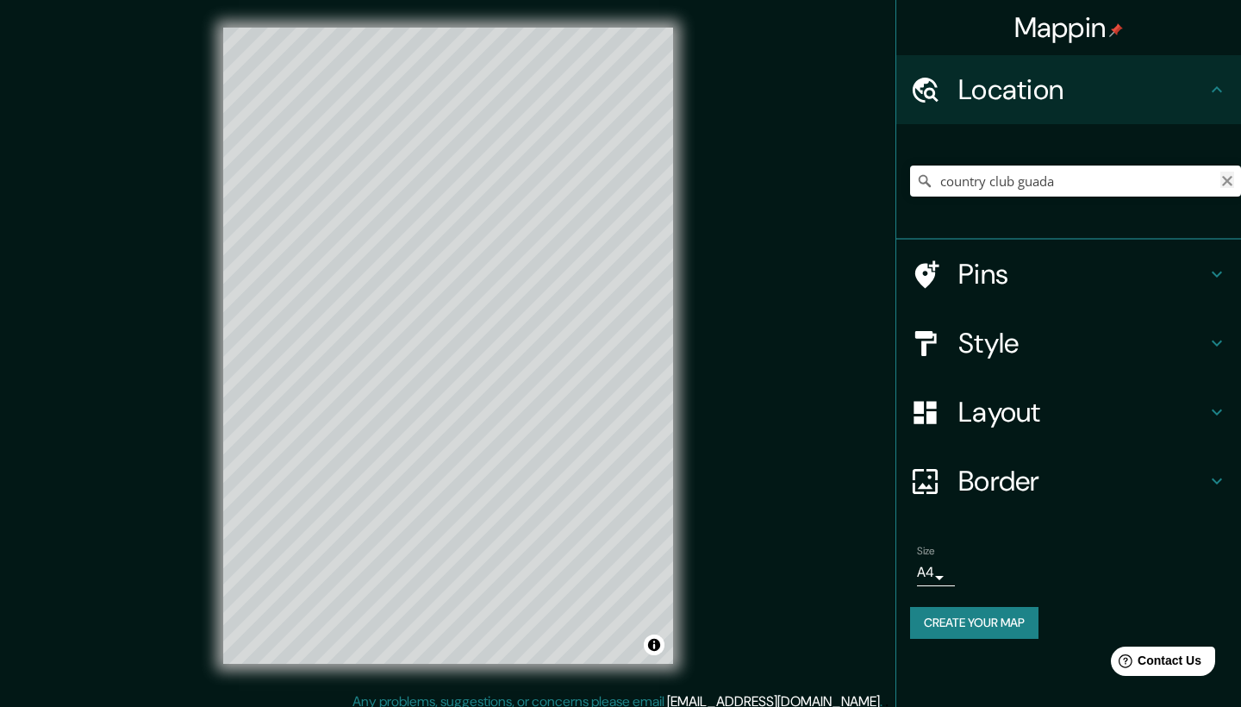
click at [1229, 178] on icon "Clear" at bounding box center [1227, 181] width 10 height 10
click at [1109, 178] on input "Pick your city or area" at bounding box center [1075, 181] width 331 height 31
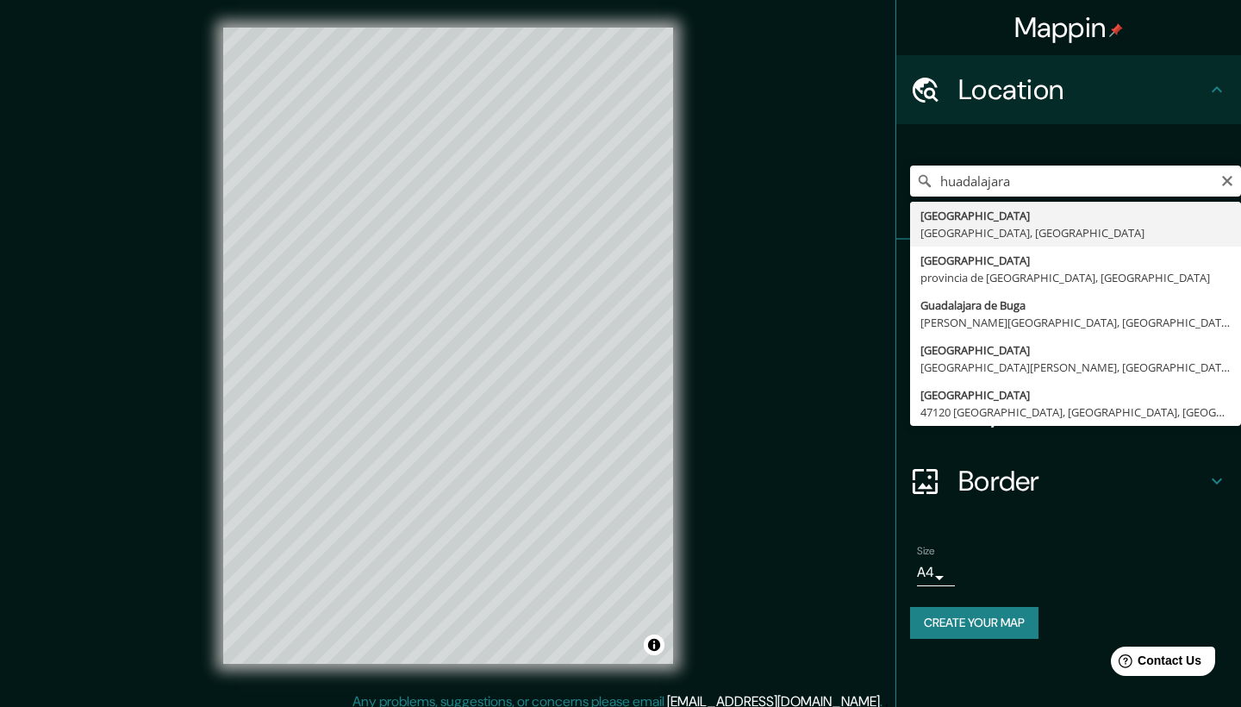
type input "[GEOGRAPHIC_DATA], [GEOGRAPHIC_DATA], [GEOGRAPHIC_DATA]"
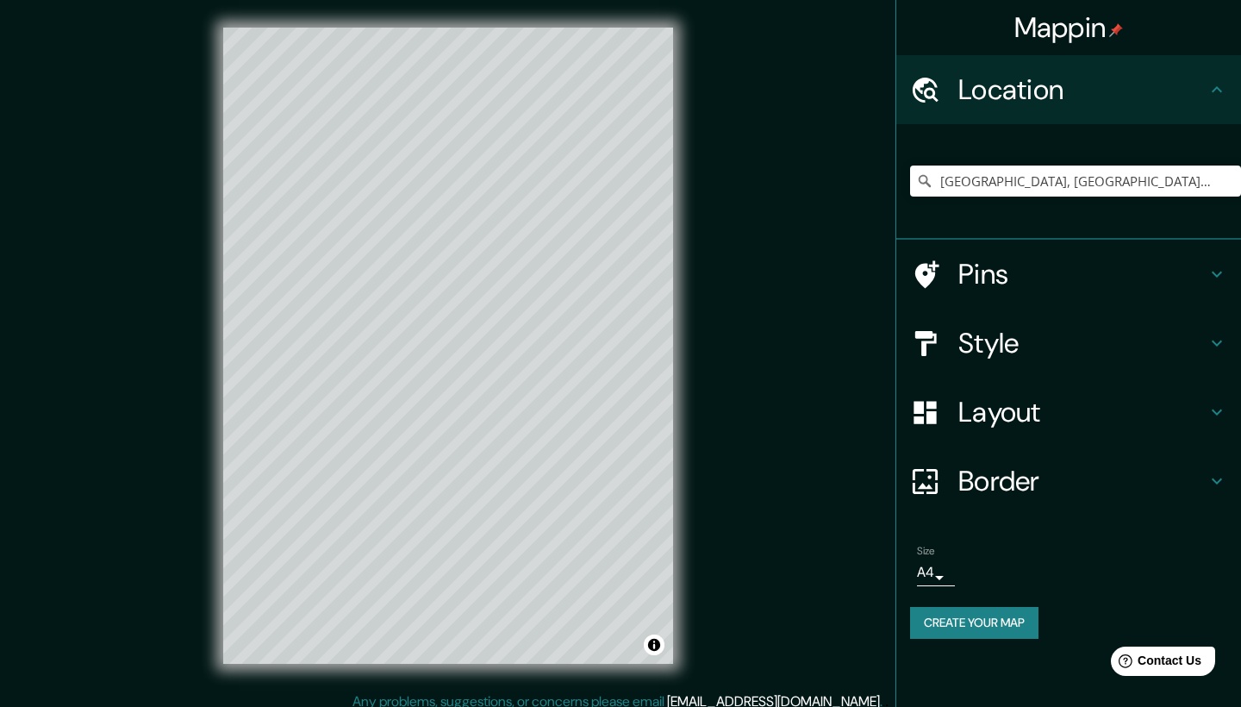
click at [1027, 470] on h4 "Border" at bounding box center [1083, 481] width 248 height 34
type input "42"
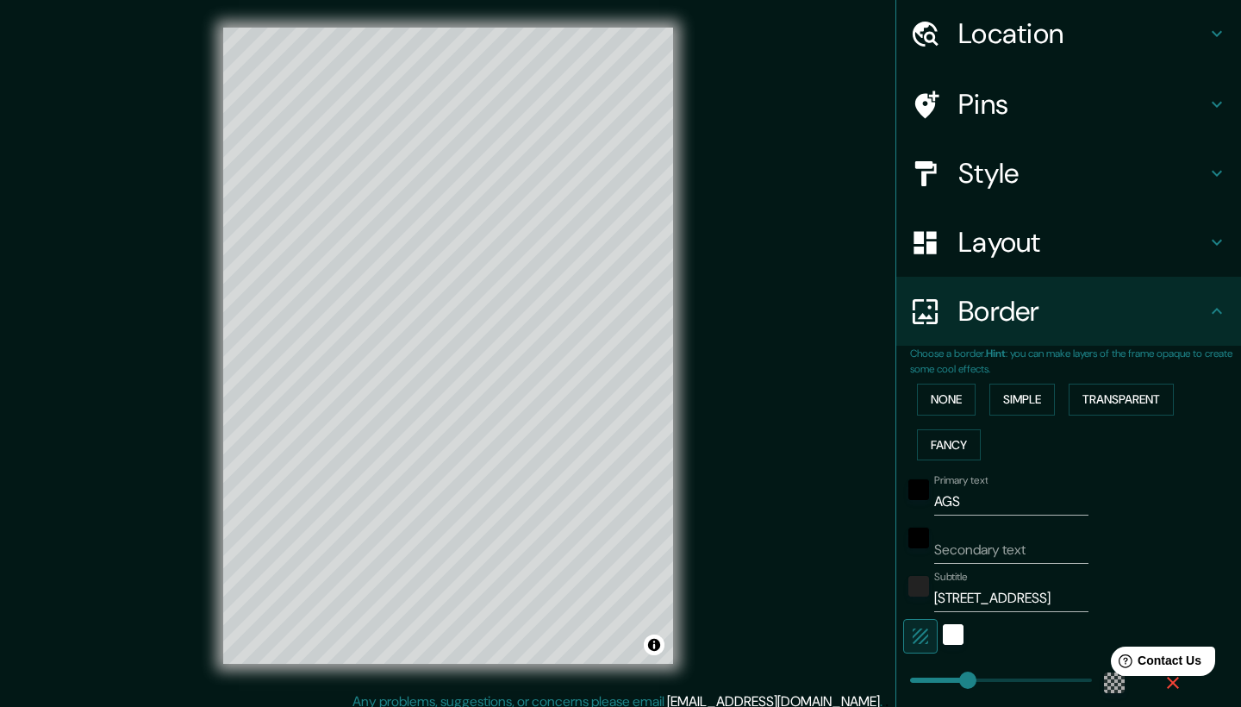
scroll to position [62, 0]
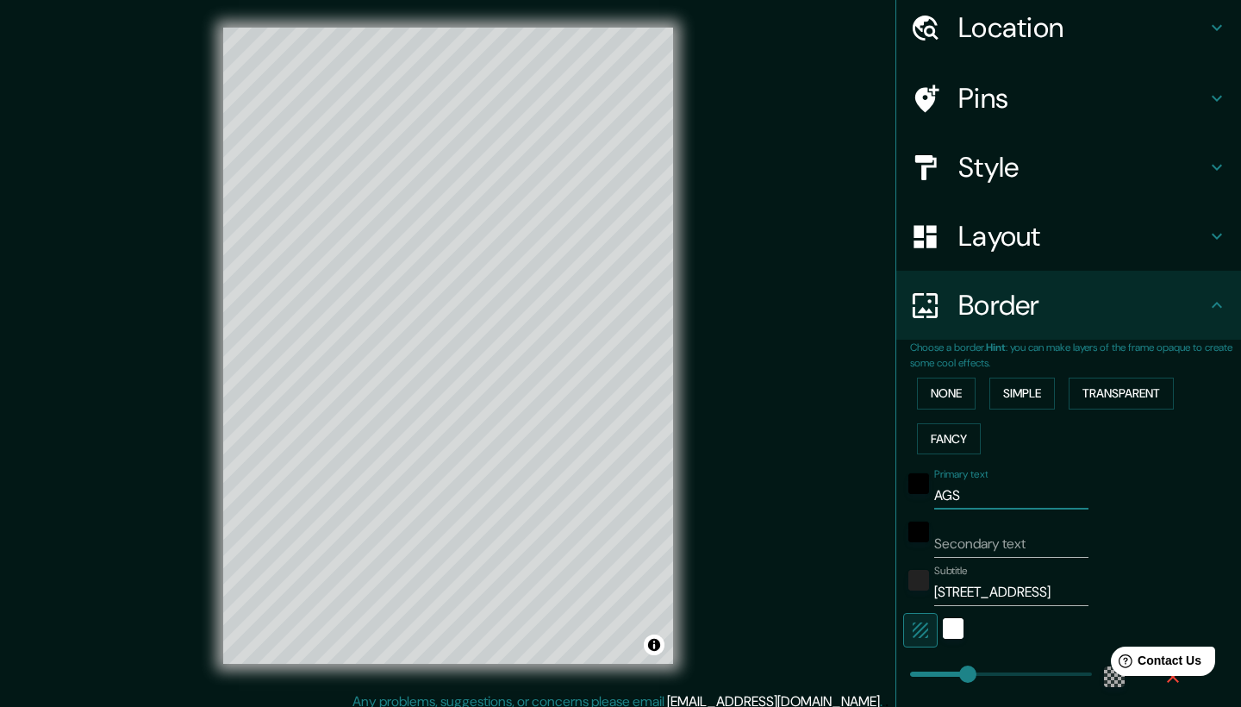
click at [1000, 491] on input "AGS" at bounding box center [1011, 496] width 154 height 28
type input "AG"
type input "42"
type input "A"
type input "42"
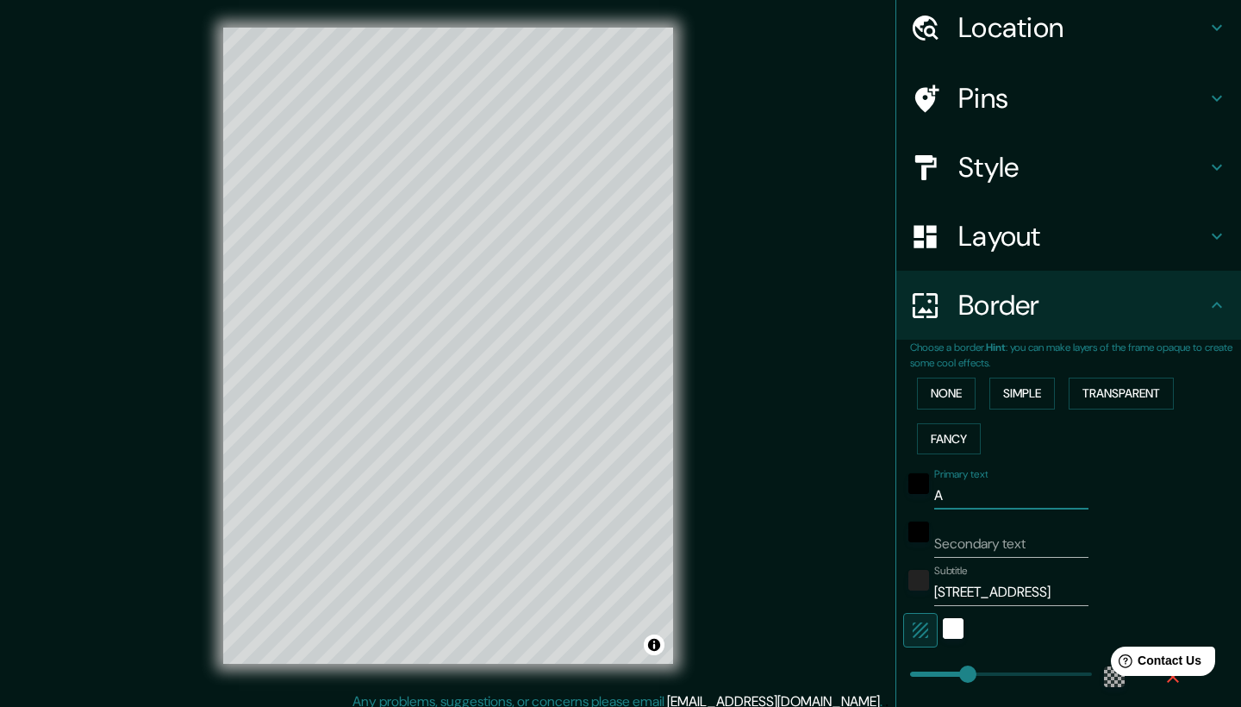
type input "42"
type input "G"
type input "42"
type input "GU"
type input "42"
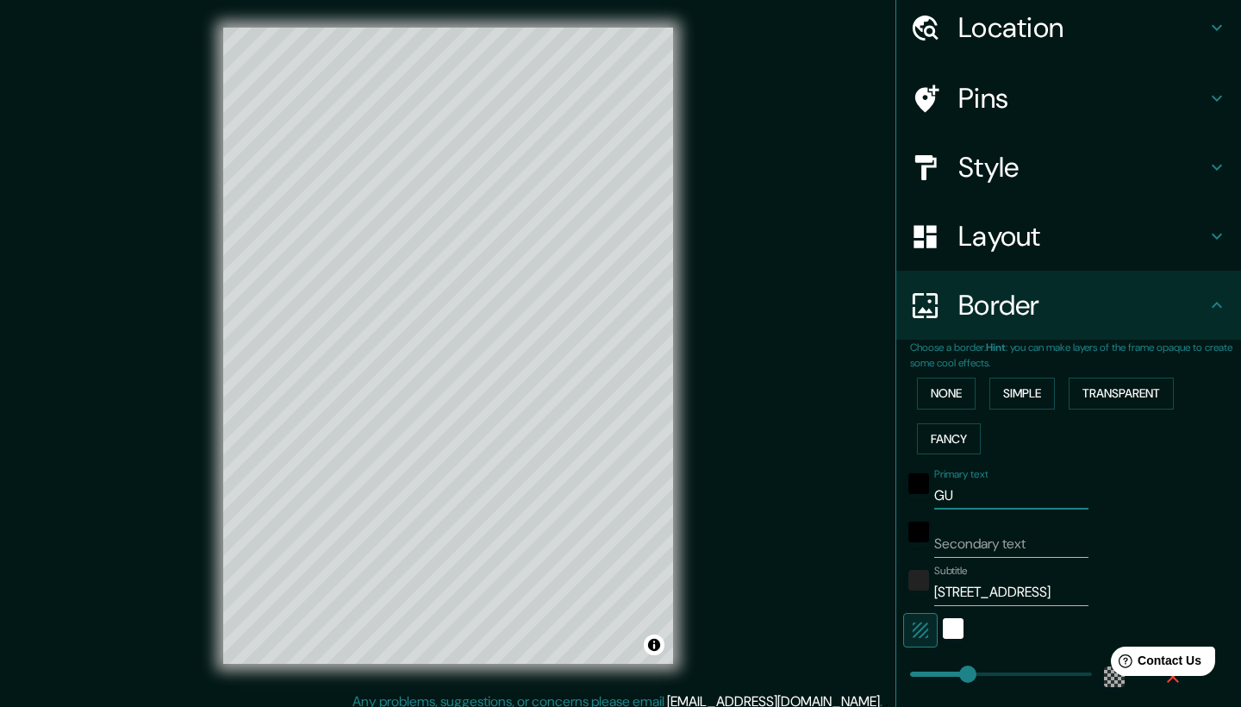
type input "GUA"
type input "42"
type input "GUAD"
type input "42"
type input "GUADA"
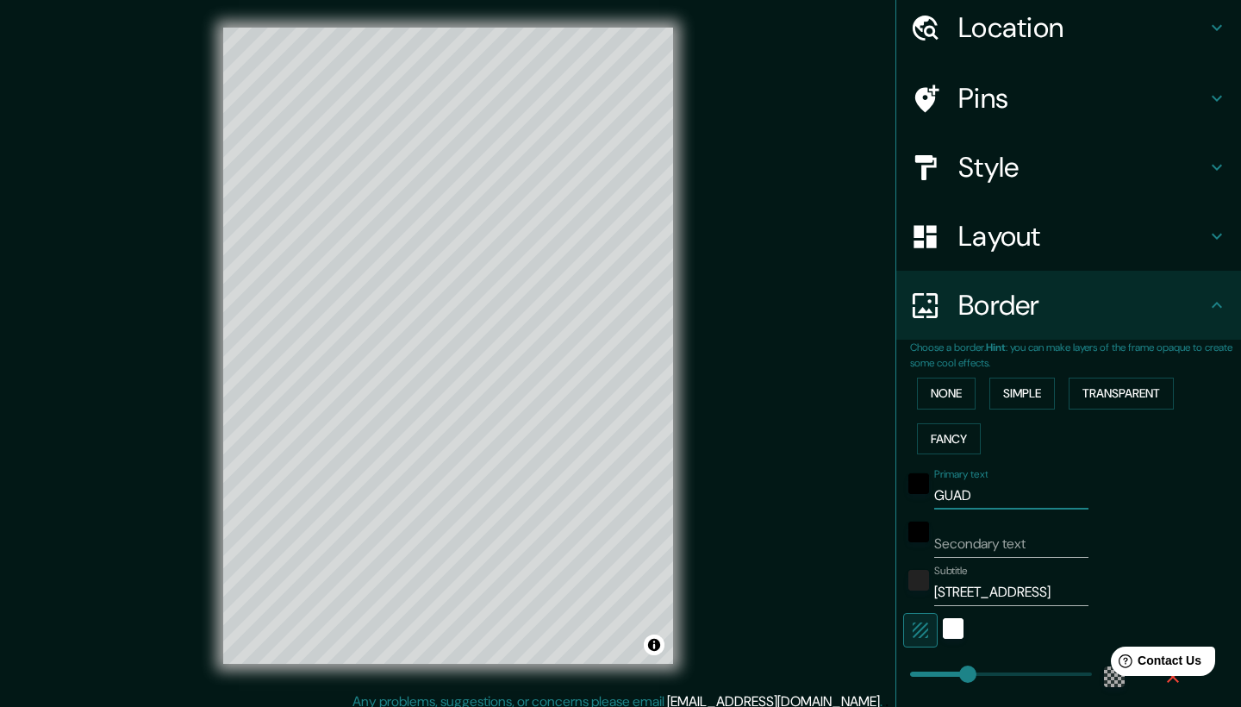
type input "42"
type input "GUADAL"
type input "42"
type input "GUADALA"
type input "42"
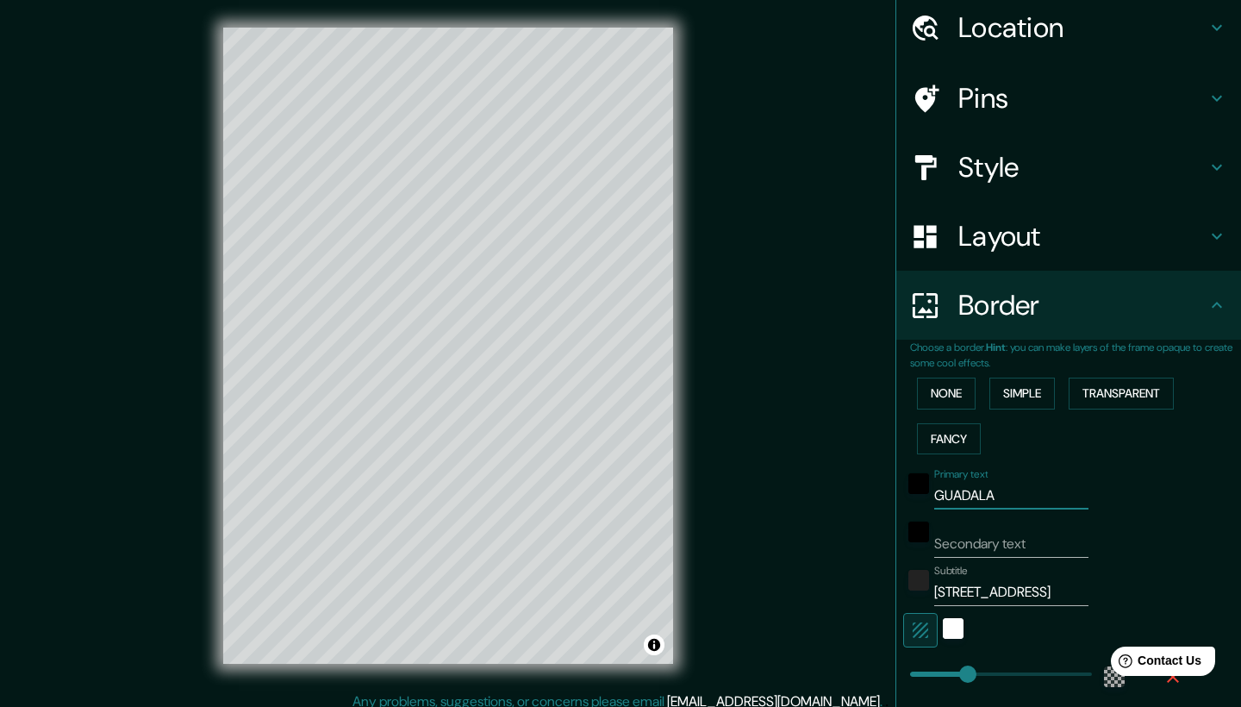
type input "GUADALAJ"
type input "42"
type input "GUADALAJA"
type input "42"
type input "GUADALAJAR"
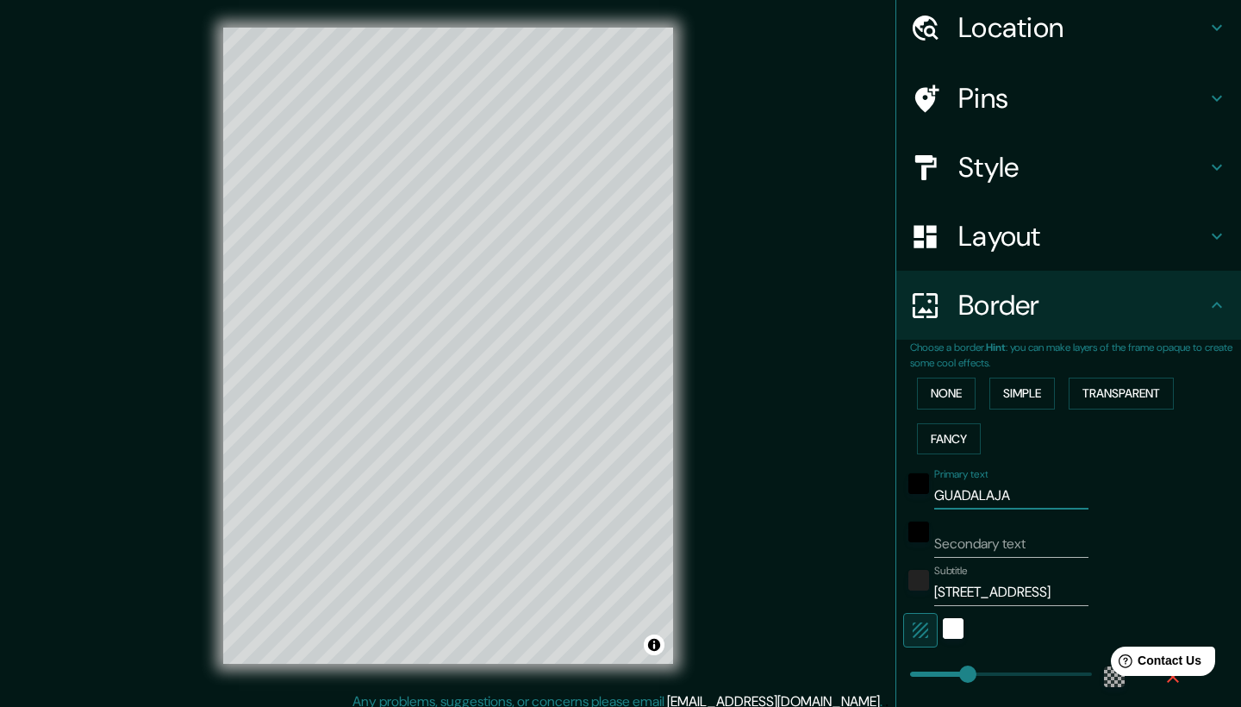
type input "42"
type input "GUADALAJA"
type input "42"
type input "GUADALAJ"
click at [1062, 537] on input "Secondary text" at bounding box center [1011, 544] width 154 height 28
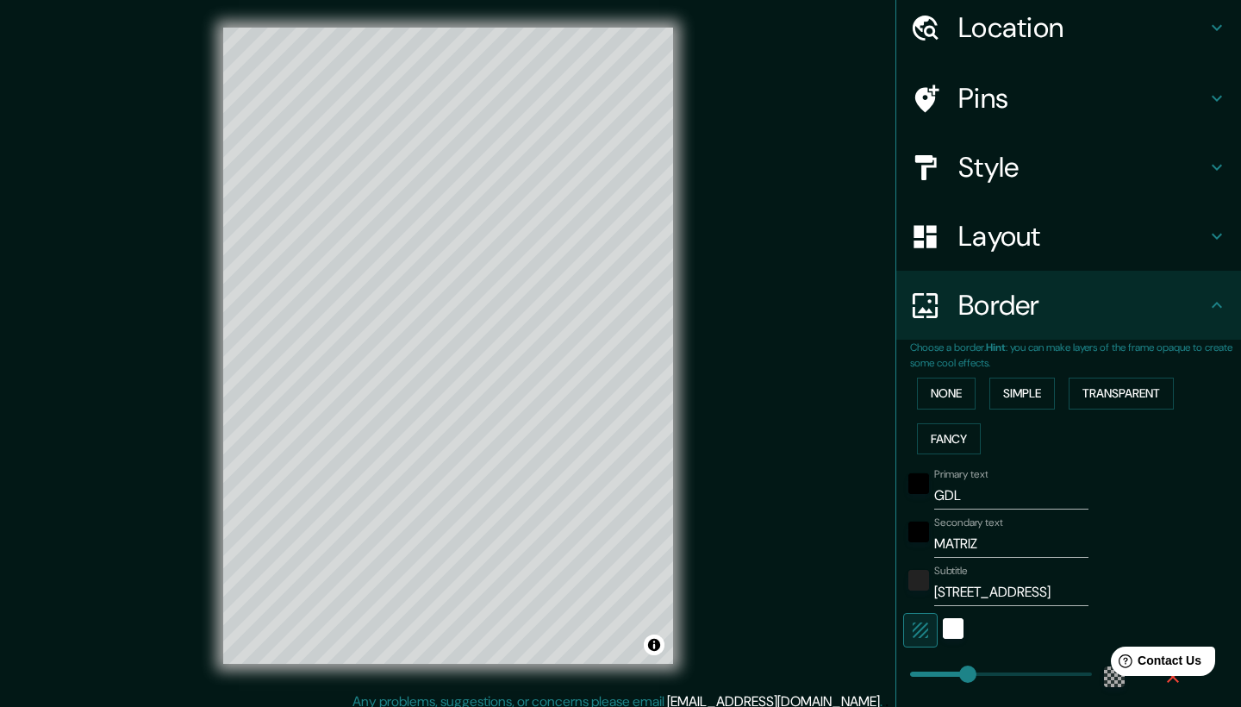
click at [1193, 528] on div "Primary text GDL Secondary text MATRIZ Subtitle [STREET_ADDRESS], segundo piso …" at bounding box center [1075, 618] width 331 height 315
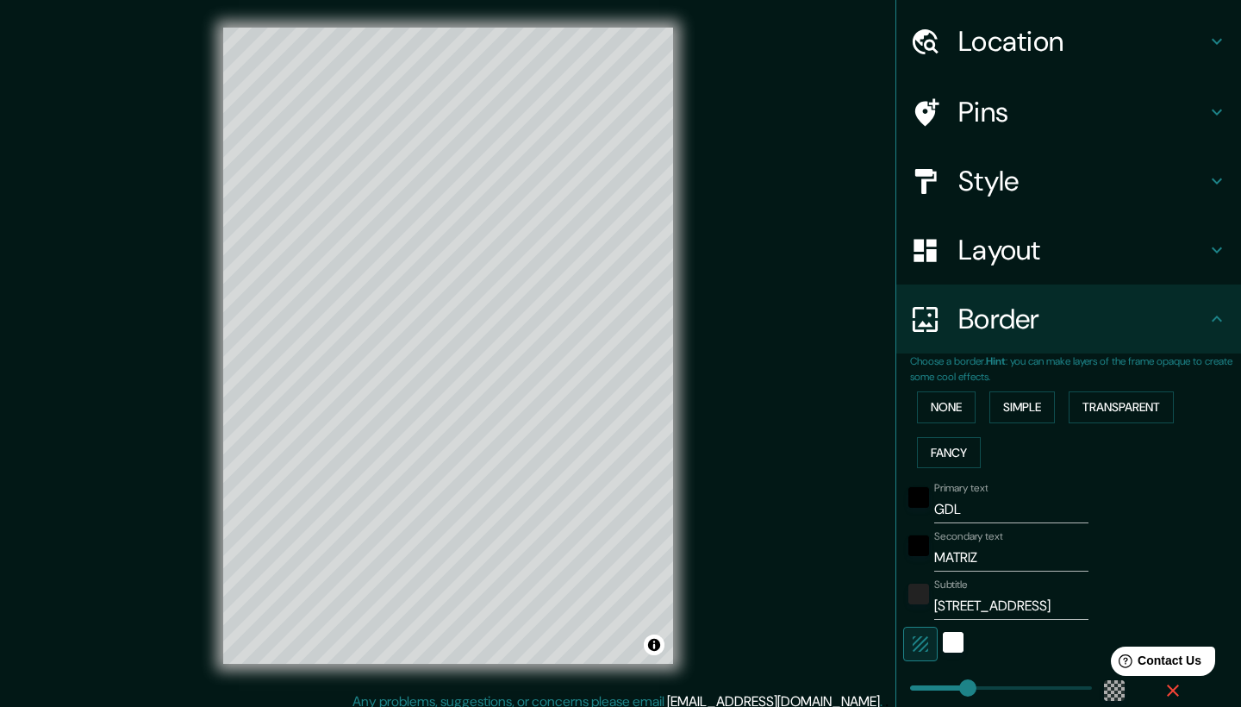
scroll to position [127, 0]
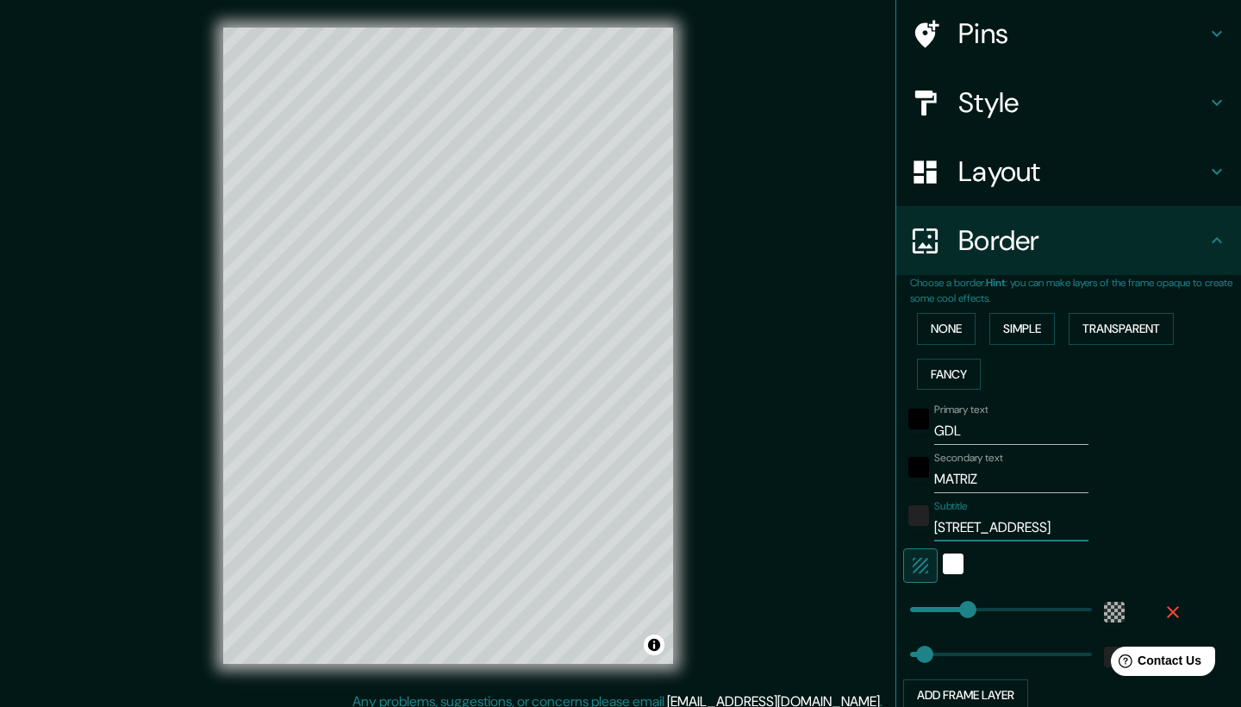
drag, startPoint x: 941, startPoint y: 522, endPoint x: 1190, endPoint y: 521, distance: 248.3
click at [1190, 521] on div "Primary text GDL Secondary text MATRIZ Subtitle [STREET_ADDRESS], segundo piso …" at bounding box center [1075, 554] width 331 height 315
click at [983, 526] on input "Subtitle" at bounding box center [1011, 528] width 154 height 28
paste input "Av. Cvln. [PERSON_NAME] 1123, [PERSON_NAME][GEOGRAPHIC_DATA], 44610 Gu"
click at [1146, 484] on div "Secondary text MATRIZ" at bounding box center [1044, 472] width 283 height 41
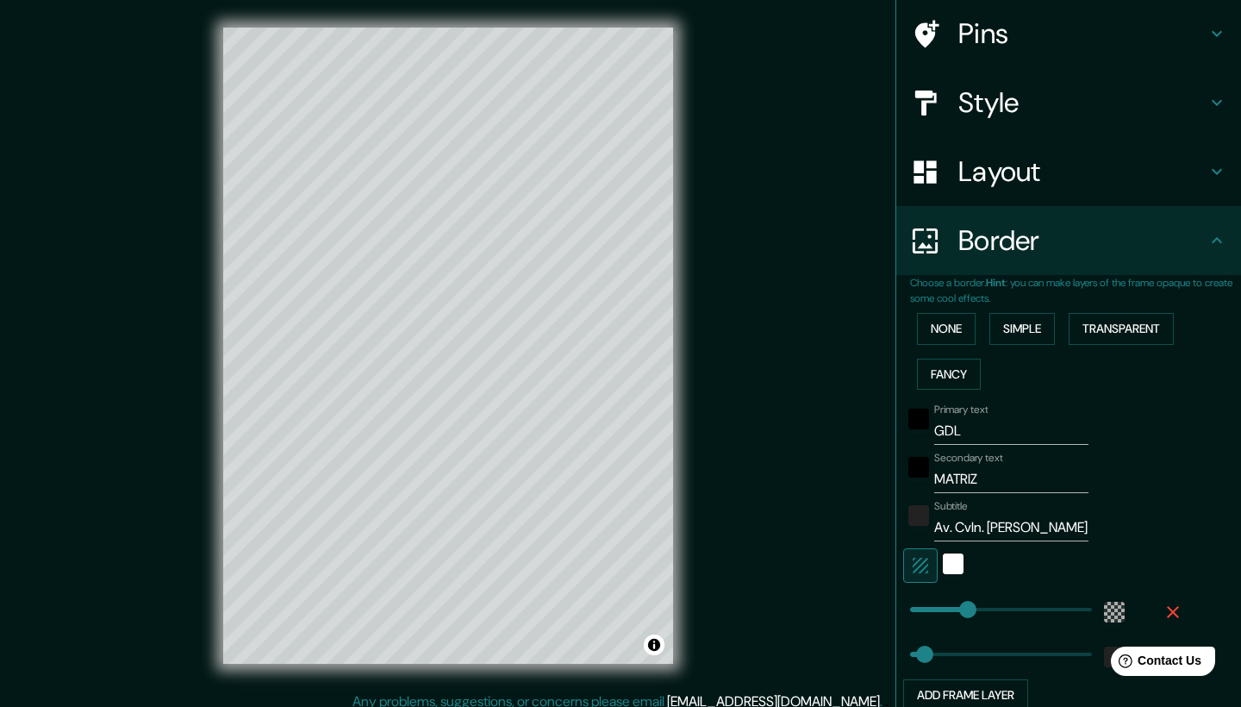
click at [1075, 519] on input "Av. Cvln. [PERSON_NAME] 1123, [PERSON_NAME][GEOGRAPHIC_DATA], 44610 Gu" at bounding box center [1011, 528] width 154 height 28
drag, startPoint x: 1034, startPoint y: 520, endPoint x: 1230, endPoint y: 521, distance: 195.7
click at [1230, 521] on div "Primary text GDL Secondary text MATRIZ Subtitle Av. Cvln. [PERSON_NAME] 1123, […" at bounding box center [1075, 554] width 331 height 315
click at [1089, 527] on input "Av. Cvln. [PERSON_NAME] 1123, [PERSON_NAME][GEOGRAPHIC_DATA], 44610 Gu" at bounding box center [1011, 528] width 154 height 28
drag, startPoint x: 1085, startPoint y: 525, endPoint x: 1126, endPoint y: 524, distance: 40.5
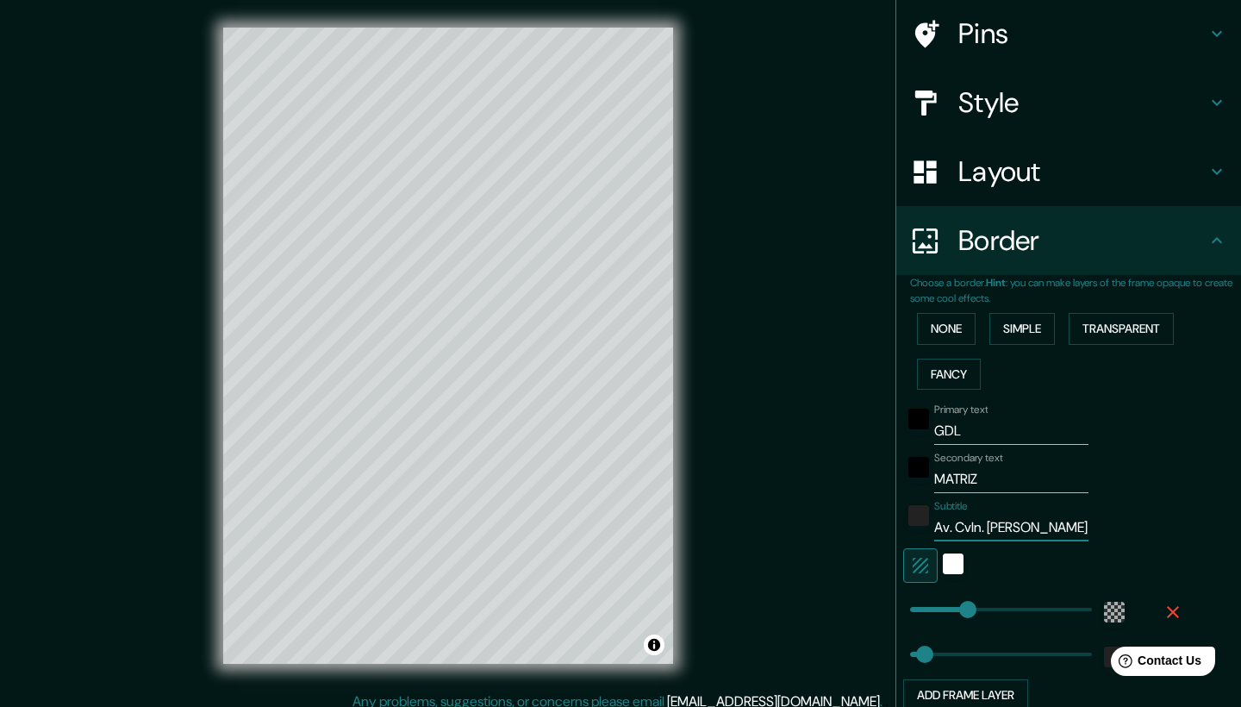
click at [1126, 525] on div "Subtitle Av. Cvln. [PERSON_NAME] 1123, [PERSON_NAME][GEOGRAPHIC_DATA], 44610 Gu" at bounding box center [1044, 520] width 283 height 41
click at [1151, 510] on div "Subtitle Av. Cvln. [PERSON_NAME][STREET_ADDRESS][PERSON_NAME]" at bounding box center [1044, 520] width 283 height 41
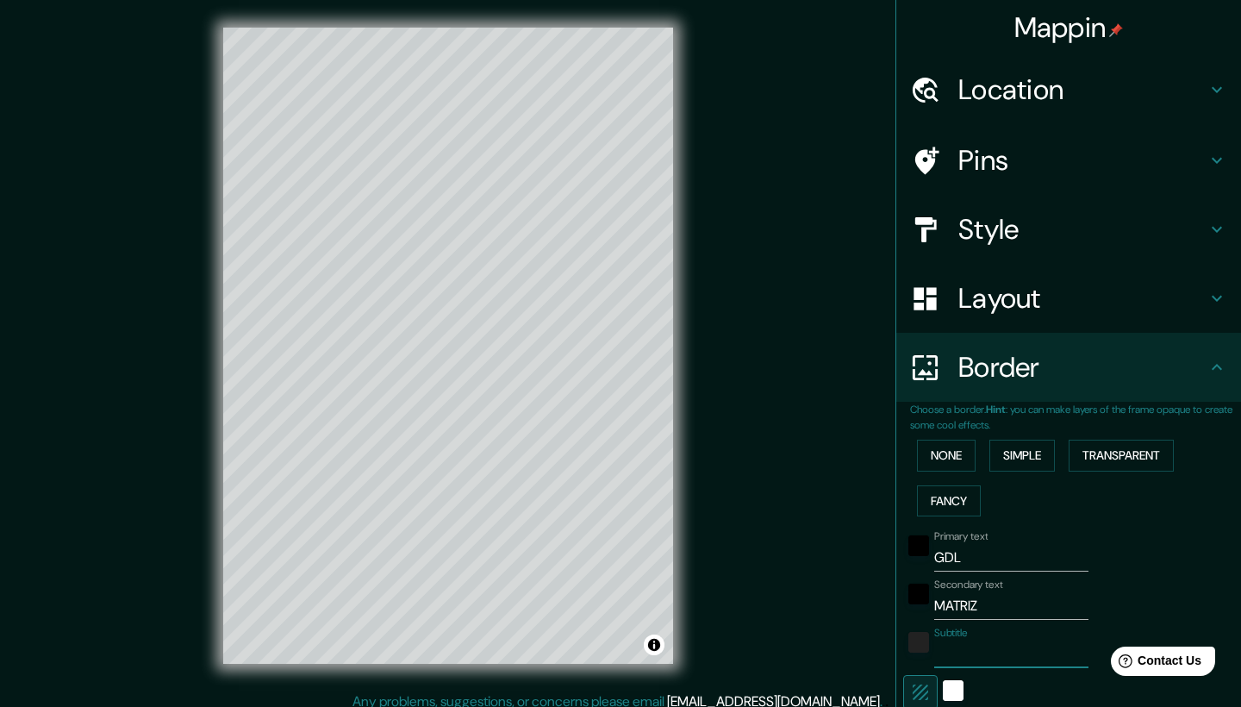
scroll to position [0, 0]
click at [1040, 78] on h4 "Location" at bounding box center [1083, 89] width 248 height 34
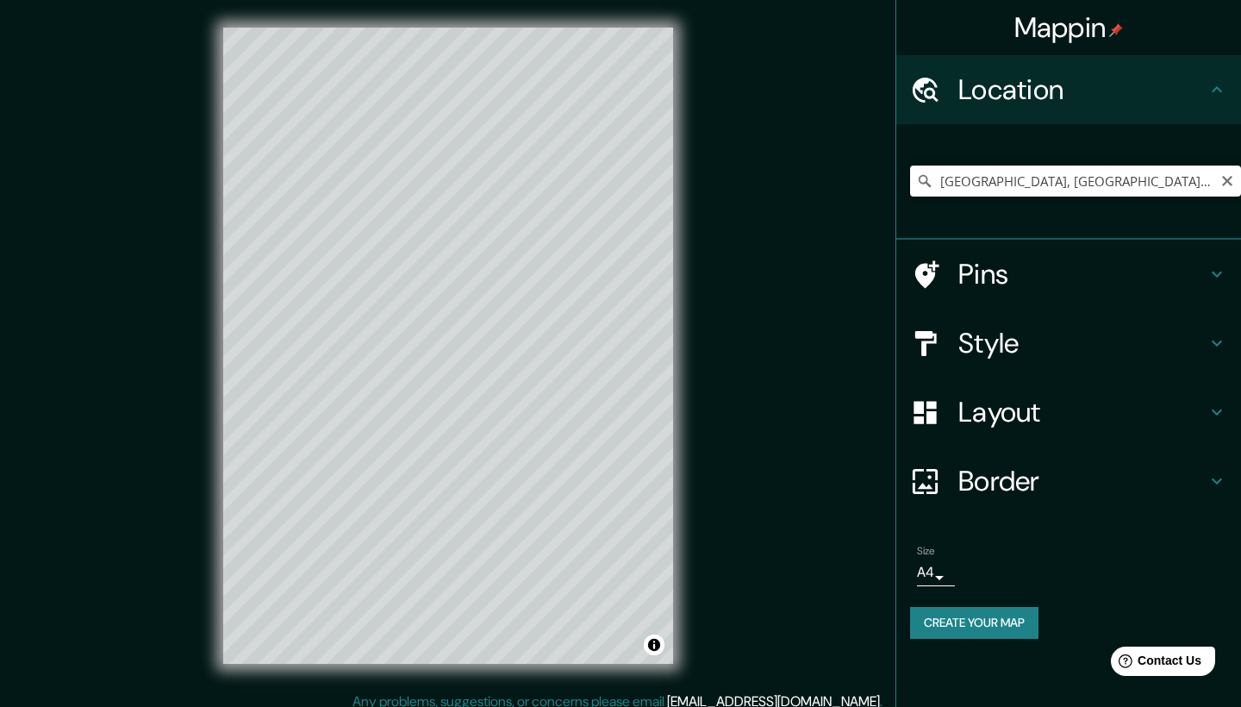
click at [1146, 178] on input "[GEOGRAPHIC_DATA], [GEOGRAPHIC_DATA], [GEOGRAPHIC_DATA]" at bounding box center [1075, 181] width 331 height 31
click at [1227, 184] on icon "Clear" at bounding box center [1228, 181] width 14 height 14
paste input "SCRUBS, Pl. Sta. Fe, [PERSON_NAME][GEOGRAPHIC_DATA], 20130 [GEOGRAPHIC_DATA], A…"
click at [1037, 486] on h4 "Border" at bounding box center [1083, 481] width 248 height 34
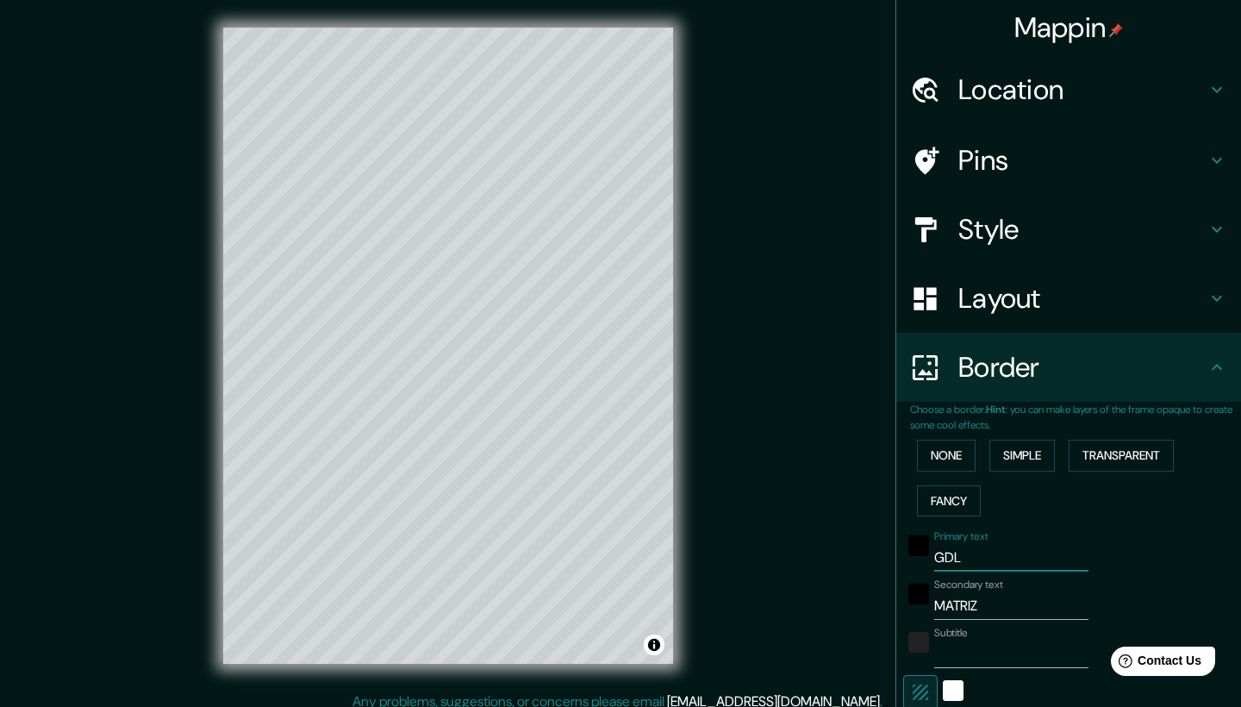
click at [1002, 545] on input "GDL" at bounding box center [1011, 558] width 154 height 28
click at [1038, 601] on input "MATRIZ" at bounding box center [1011, 606] width 154 height 28
click at [978, 655] on input "Subtitle" at bounding box center [1011, 654] width 154 height 28
paste input "[STREET_ADDRESS]"
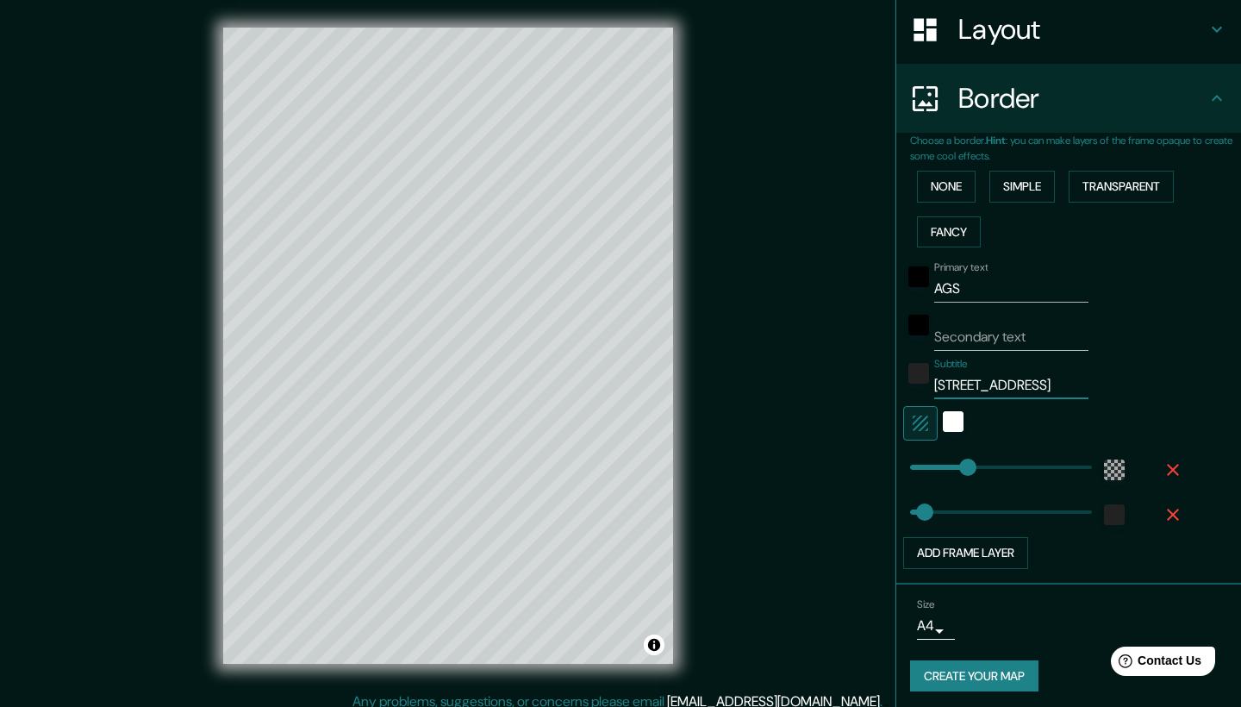
scroll to position [268, 0]
